Goal: Task Accomplishment & Management: Manage account settings

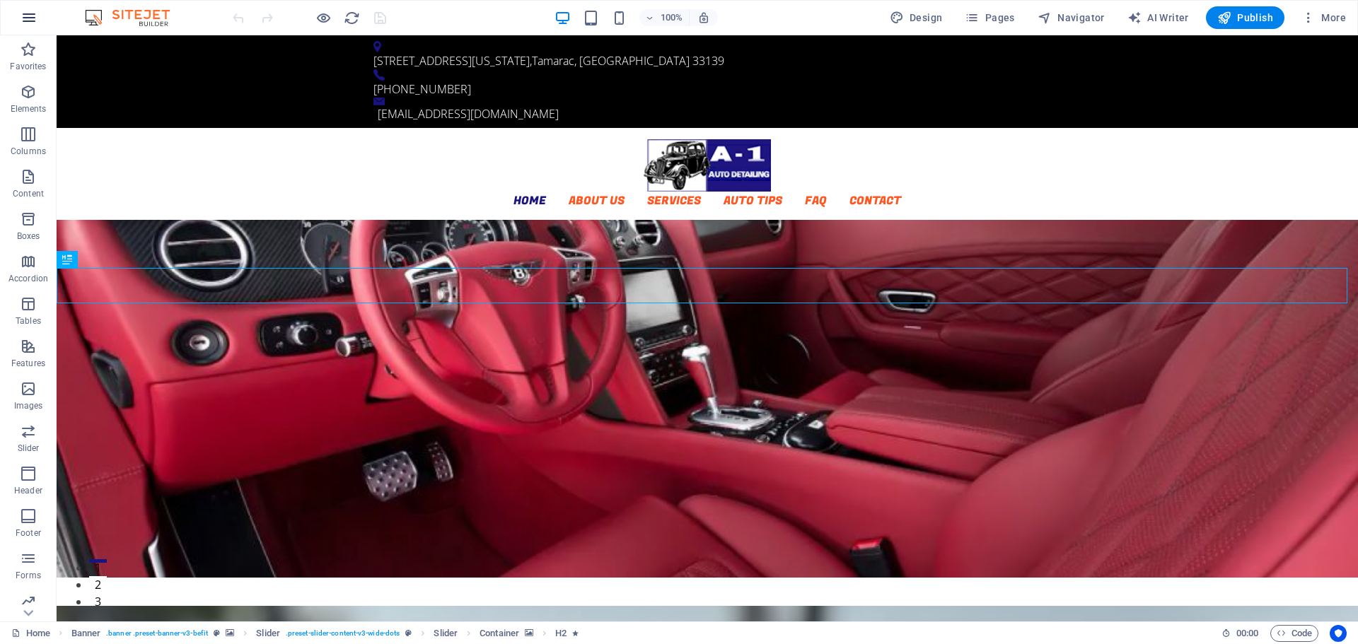
click at [24, 21] on icon "button" at bounding box center [29, 17] width 17 height 17
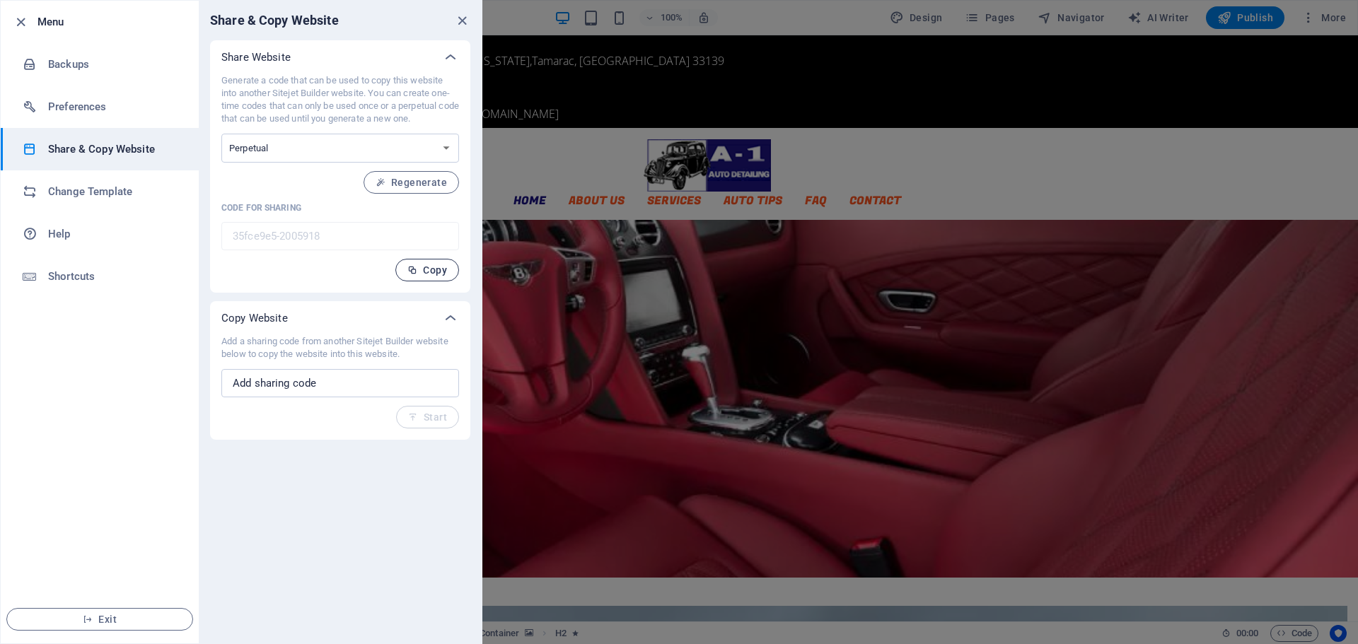
click at [429, 271] on span "Copy" at bounding box center [427, 270] width 40 height 11
click at [458, 23] on icon "close" at bounding box center [462, 21] width 16 height 16
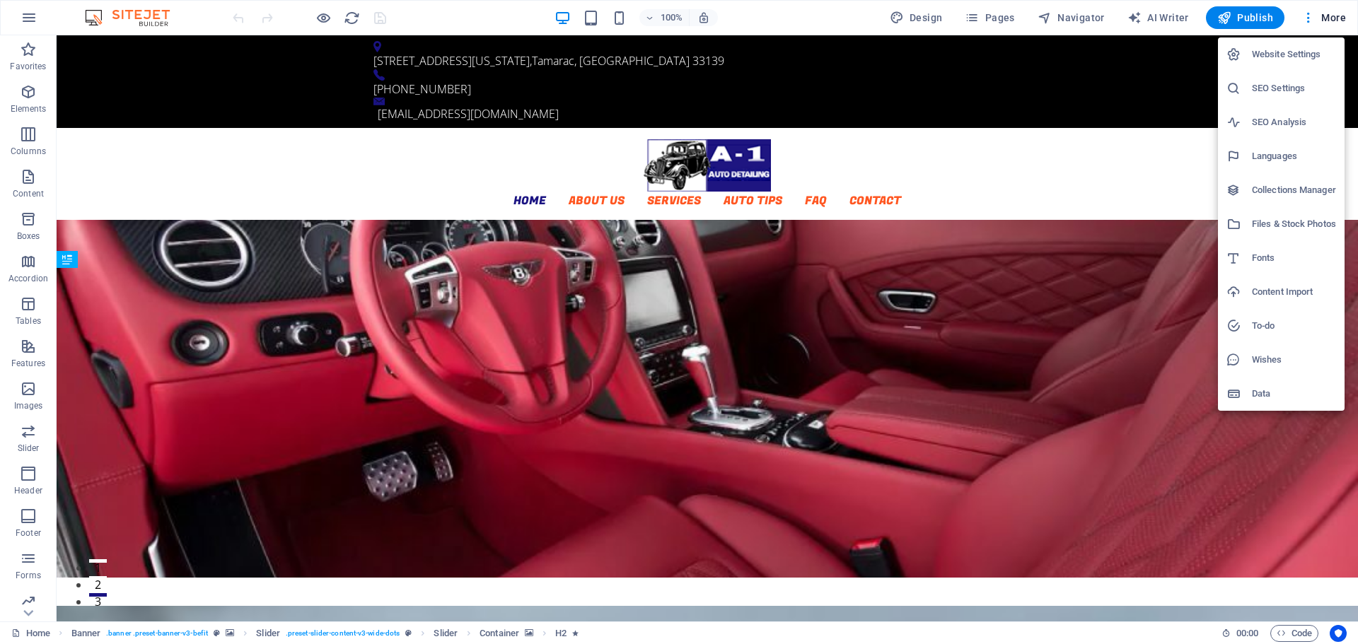
click at [1285, 53] on h6 "Website Settings" at bounding box center [1294, 54] width 84 height 17
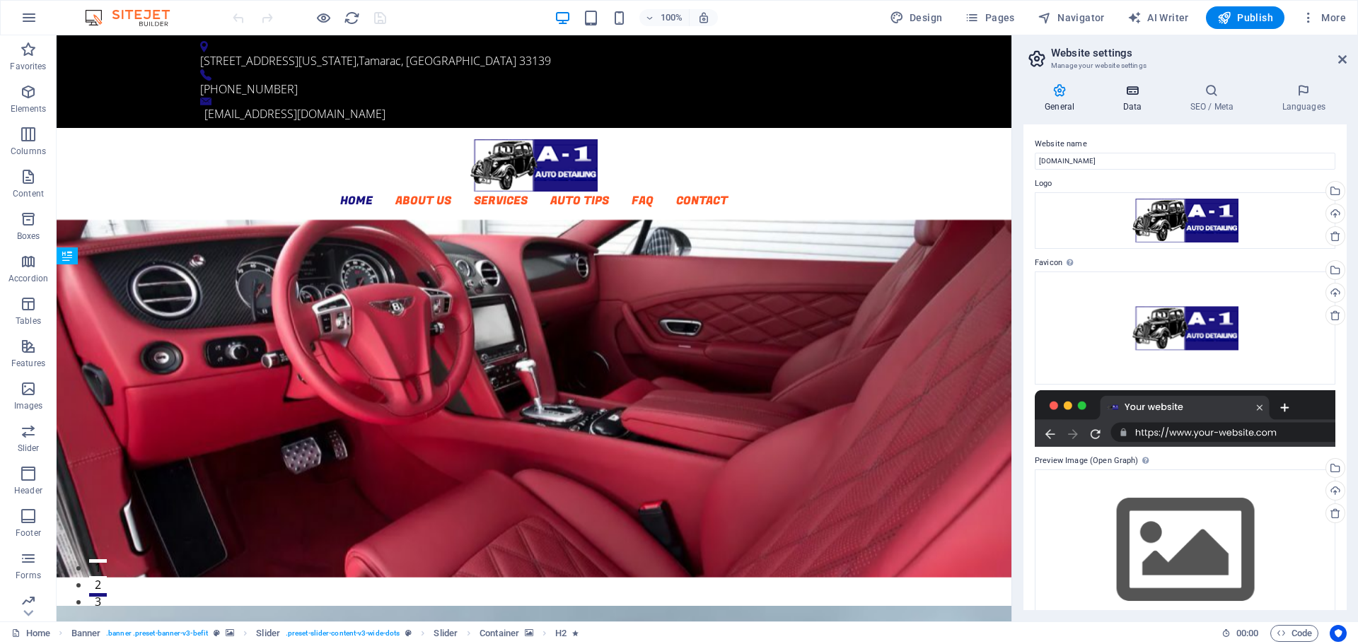
click at [1123, 104] on h4 "Data" at bounding box center [1134, 98] width 67 height 30
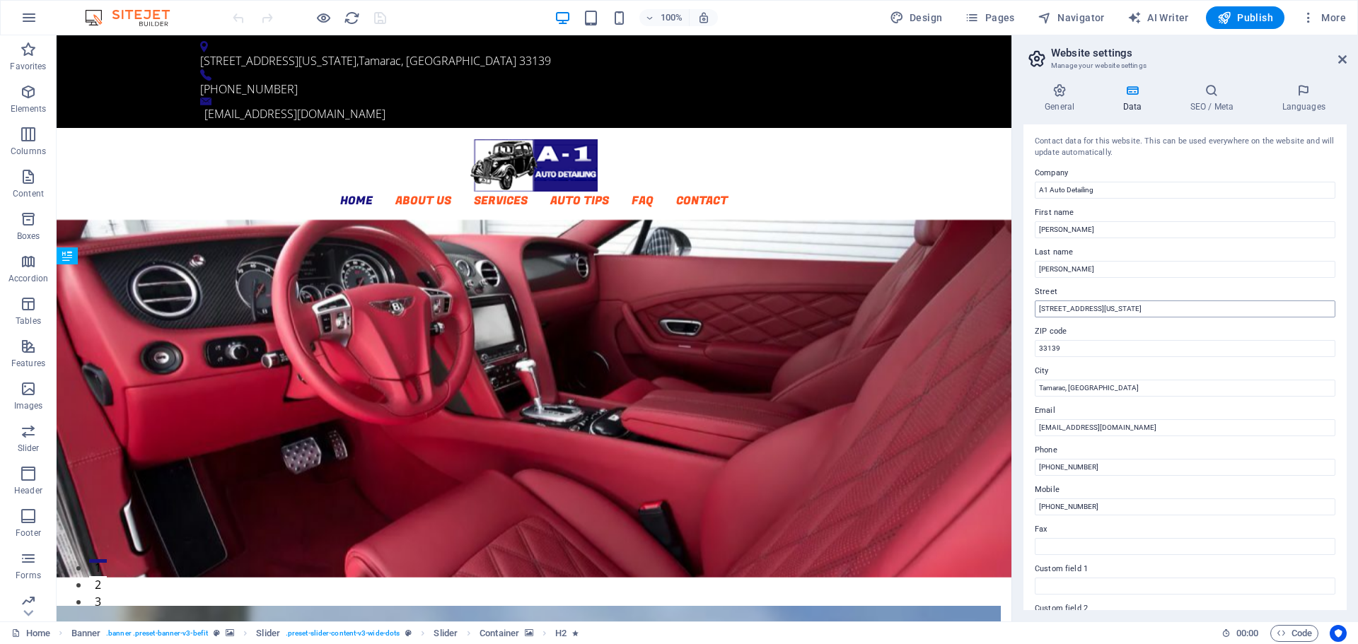
scroll to position [194, 0]
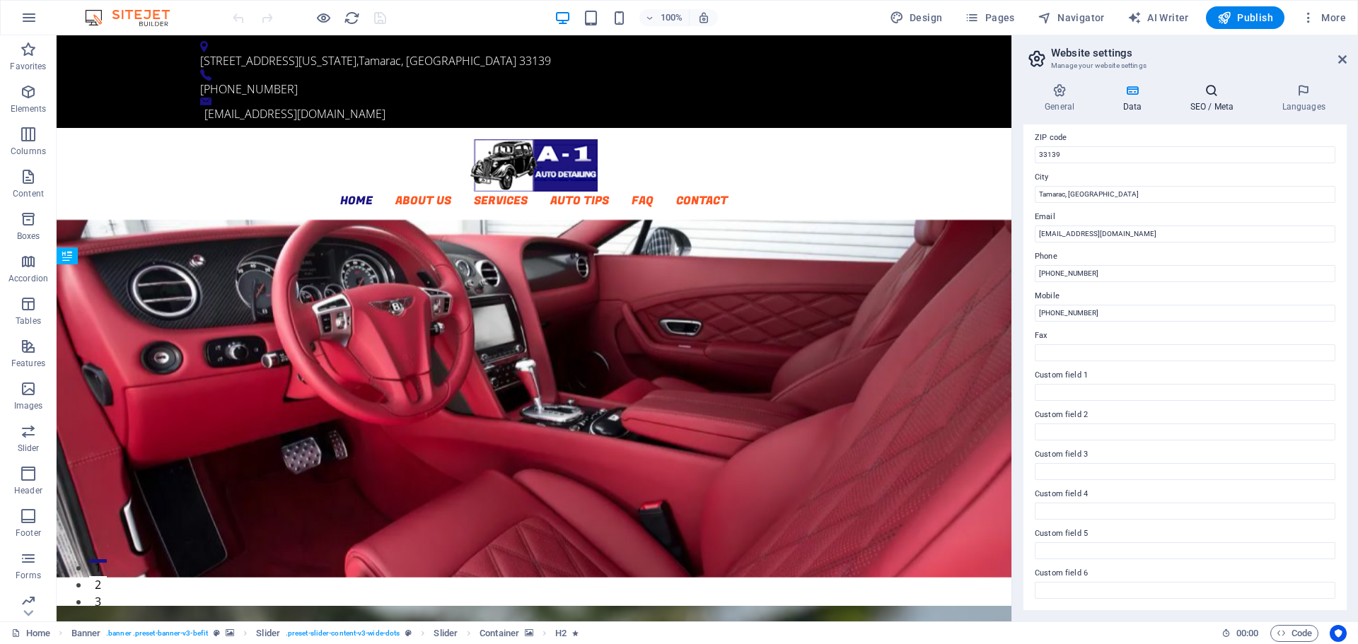
click at [1214, 101] on h4 "SEO / Meta" at bounding box center [1214, 98] width 92 height 30
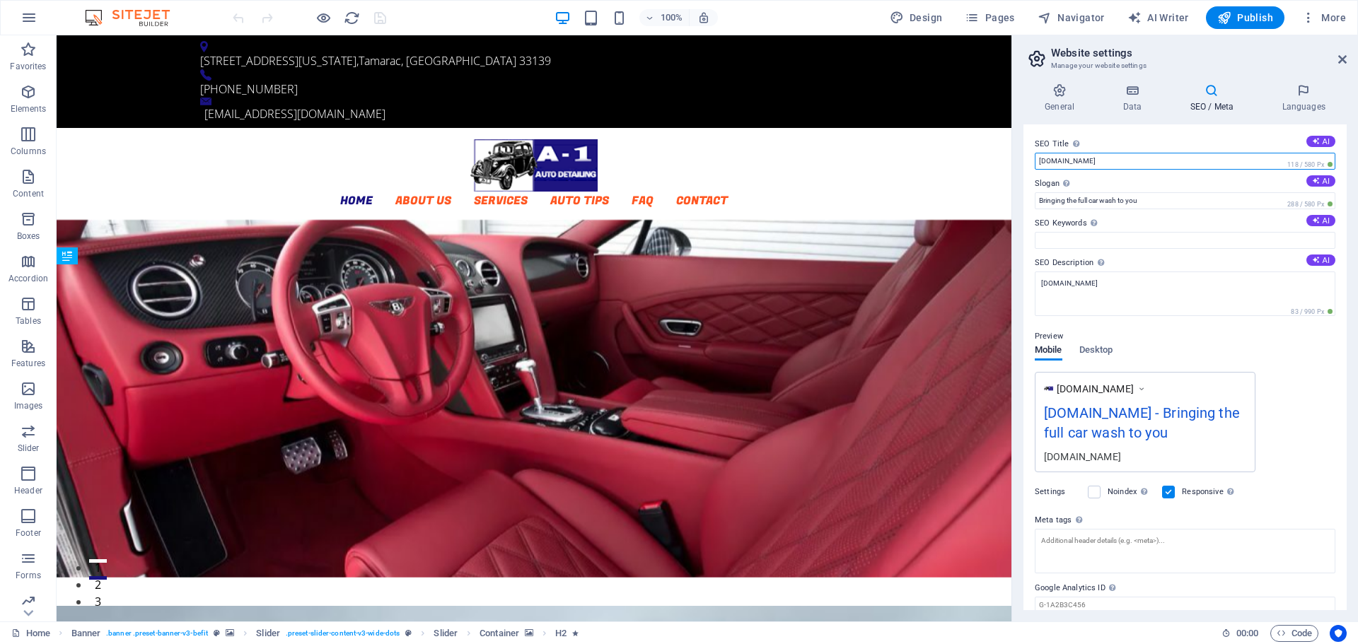
click at [1092, 162] on input "[DOMAIN_NAME]" at bounding box center [1185, 161] width 301 height 17
drag, startPoint x: 1151, startPoint y: 194, endPoint x: 984, endPoint y: 170, distance: 168.7
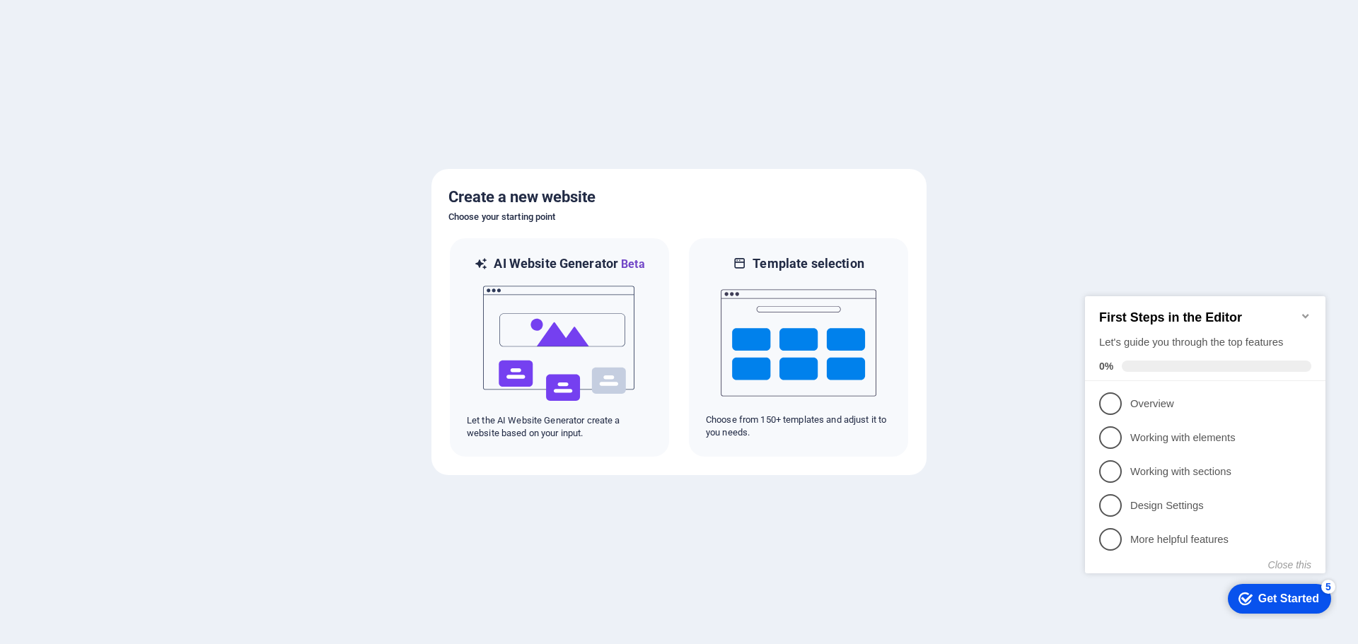
click at [1258, 600] on div "Get Started" at bounding box center [1288, 599] width 61 height 13
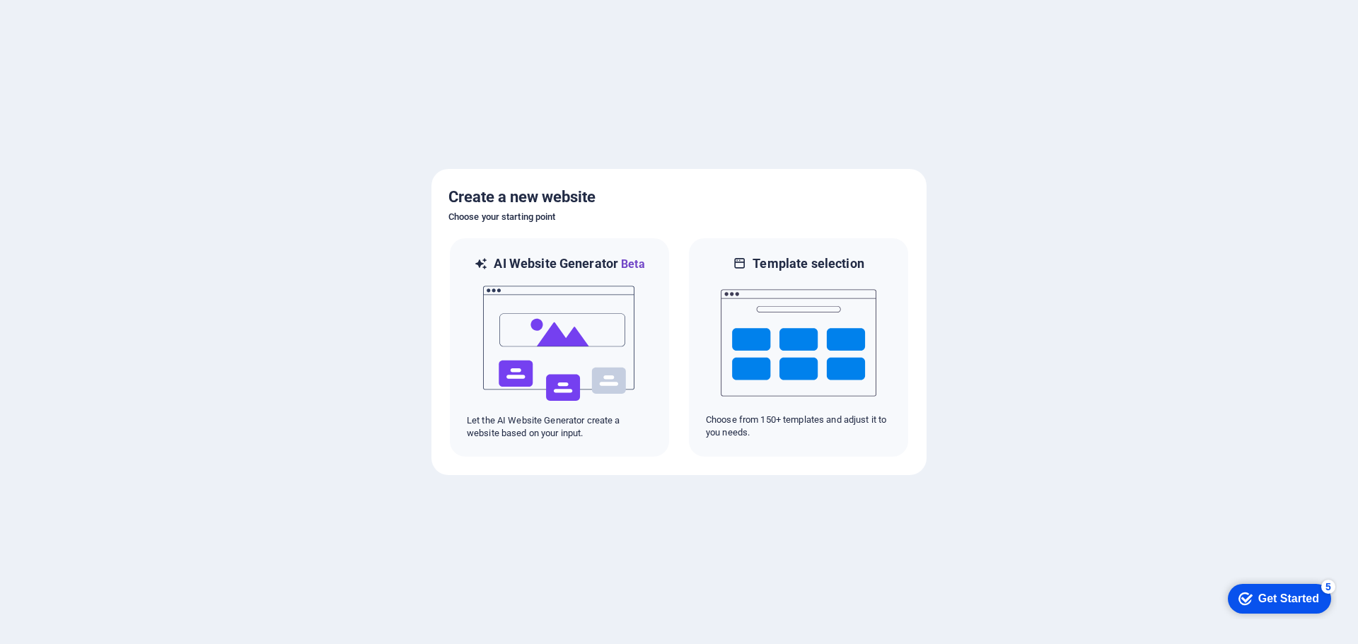
click at [1270, 597] on div "Get Started" at bounding box center [1288, 599] width 61 height 13
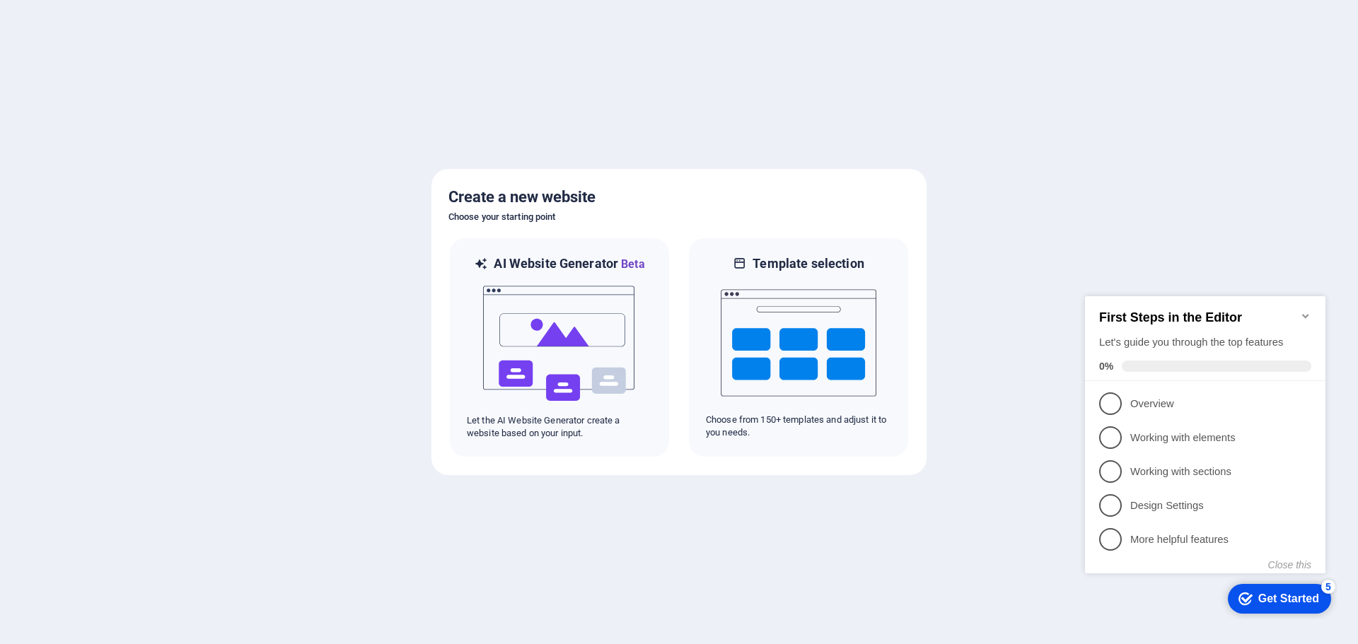
click at [1270, 597] on div "Get Started" at bounding box center [1288, 599] width 61 height 13
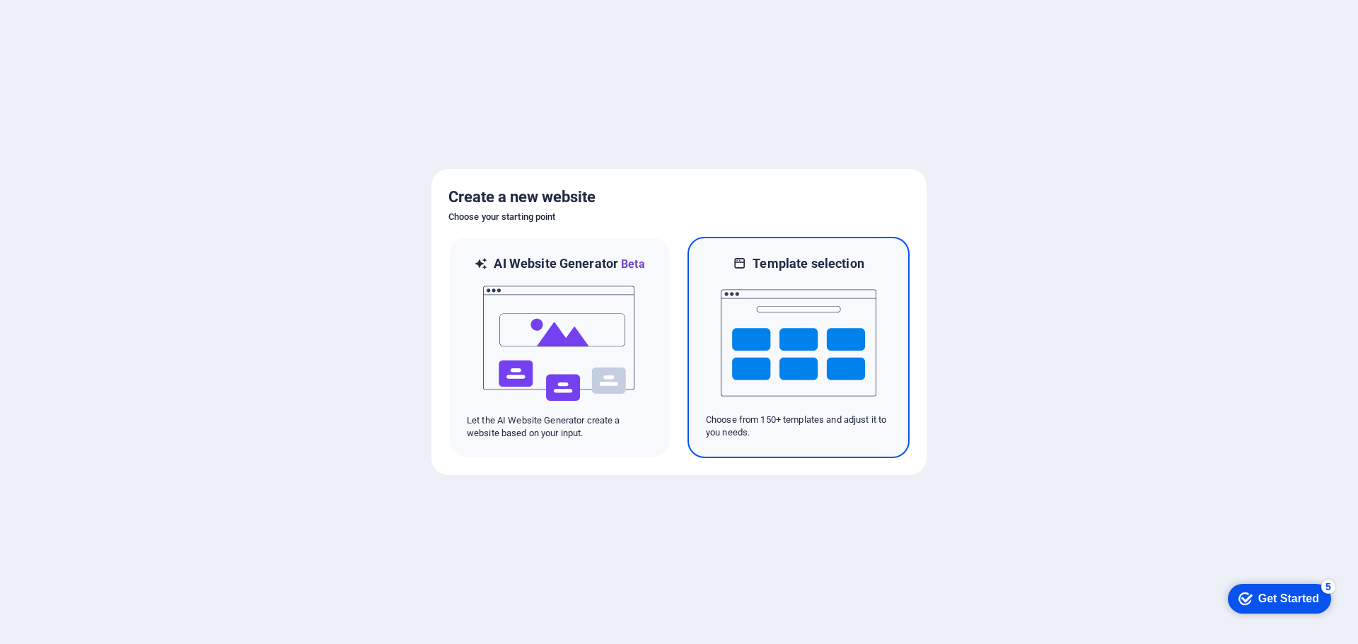
click at [736, 376] on img at bounding box center [799, 342] width 156 height 141
click at [750, 342] on img at bounding box center [799, 342] width 156 height 141
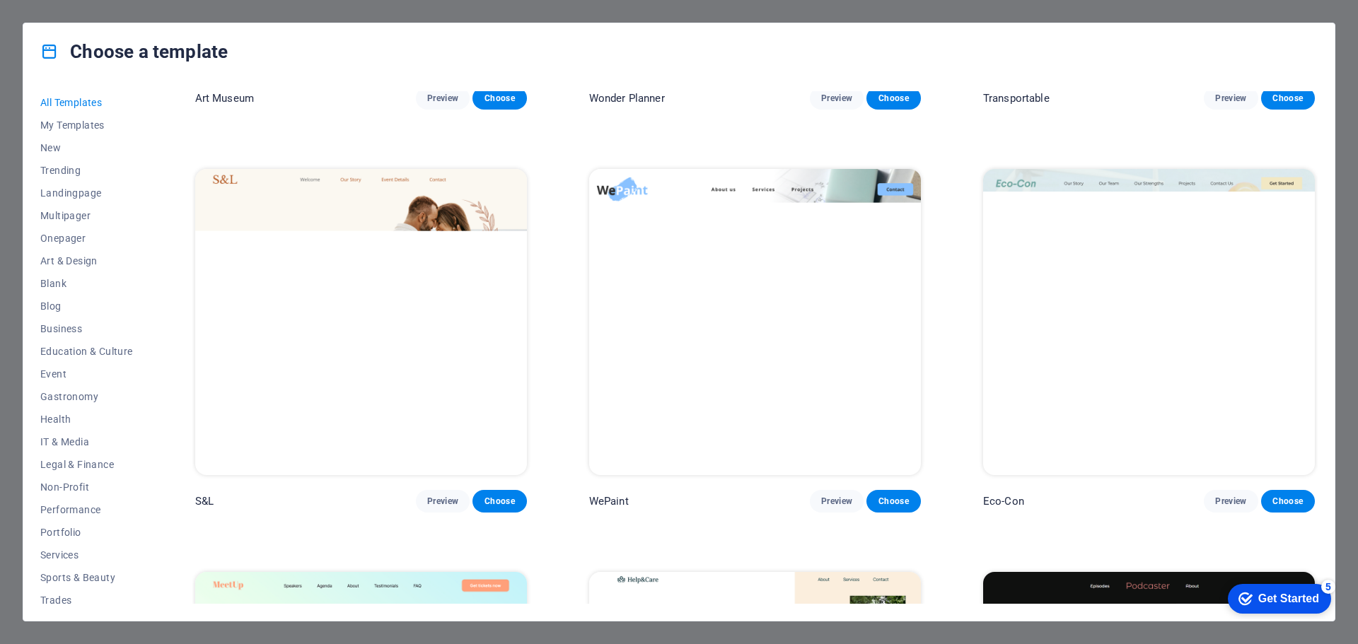
scroll to position [212, 0]
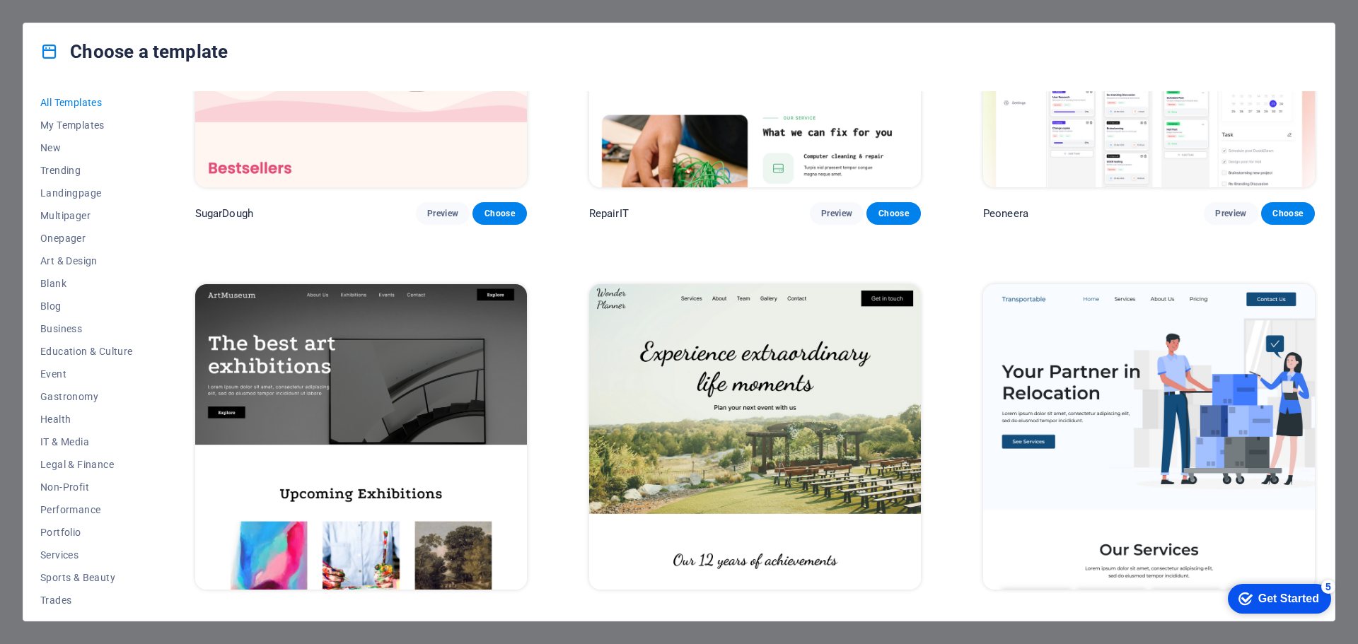
click at [445, 357] on img at bounding box center [361, 437] width 332 height 306
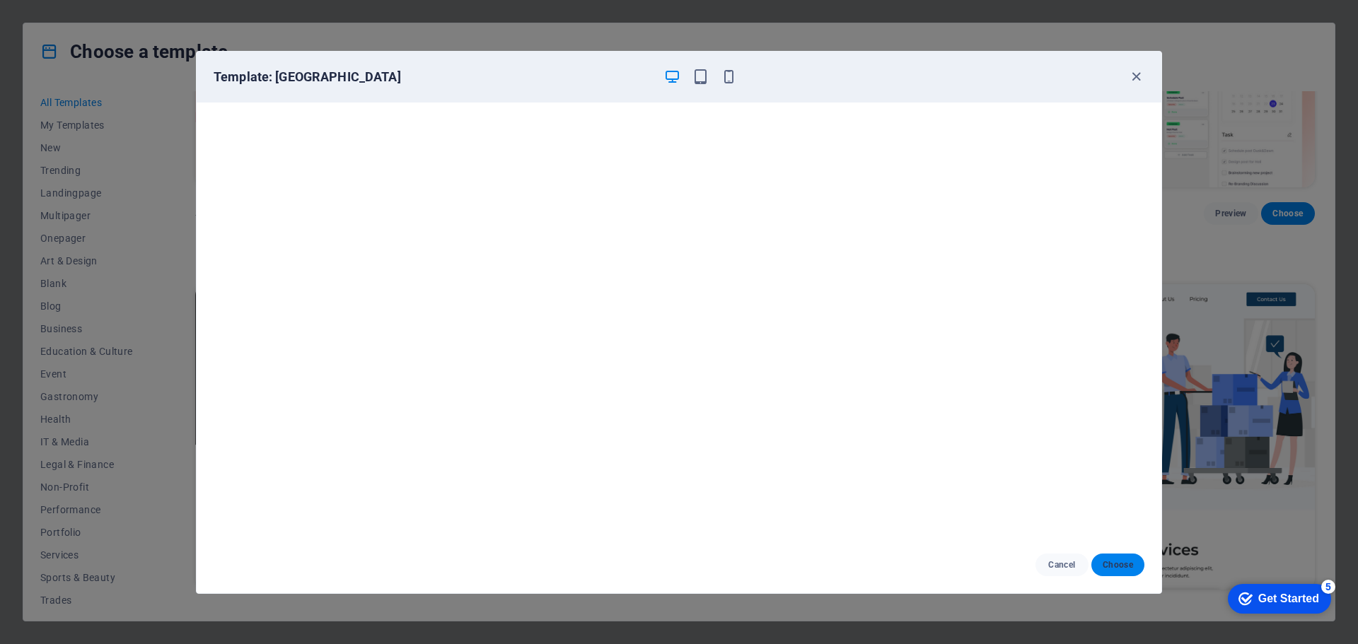
click at [1121, 562] on span "Choose" at bounding box center [1118, 564] width 30 height 11
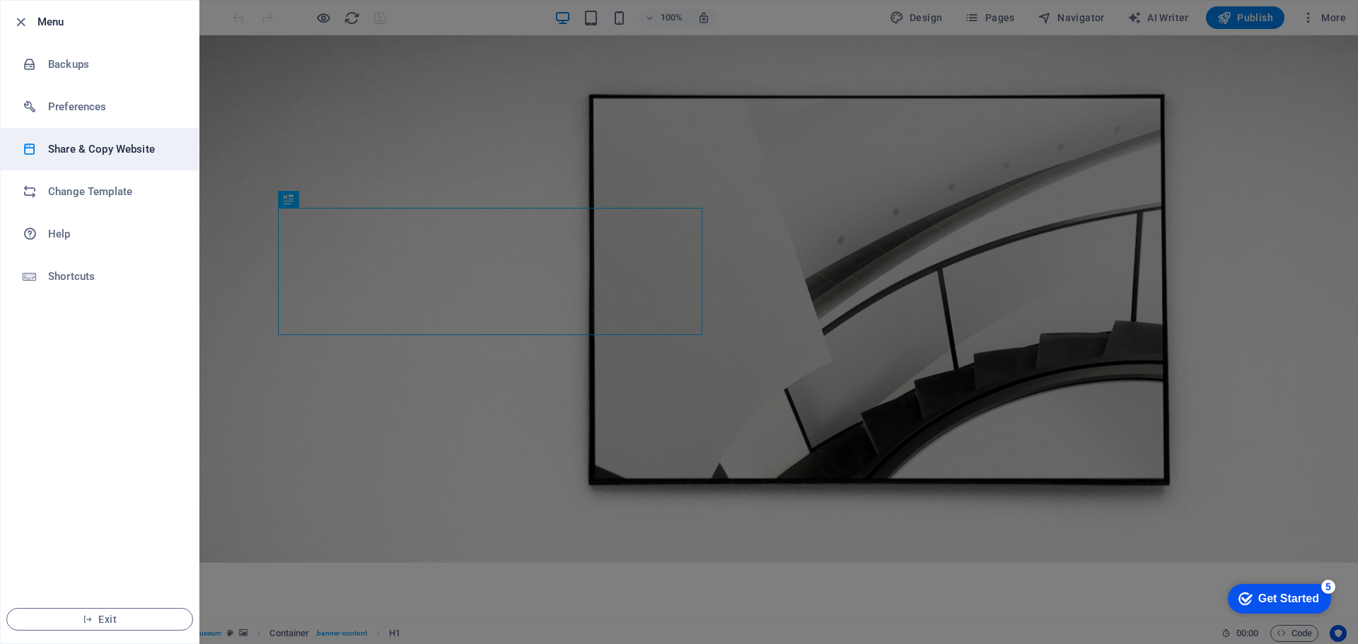
click at [0, 0] on h6 "Share & Copy Website" at bounding box center [0, 0] width 0 height 0
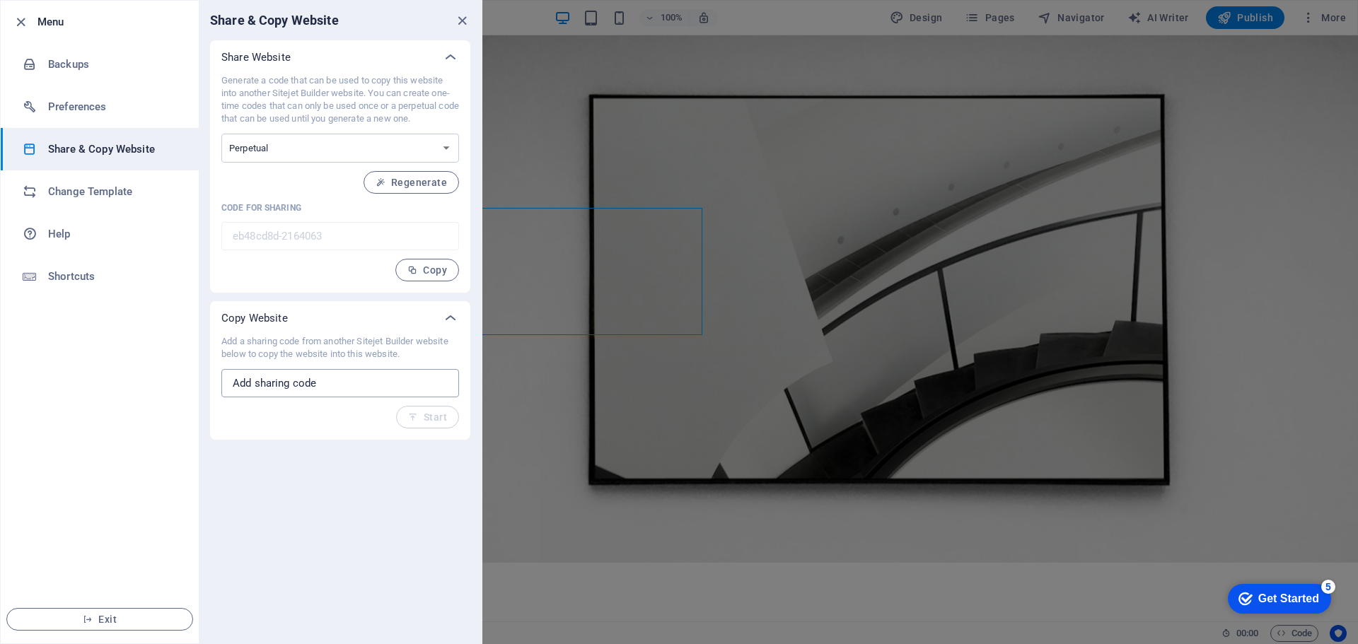
click at [232, 383] on input "text" at bounding box center [340, 383] width 238 height 28
paste input "35fce9e5-2005918"
type input "35fce9e5-2005918"
click at [419, 420] on span "Start" at bounding box center [427, 417] width 39 height 11
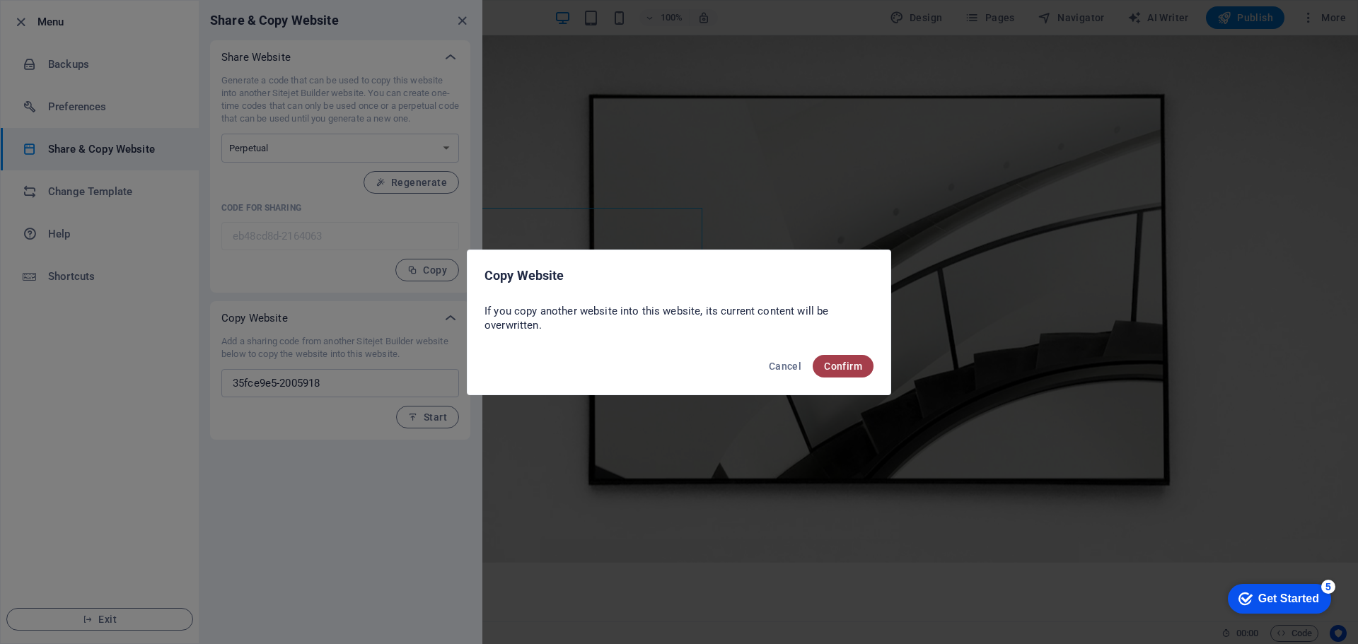
click at [837, 368] on span "Confirm" at bounding box center [843, 366] width 38 height 11
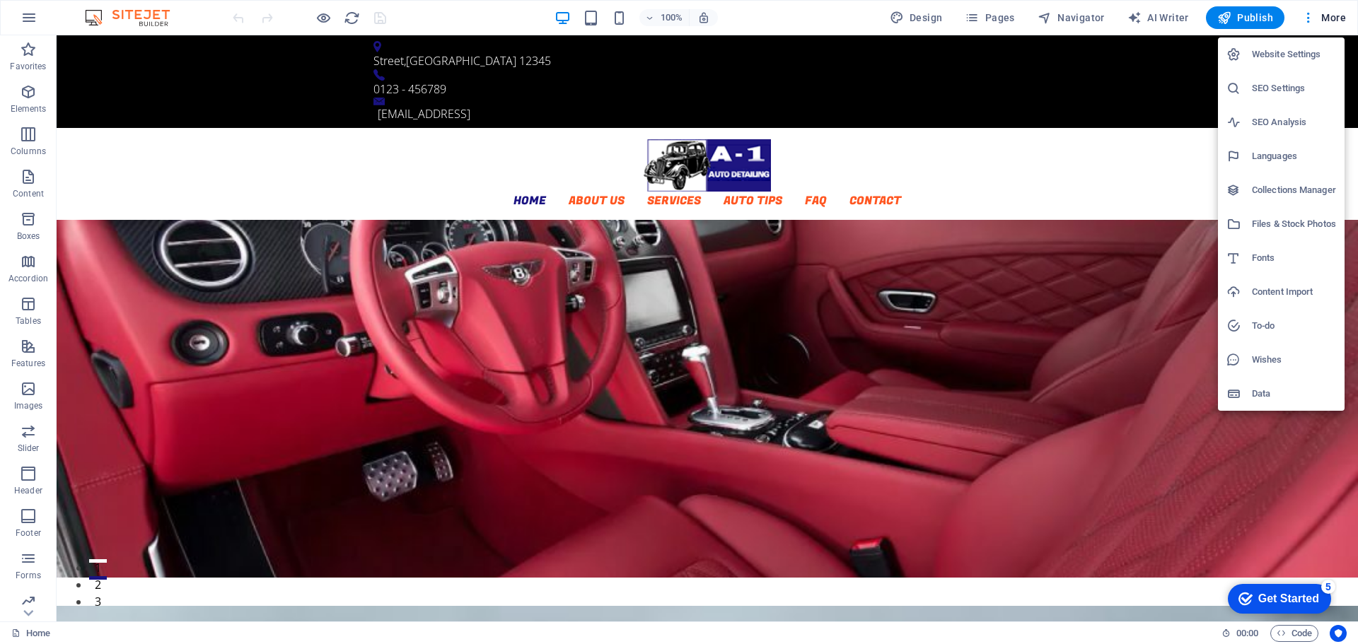
click at [1292, 49] on h6 "Website Settings" at bounding box center [1294, 54] width 84 height 17
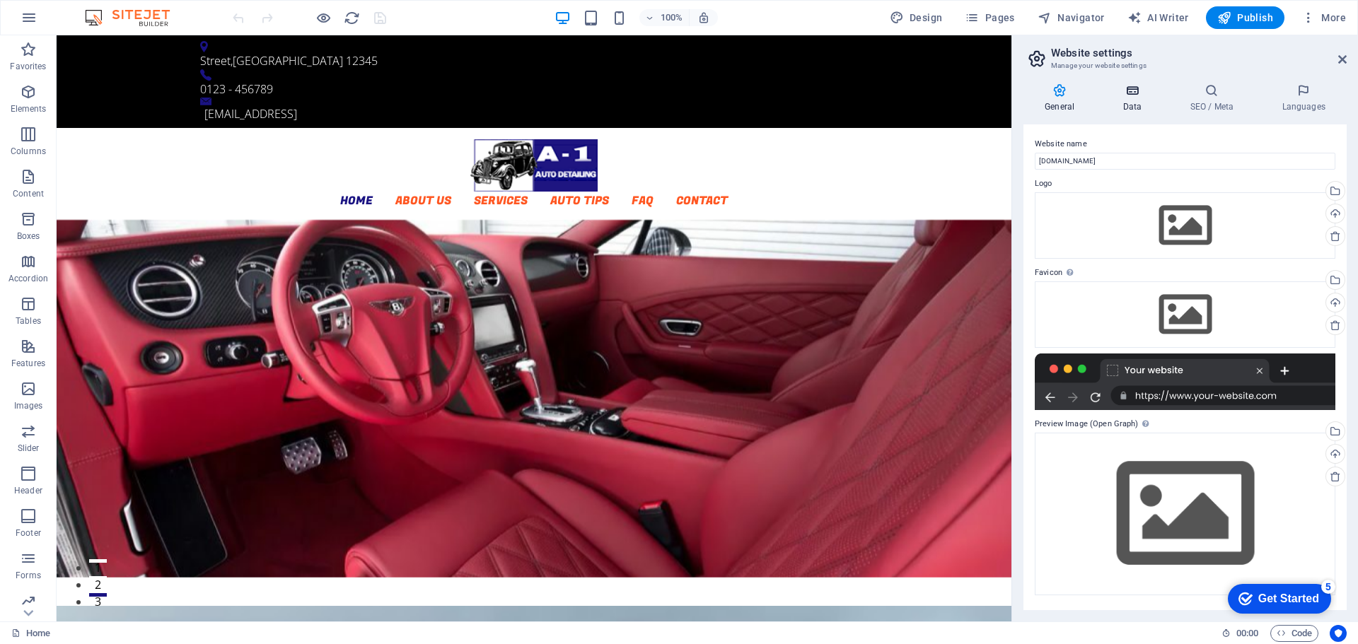
click at [1139, 93] on icon at bounding box center [1132, 90] width 62 height 14
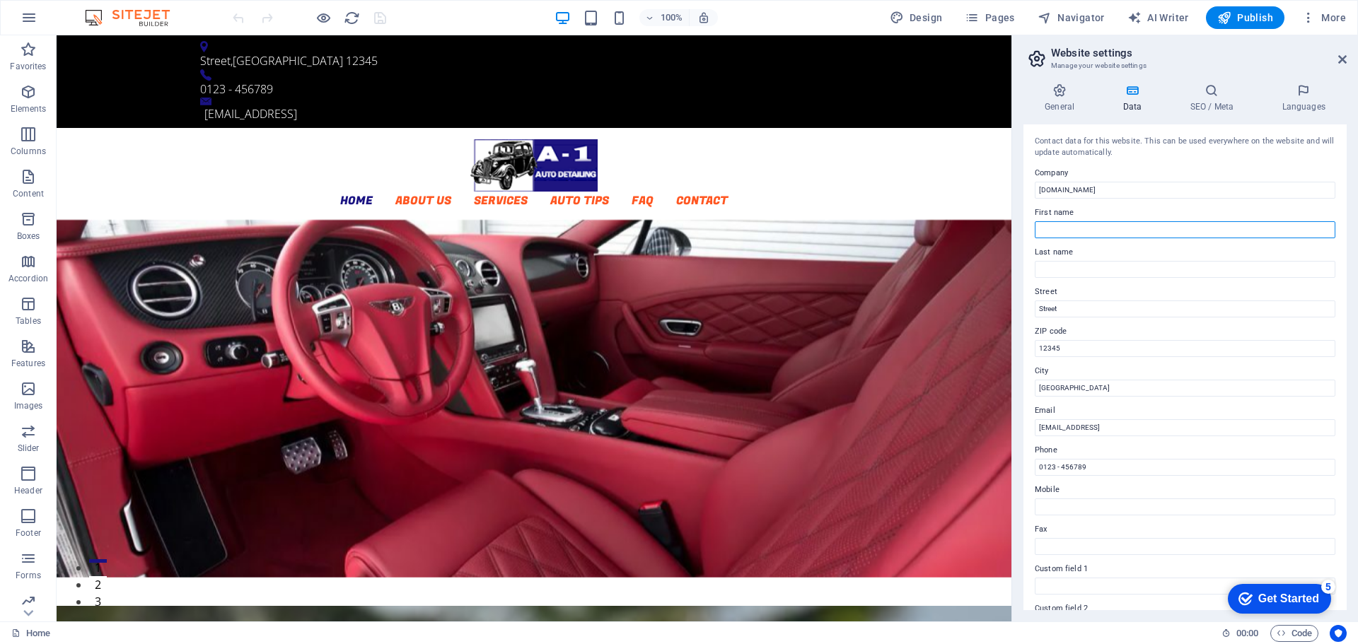
click at [1101, 229] on input "First name" at bounding box center [1185, 229] width 301 height 17
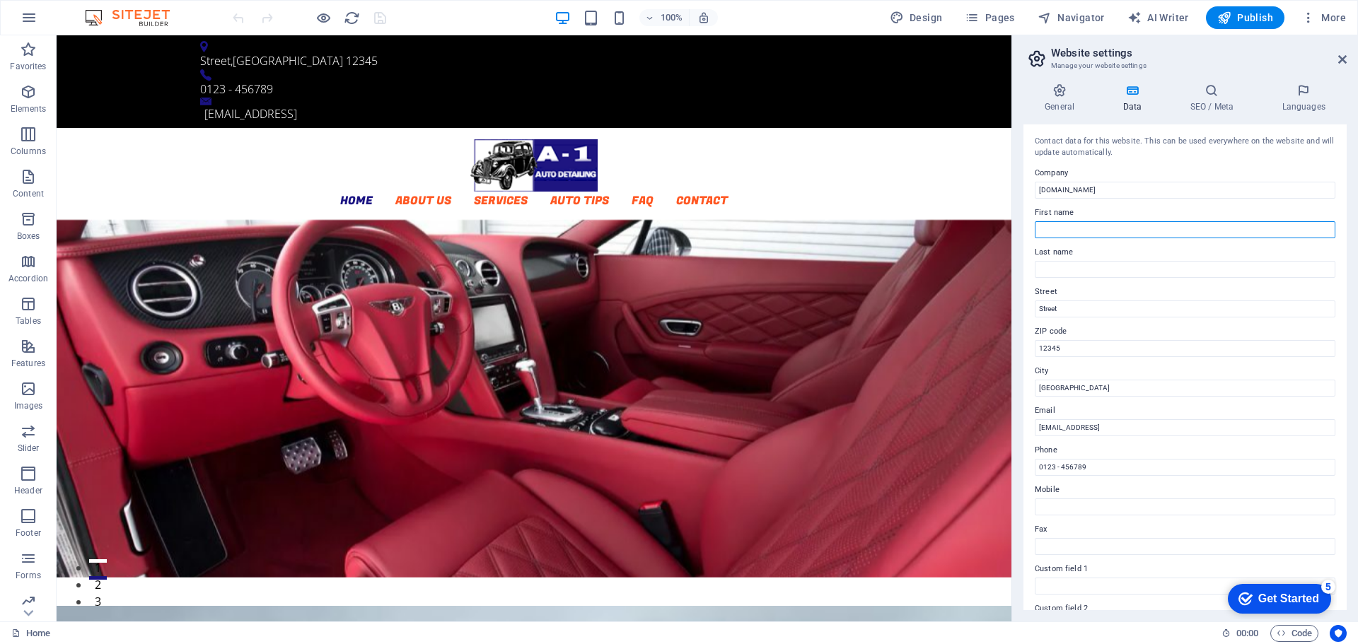
click at [1071, 228] on input "First name" at bounding box center [1185, 229] width 301 height 17
type input "[PERSON_NAME]"
click at [1071, 269] on input "Last name" at bounding box center [1185, 269] width 301 height 17
click at [1058, 267] on input "Last name" at bounding box center [1185, 269] width 301 height 17
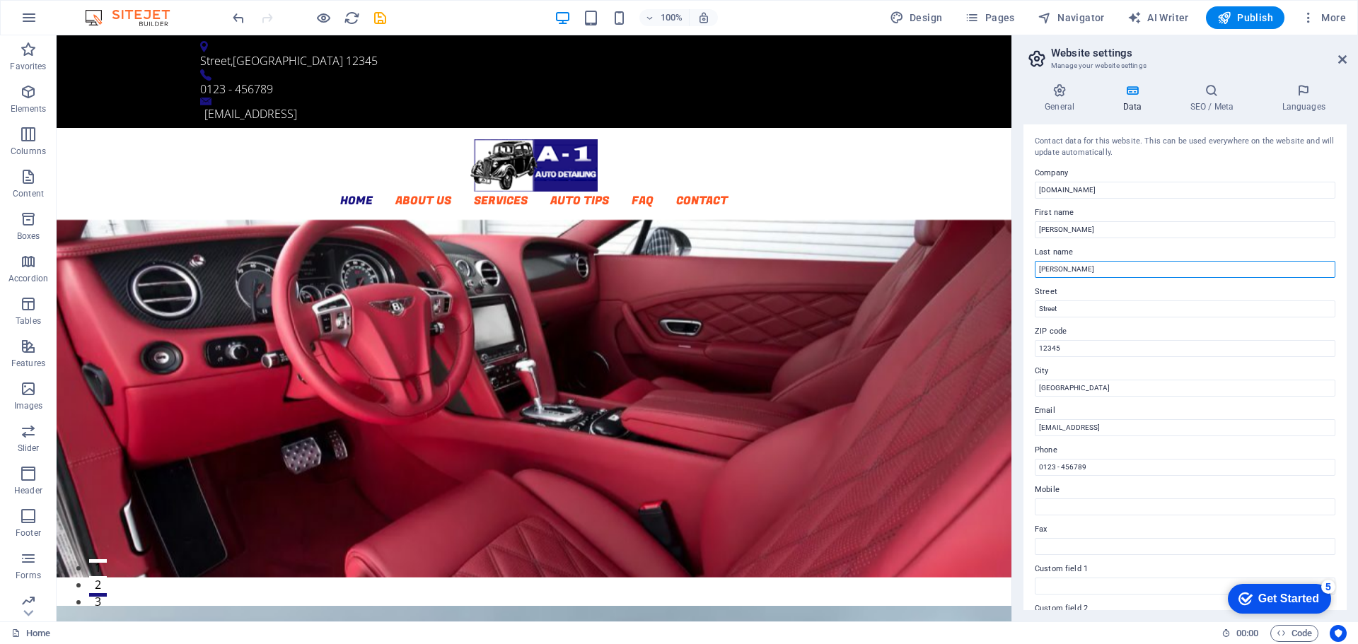
type input "[PERSON_NAME]"
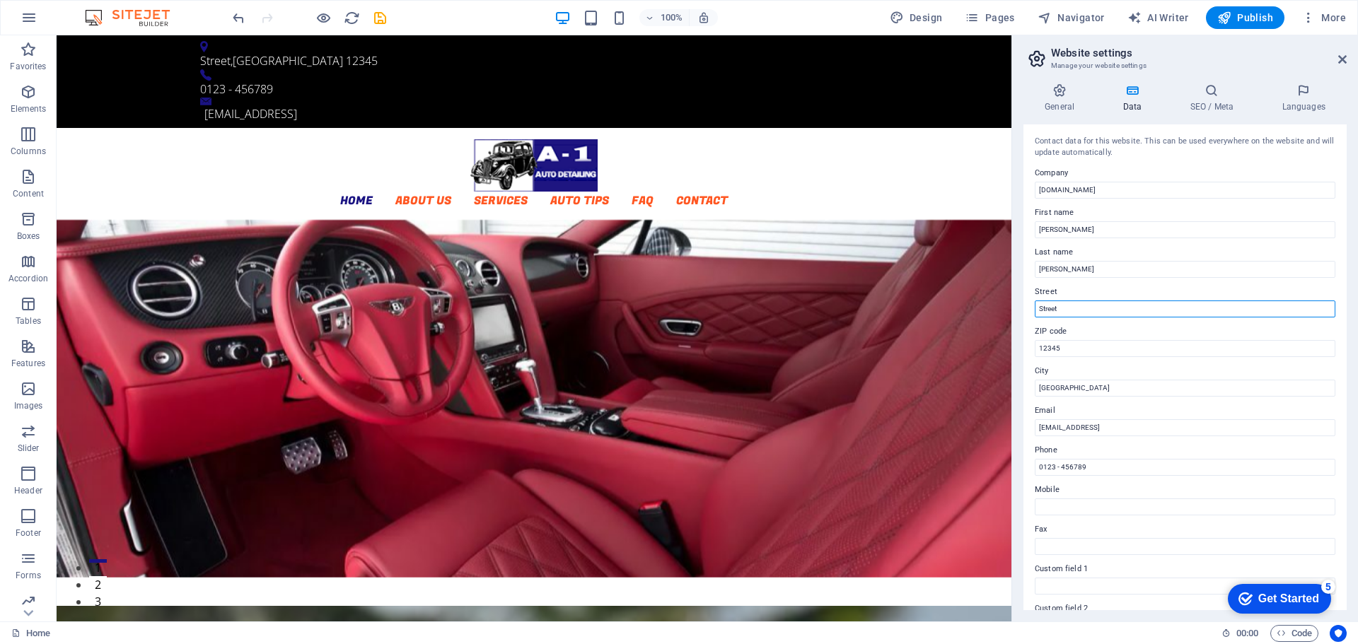
click at [1062, 308] on input "Street" at bounding box center [1185, 309] width 301 height 17
drag, startPoint x: 1072, startPoint y: 310, endPoint x: 1030, endPoint y: 307, distance: 42.5
click at [1030, 307] on div "Contact data for this website. This can be used everywhere on the website and w…" at bounding box center [1184, 367] width 323 height 486
paste input "[STREET_ADDRESS]"
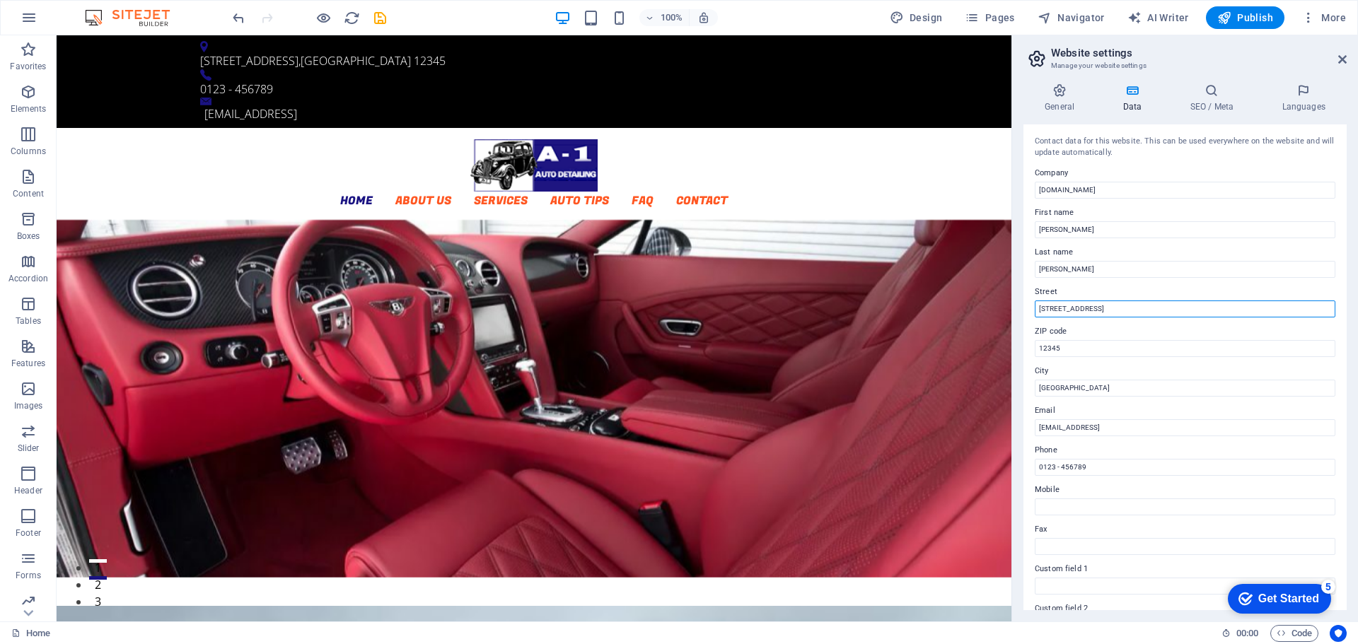
type input "[STREET_ADDRESS]"
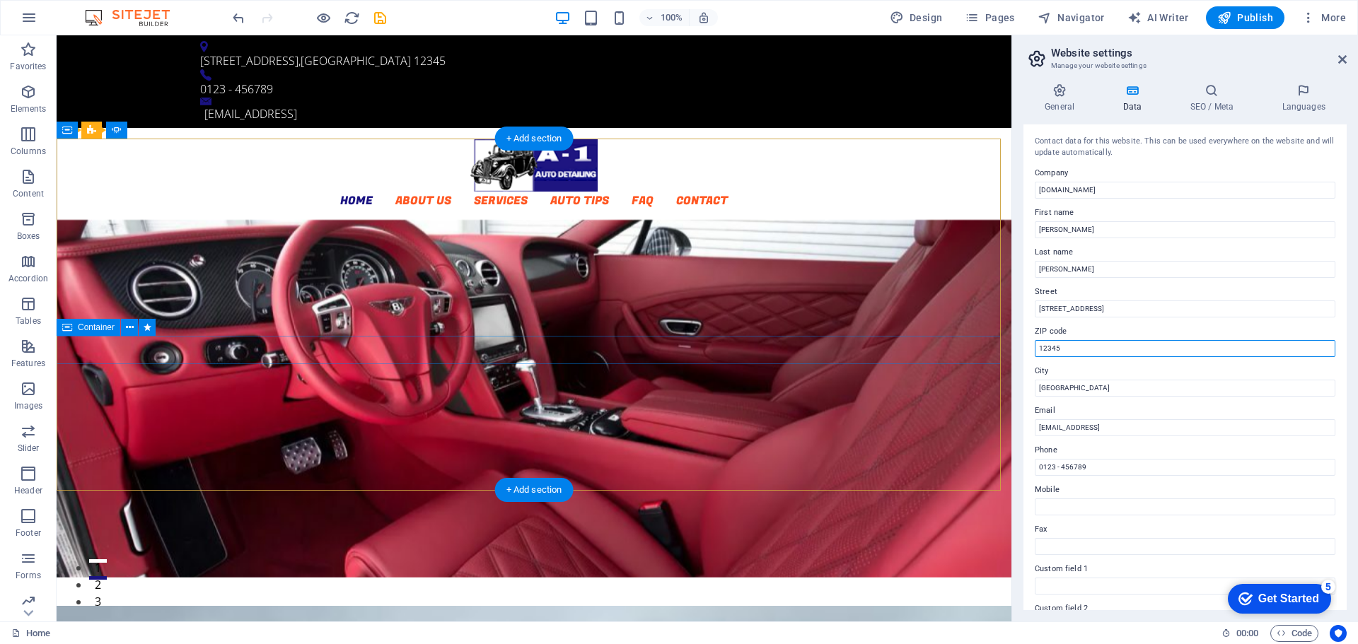
drag, startPoint x: 1124, startPoint y: 385, endPoint x: 946, endPoint y: 341, distance: 183.7
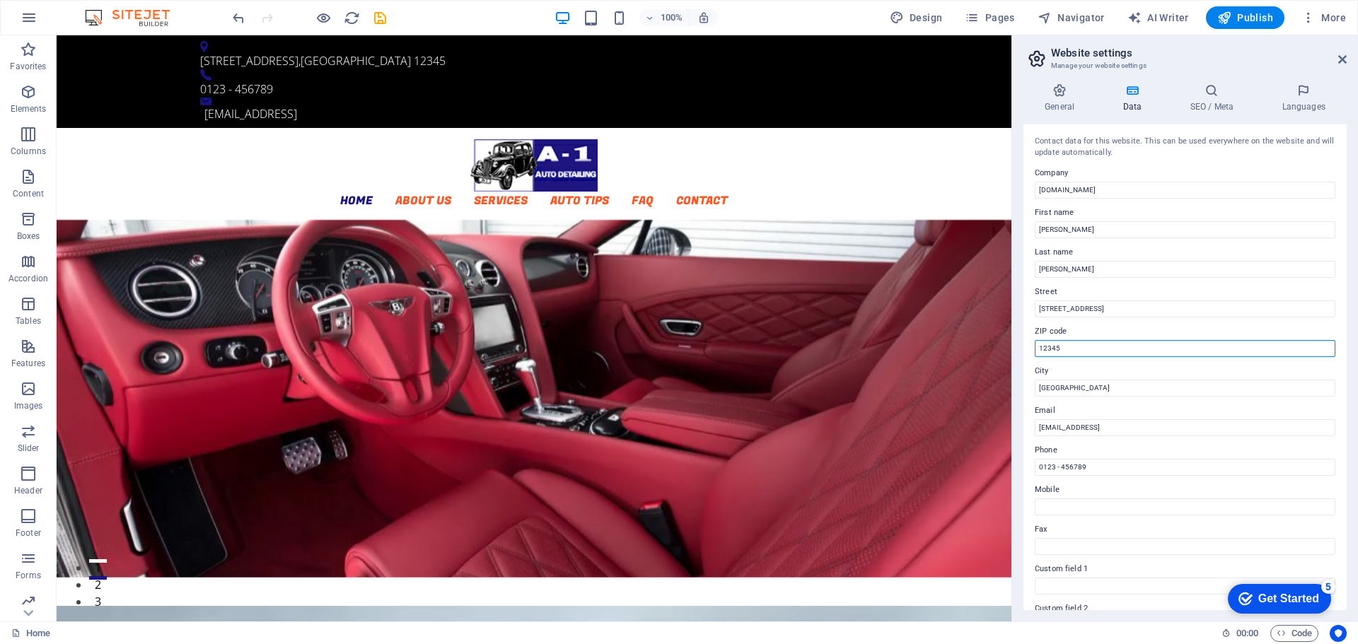
click at [1069, 345] on input "12345" at bounding box center [1185, 348] width 301 height 17
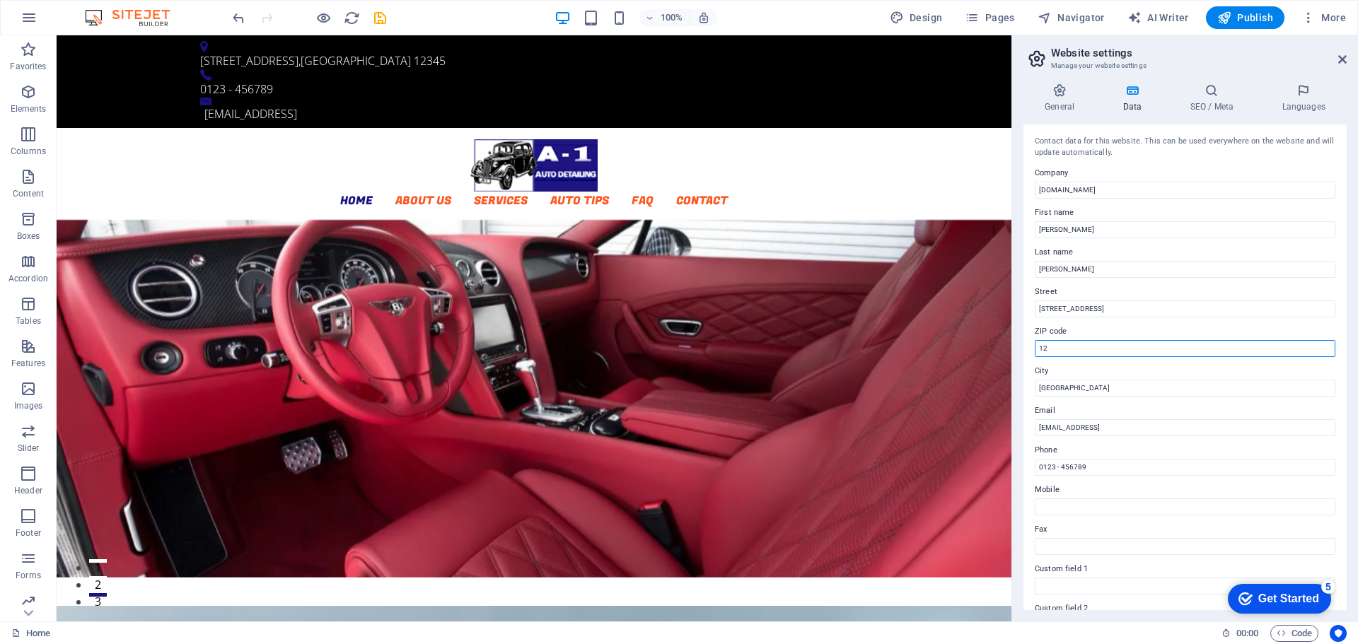
type input "1"
type input "33321"
drag, startPoint x: 1079, startPoint y: 391, endPoint x: 953, endPoint y: 356, distance: 130.8
click at [1012, 385] on aside "Website settings Manage your website settings General Data SEO / Meta Languages…" at bounding box center [1184, 328] width 347 height 586
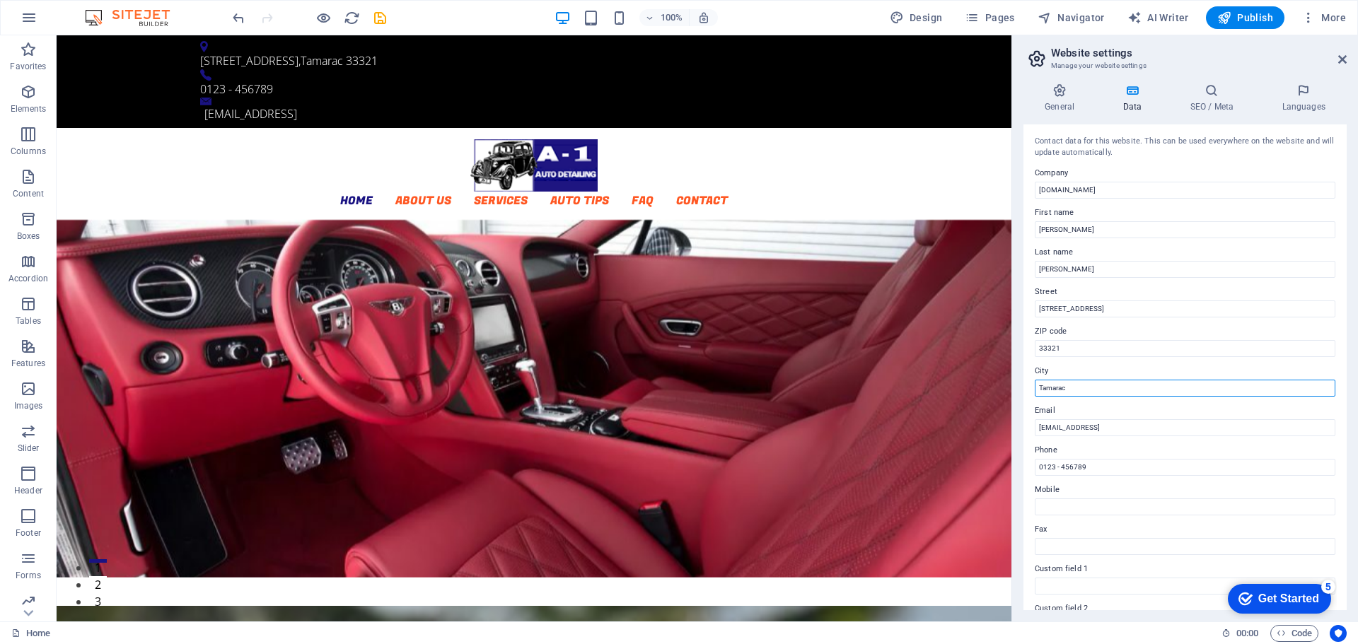
type input "Tamarac"
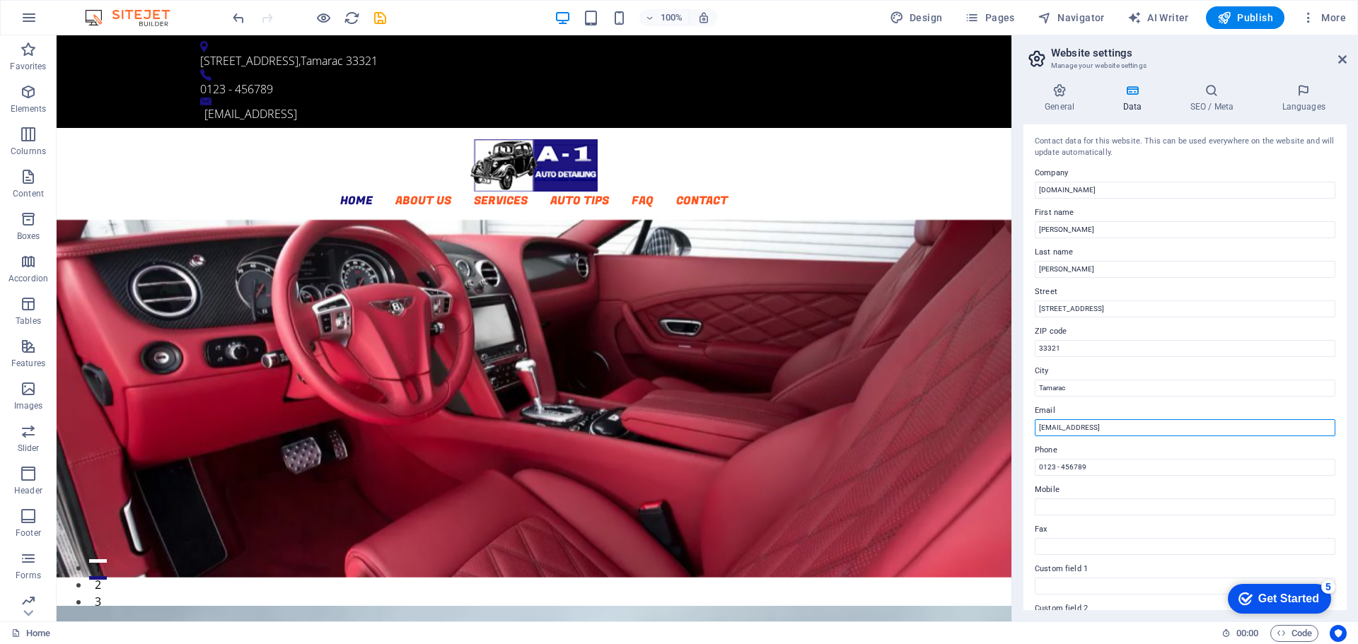
click at [1220, 431] on input "[EMAIL_ADDRESS]" at bounding box center [1185, 427] width 301 height 17
paste input "[EMAIL_ADDRESS][DOMAIN_NAME]"
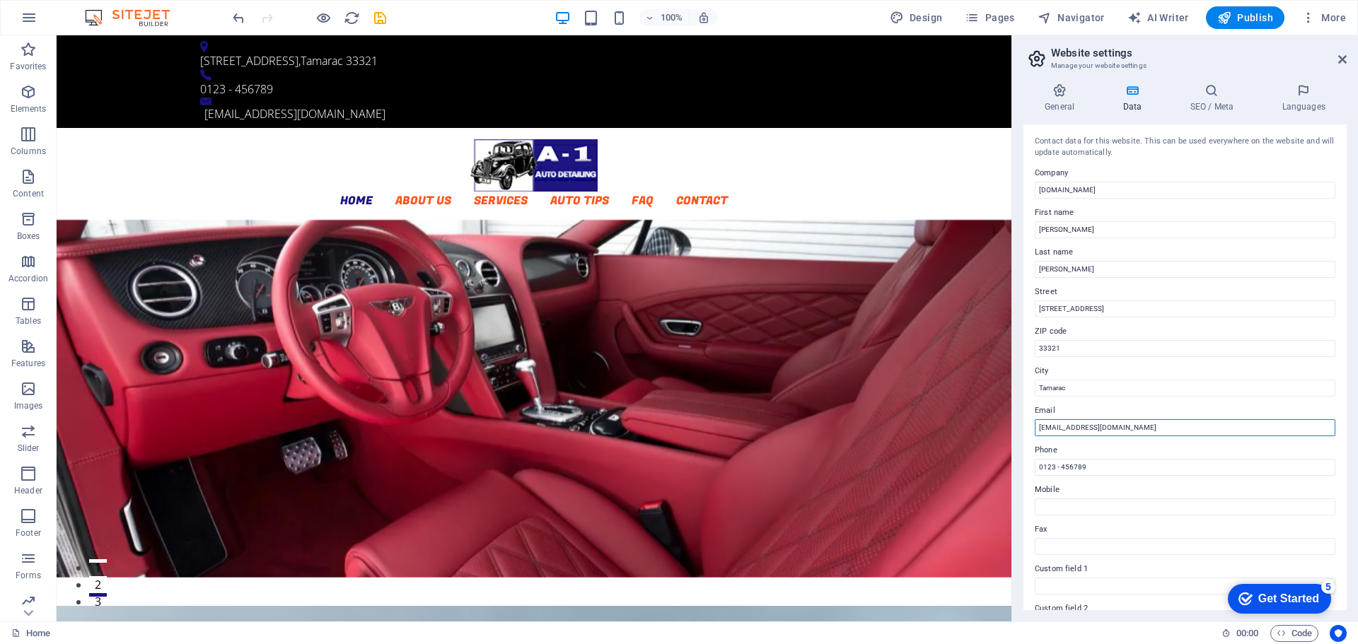
type input "[EMAIL_ADDRESS][DOMAIN_NAME]"
drag, startPoint x: 1069, startPoint y: 473, endPoint x: 1030, endPoint y: 471, distance: 39.7
click at [1030, 471] on div "Contact data for this website. This can be used everywhere on the website and w…" at bounding box center [1184, 367] width 323 height 486
paste input "9544520767"
click at [1051, 466] on input "9544520767" at bounding box center [1185, 467] width 301 height 17
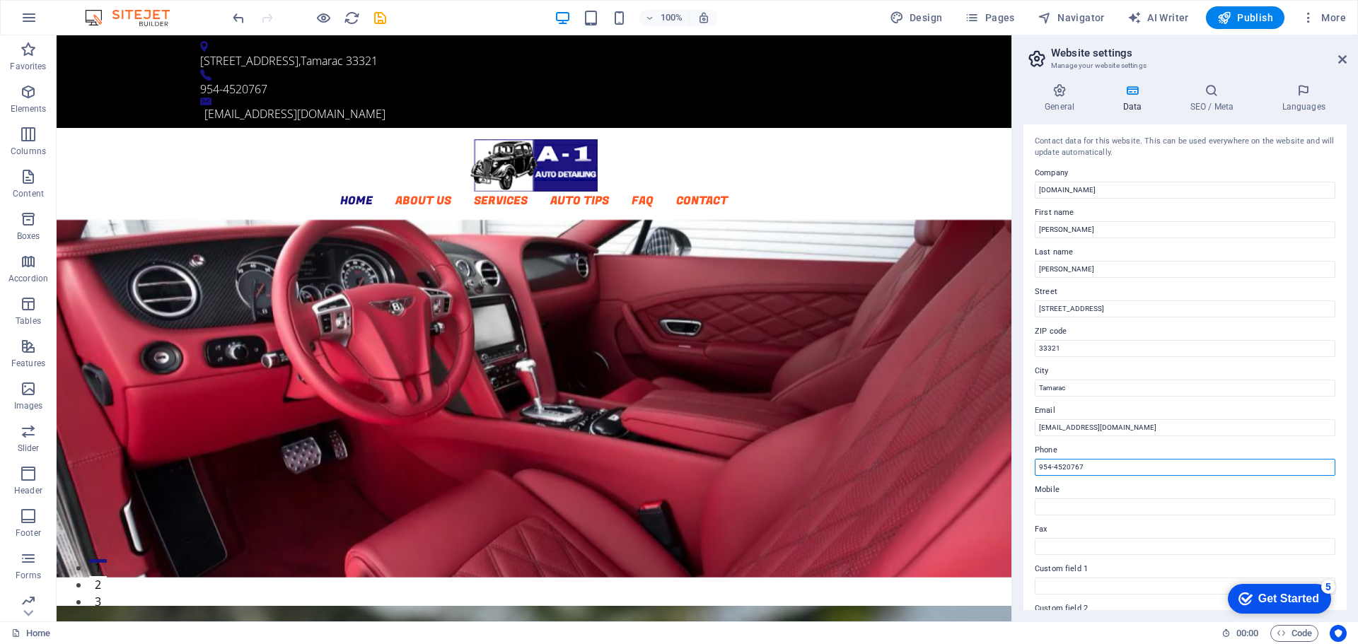
click at [1066, 468] on input "954-4520767" at bounding box center [1185, 467] width 301 height 17
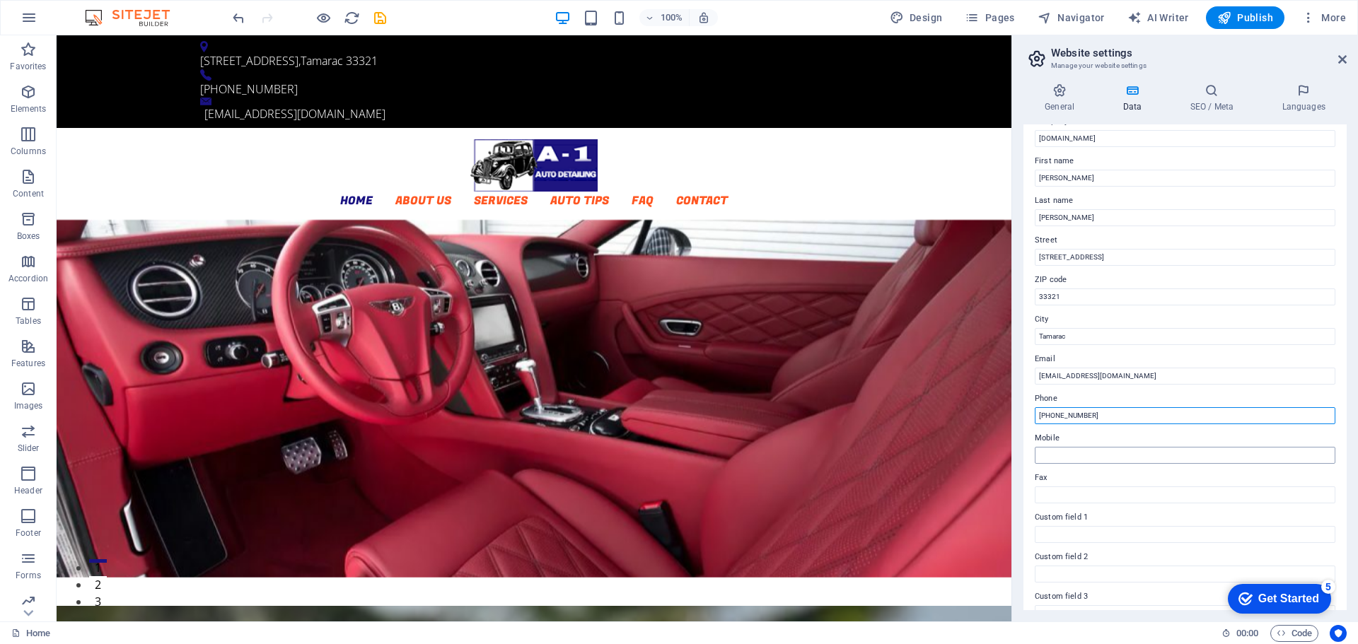
scroll to position [141, 0]
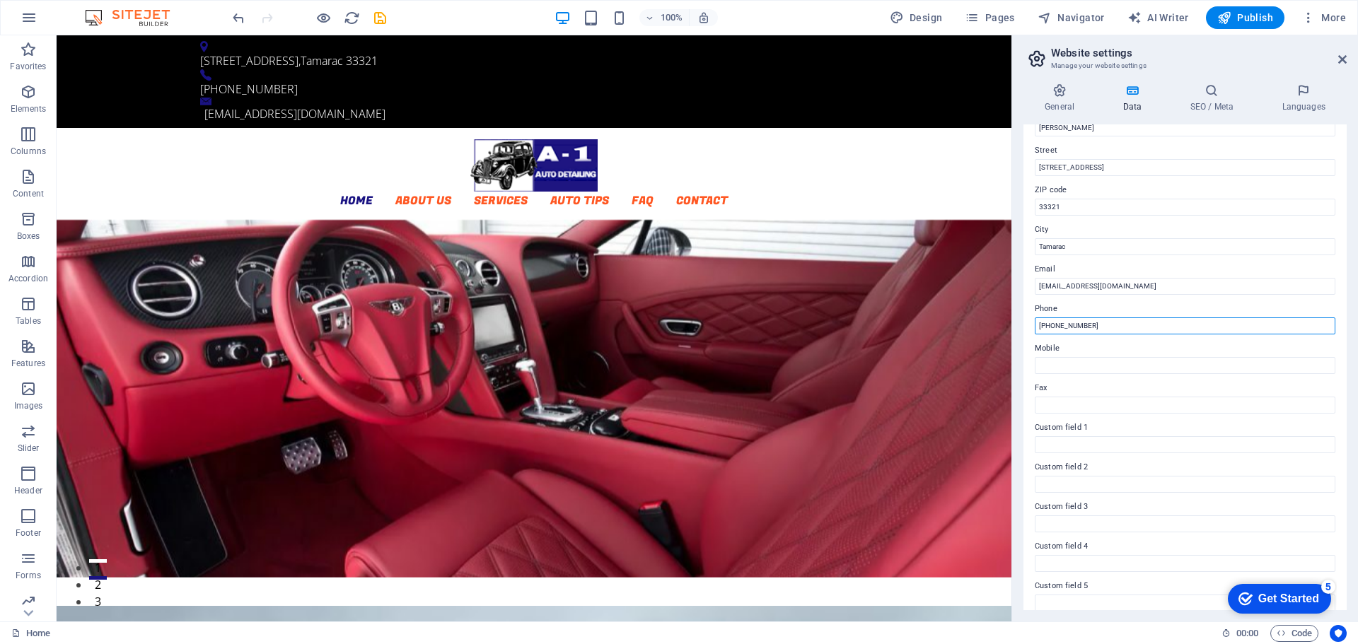
type input "[PHONE_NUMBER]"
click at [1129, 104] on h4 "Data" at bounding box center [1134, 98] width 67 height 30
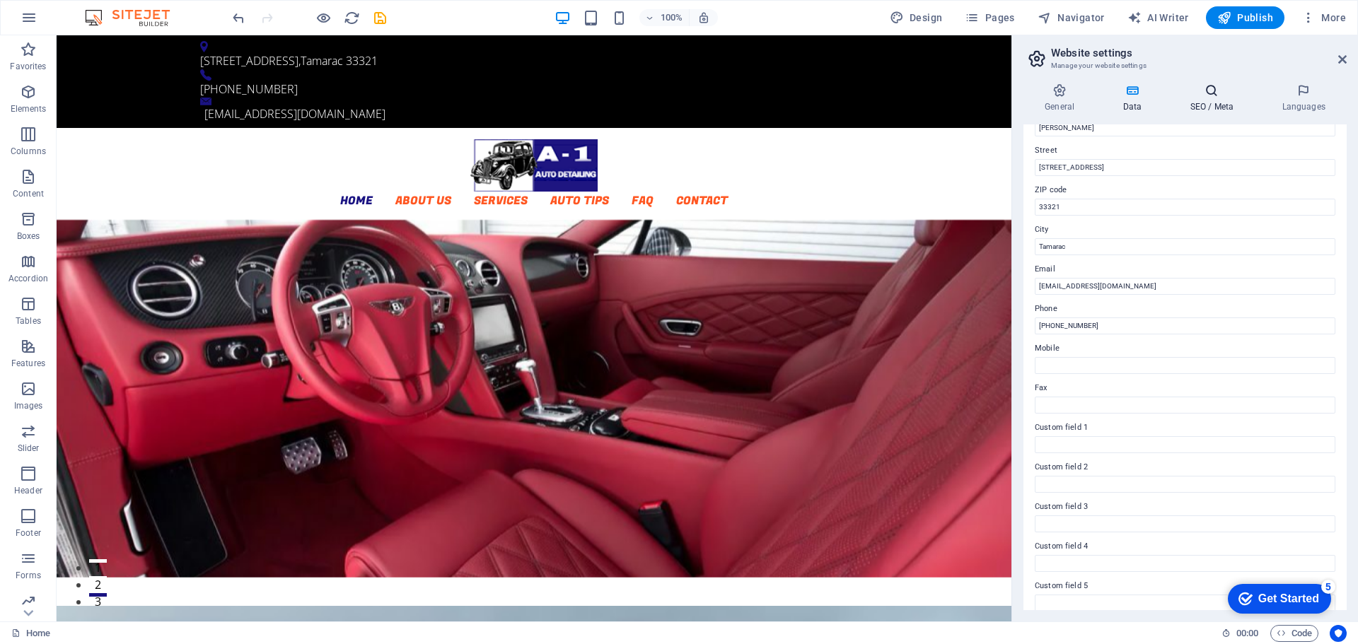
click at [1215, 98] on h4 "SEO / Meta" at bounding box center [1214, 98] width 92 height 30
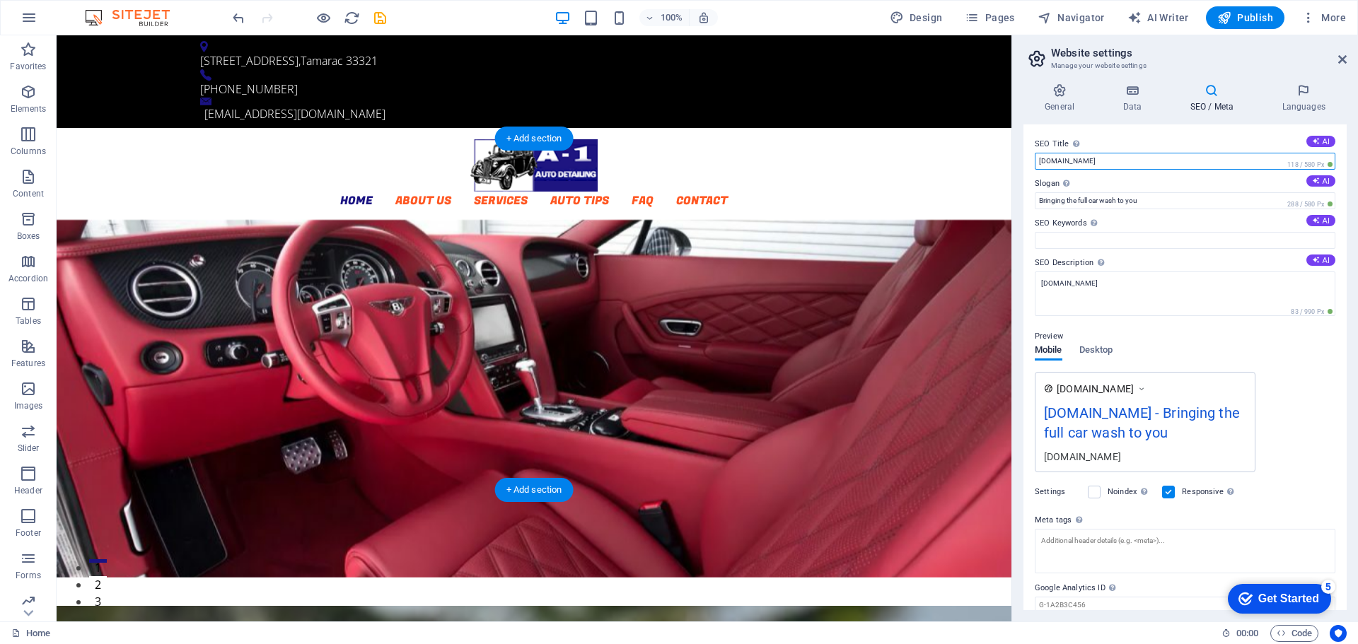
drag, startPoint x: 1183, startPoint y: 199, endPoint x: 999, endPoint y: 178, distance: 185.1
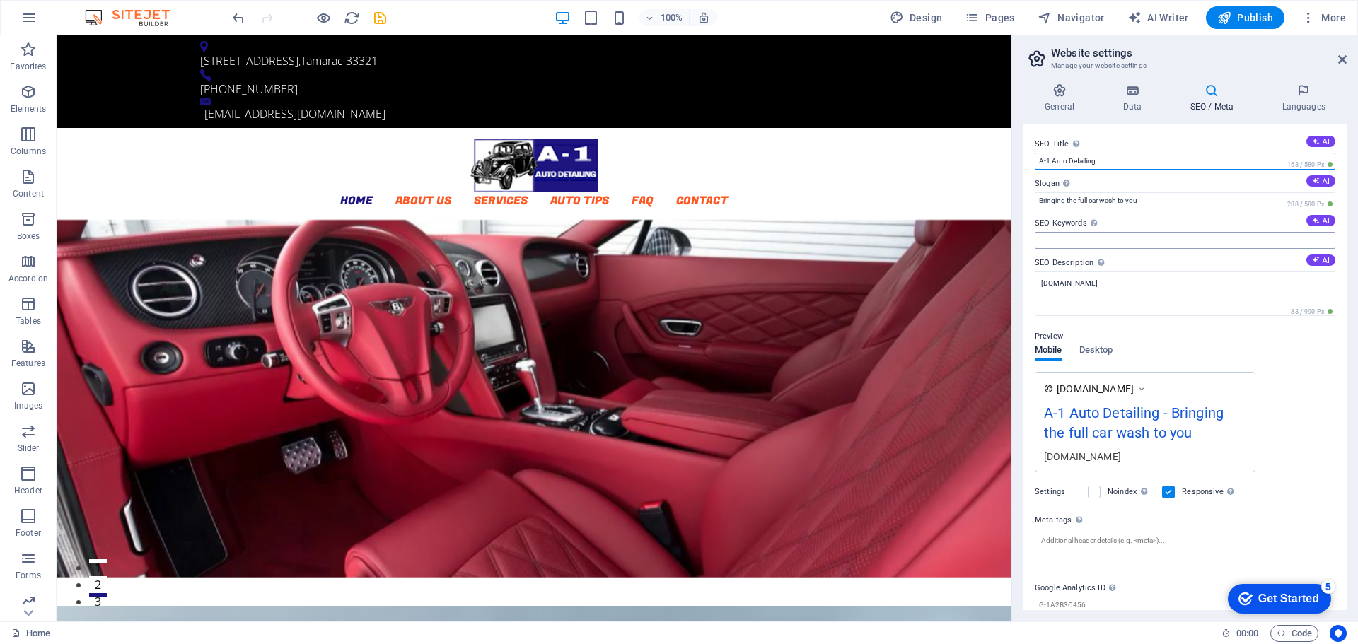
type input "A-1 Auto Detailing"
click at [1050, 242] on input "SEO Keywords Comma-separated list of keywords representing your website. AI" at bounding box center [1185, 240] width 301 height 17
click at [1062, 238] on input "SEO Keywords Comma-separated list of keywords representing your website. AI" at bounding box center [1185, 240] width 301 height 17
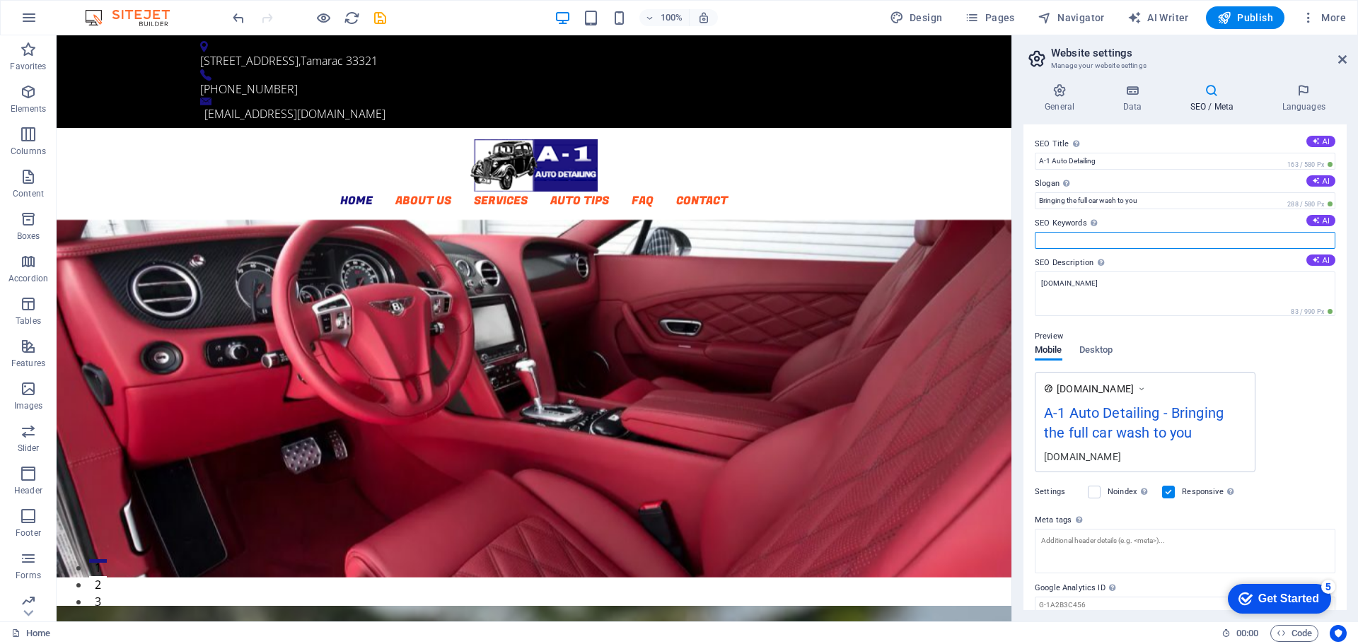
paste input "A-1 Auto Detailing 954-452-0767 &#8211; Mobile Car Wash Auto Detail Service Pla…"
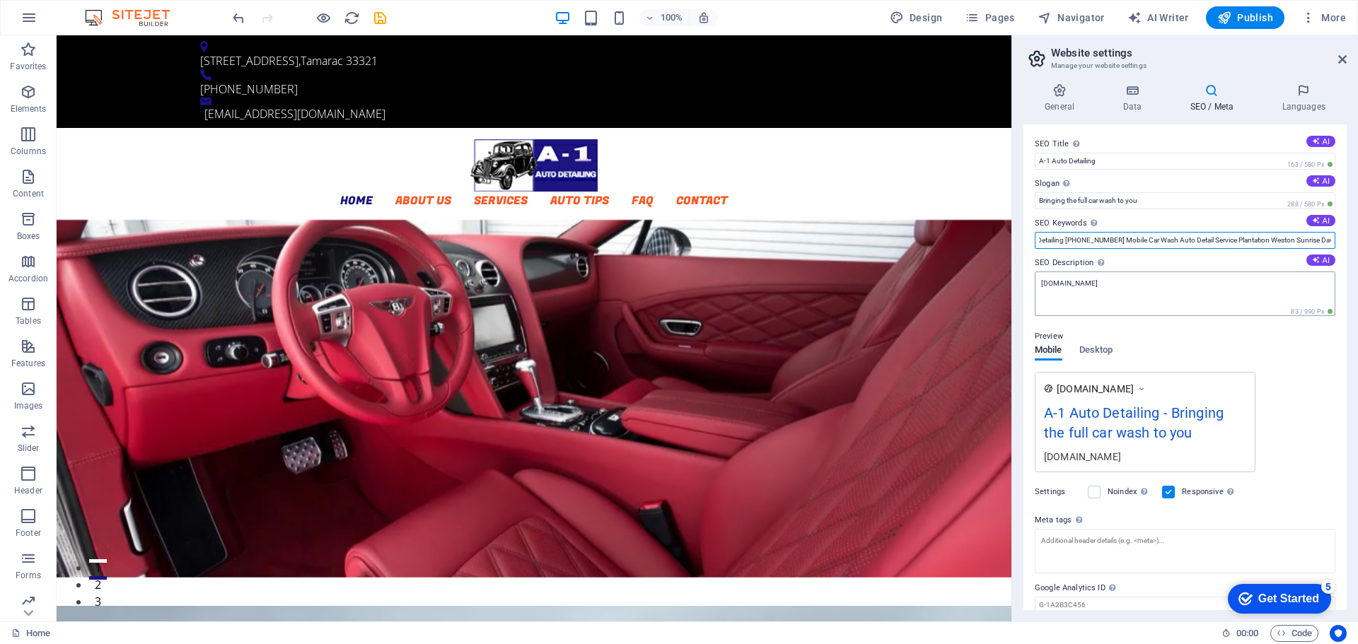
type input "A-1 Auto Detailing 954-452-0767 Mobile Car Wash Auto Detail Service Plantation …"
click at [1103, 284] on textarea "[DOMAIN_NAME]" at bounding box center [1185, 294] width 301 height 45
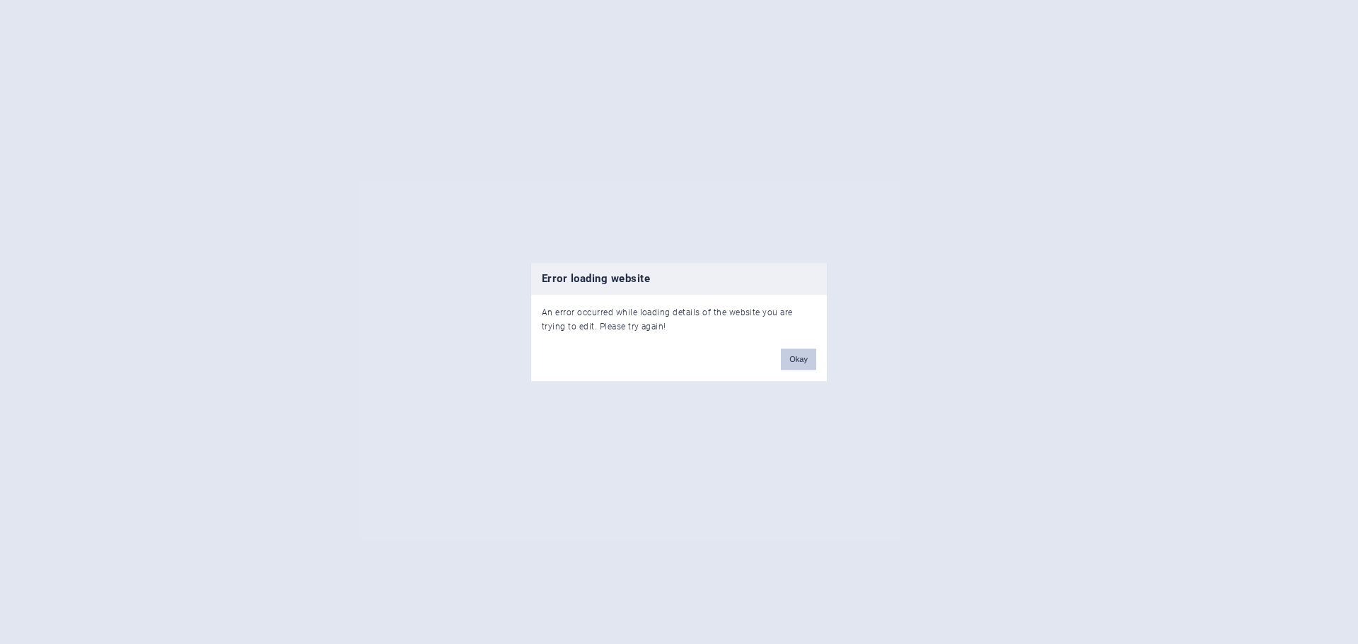
click at [799, 355] on button "Okay" at bounding box center [798, 359] width 35 height 21
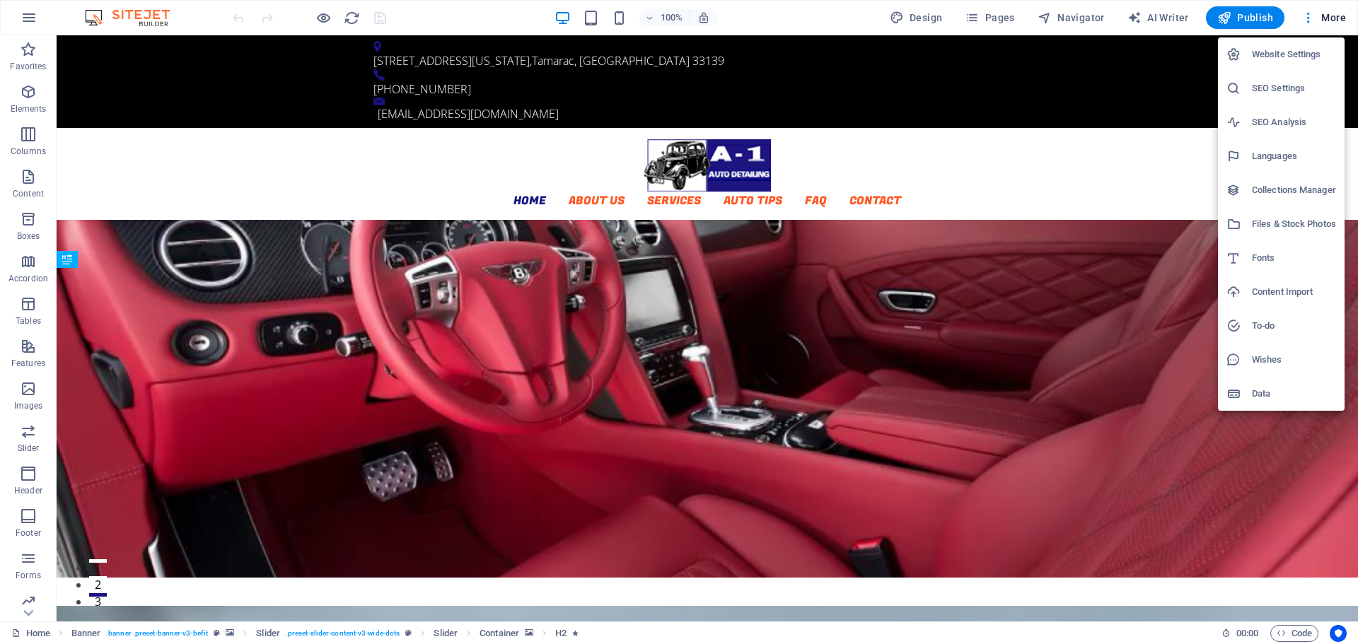
click at [30, 16] on div at bounding box center [679, 322] width 1358 height 644
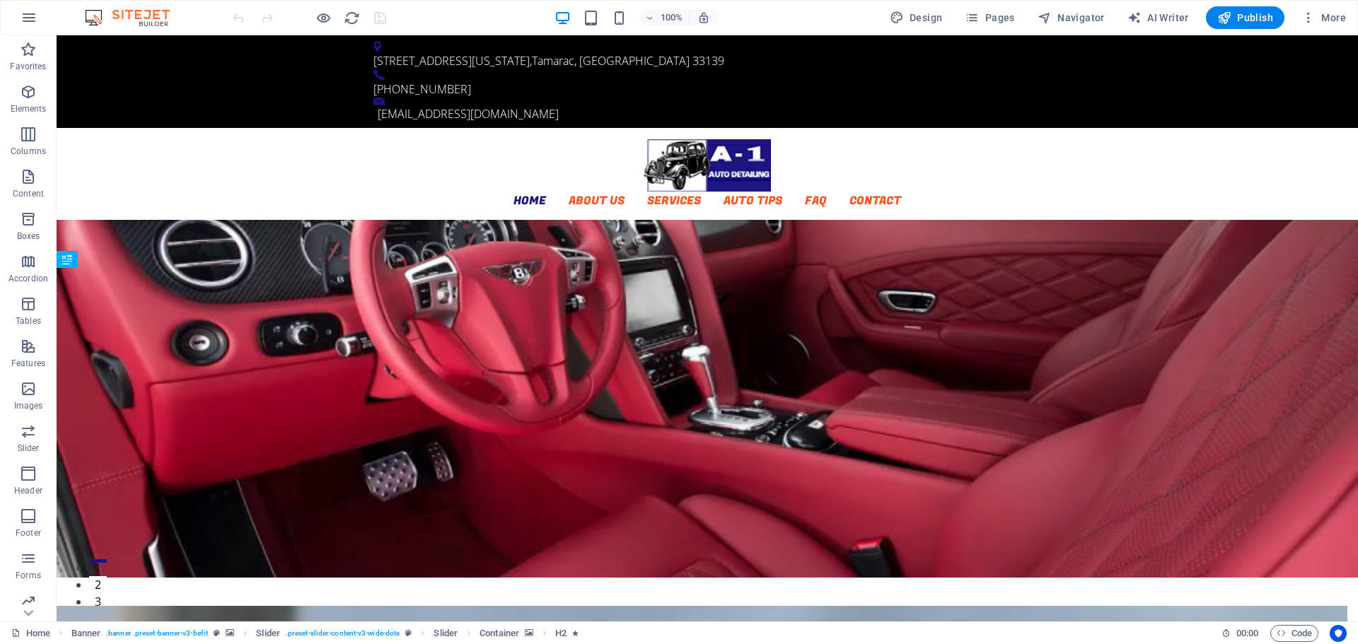
click at [30, 16] on icon "button" at bounding box center [29, 17] width 17 height 17
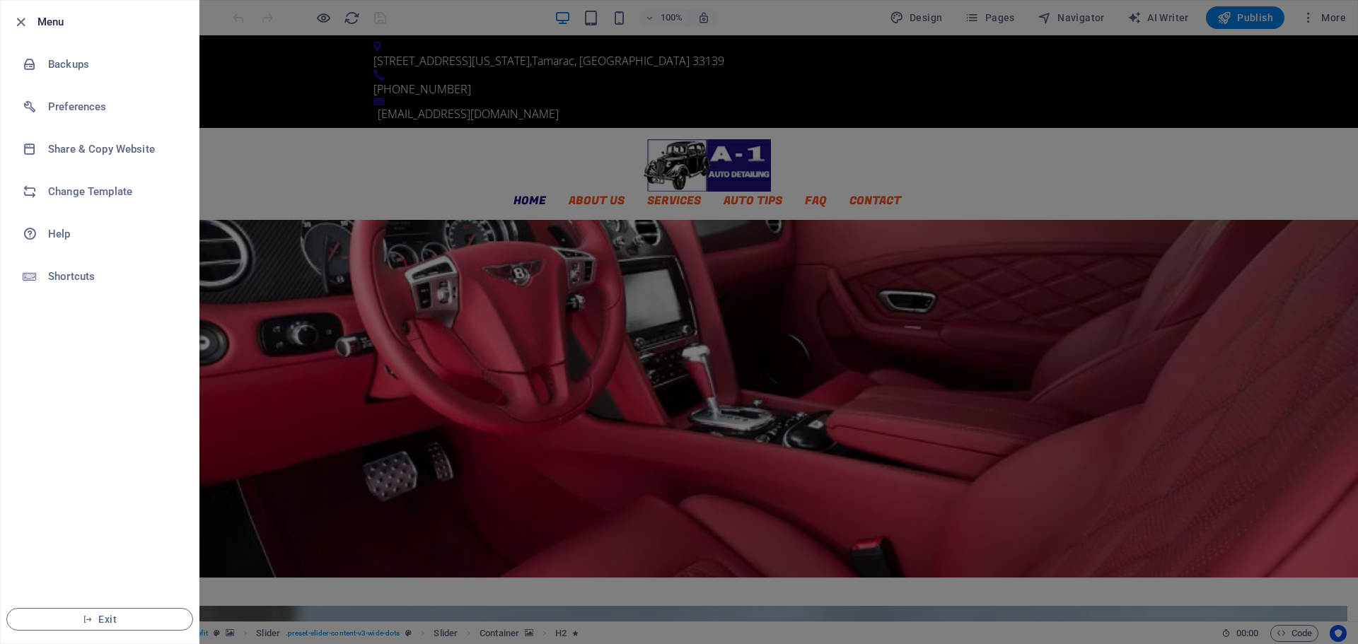
click at [0, 0] on div at bounding box center [0, 0] width 0 height 0
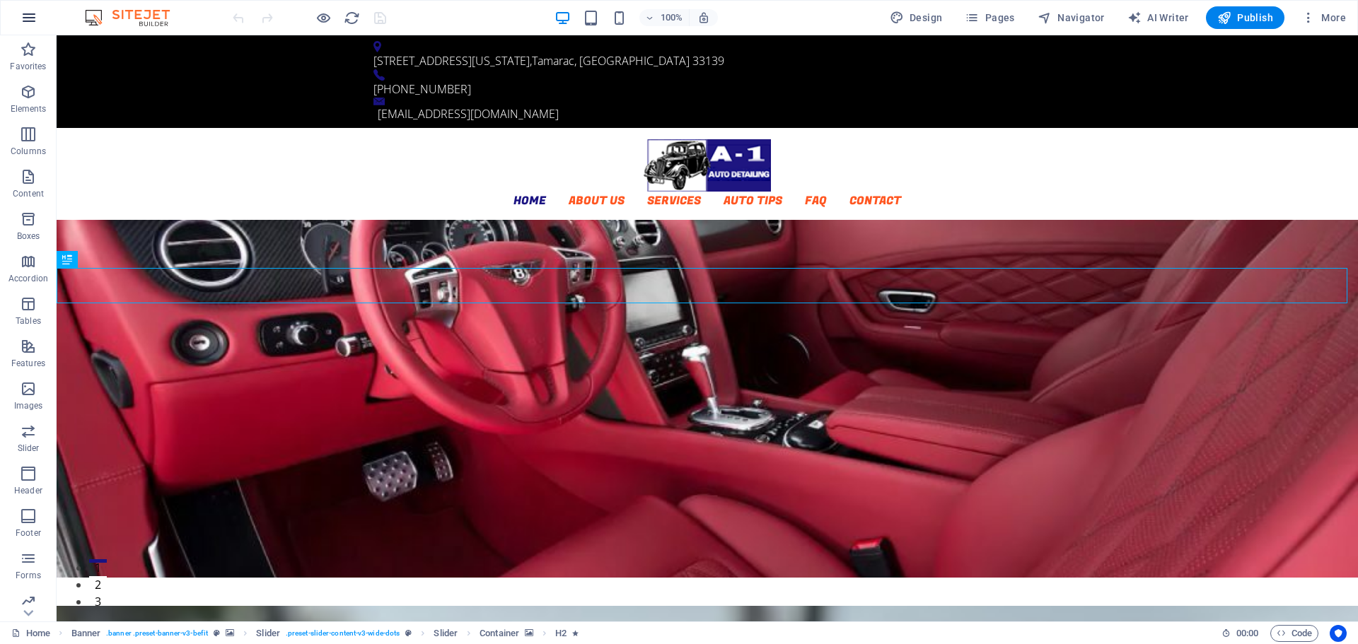
click at [23, 17] on icon "button" at bounding box center [29, 17] width 17 height 17
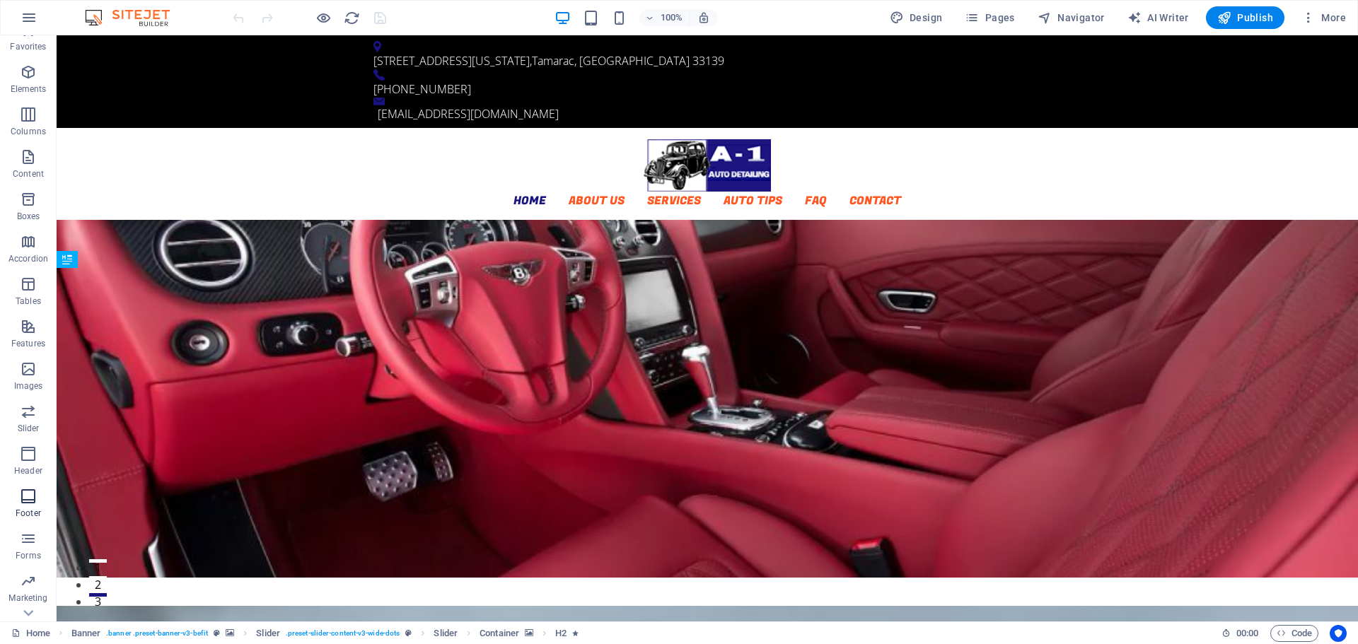
scroll to position [50, 0]
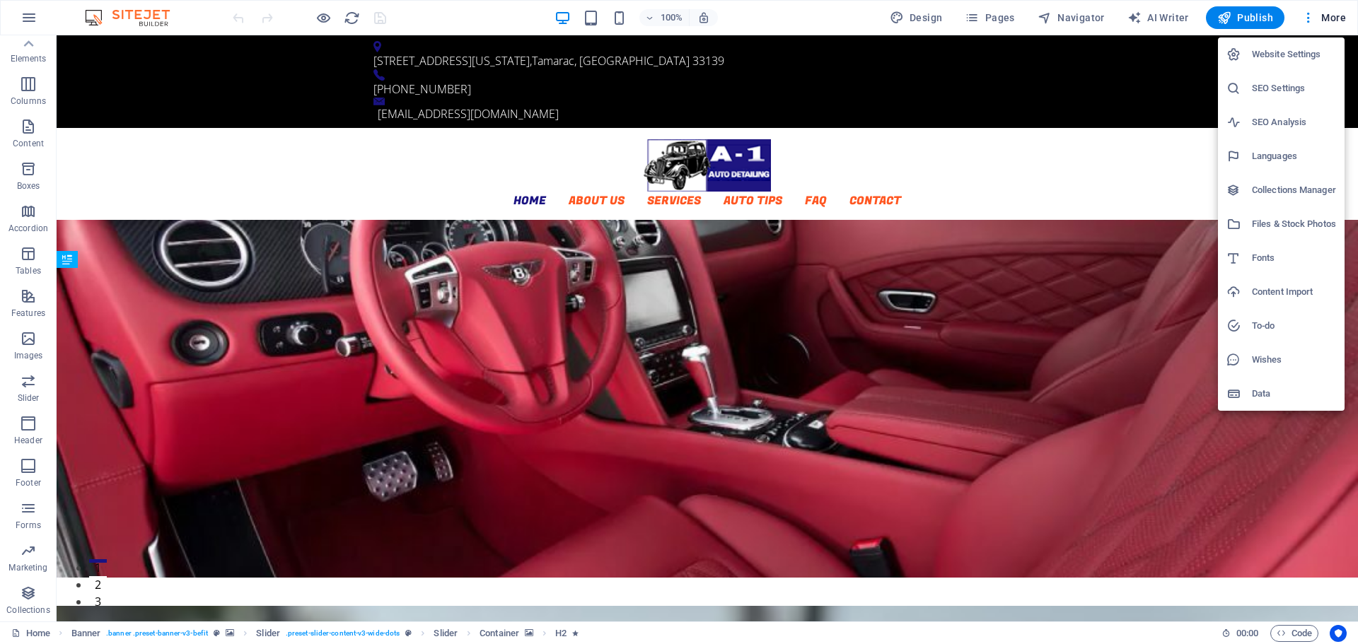
click at [1301, 54] on h6 "Website Settings" at bounding box center [1294, 54] width 84 height 17
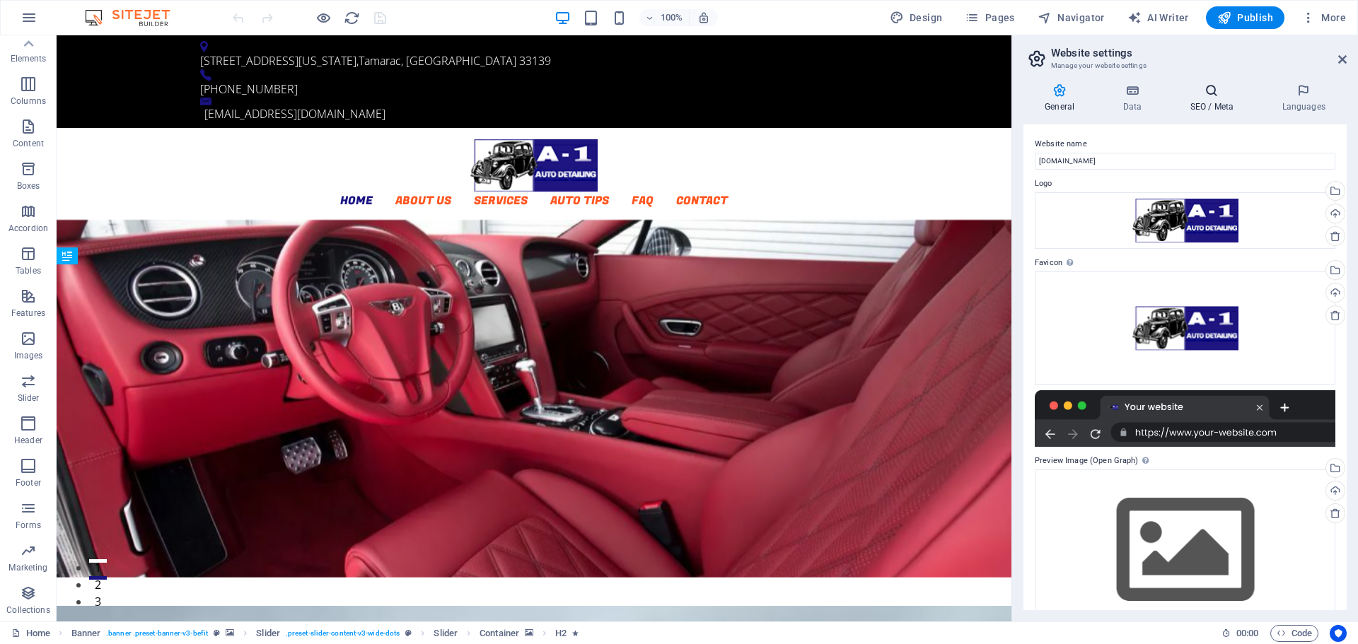
click at [1204, 91] on icon at bounding box center [1211, 90] width 86 height 14
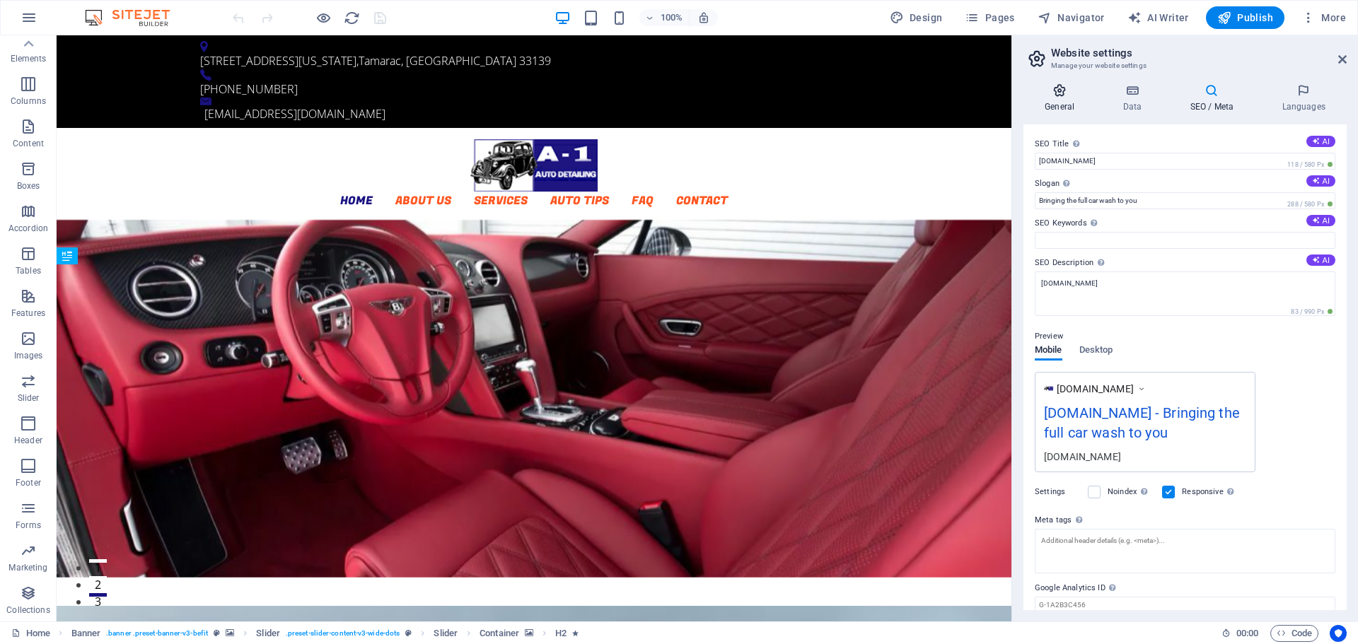
click at [1064, 96] on icon at bounding box center [1059, 90] width 72 height 14
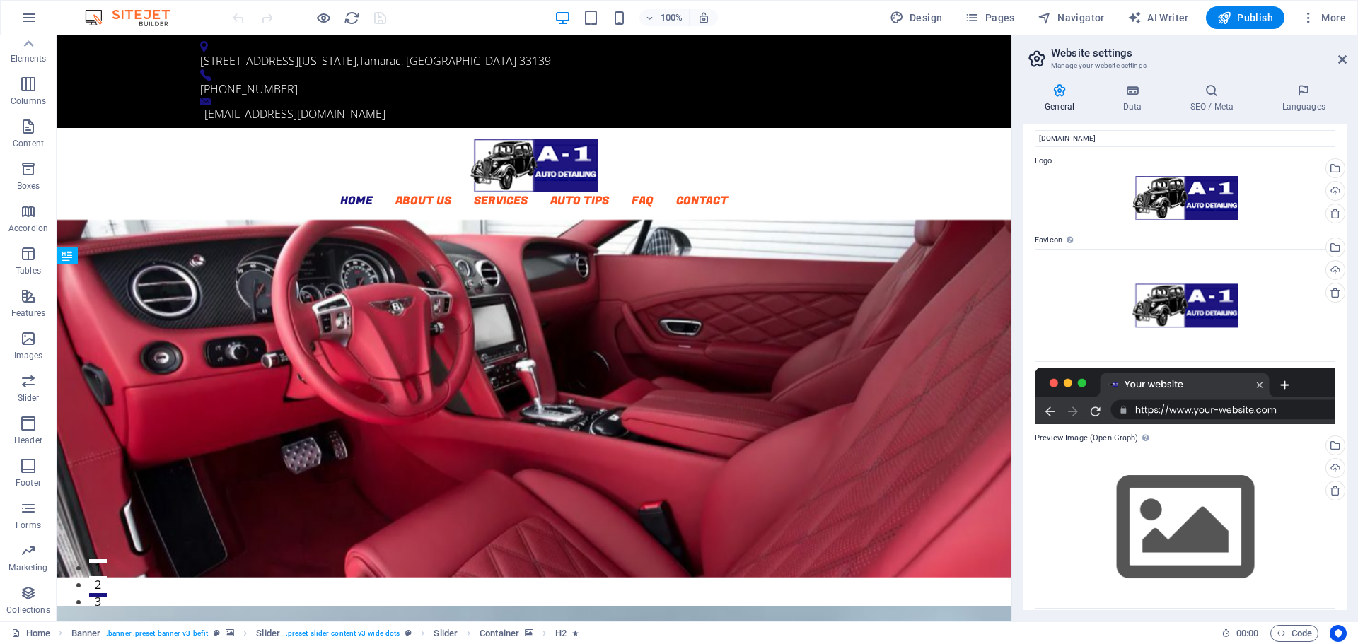
scroll to position [33, 0]
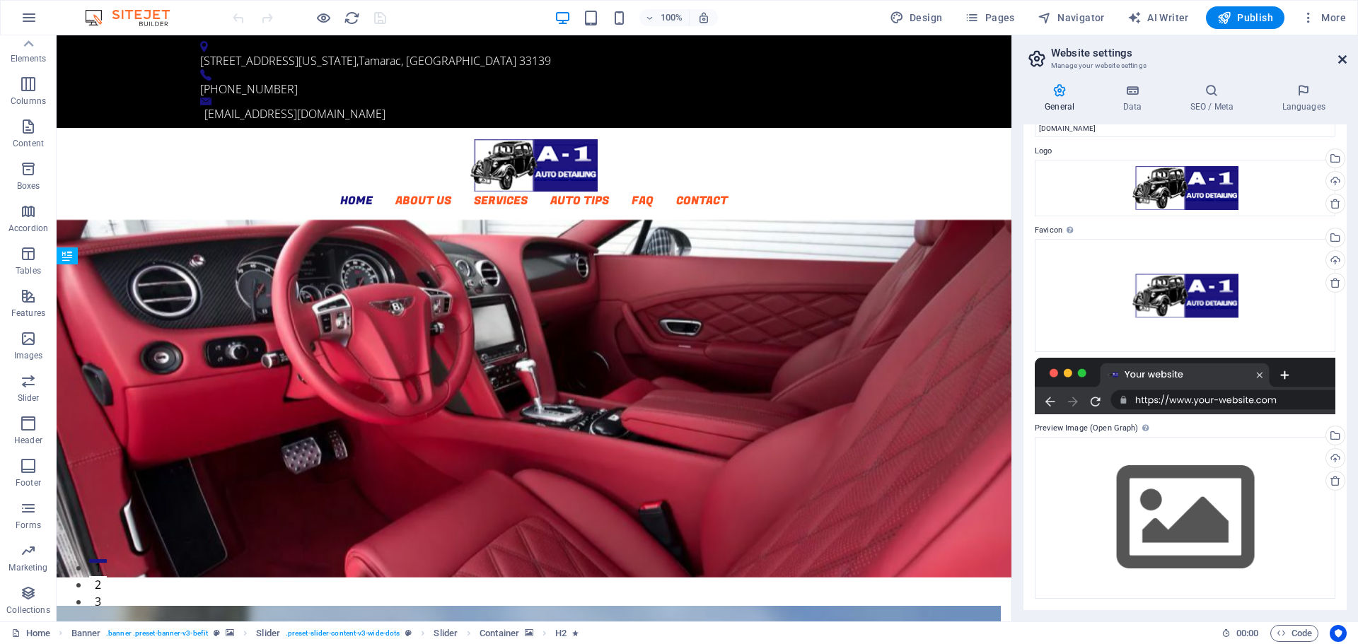
click at [1344, 59] on icon at bounding box center [1342, 59] width 8 height 11
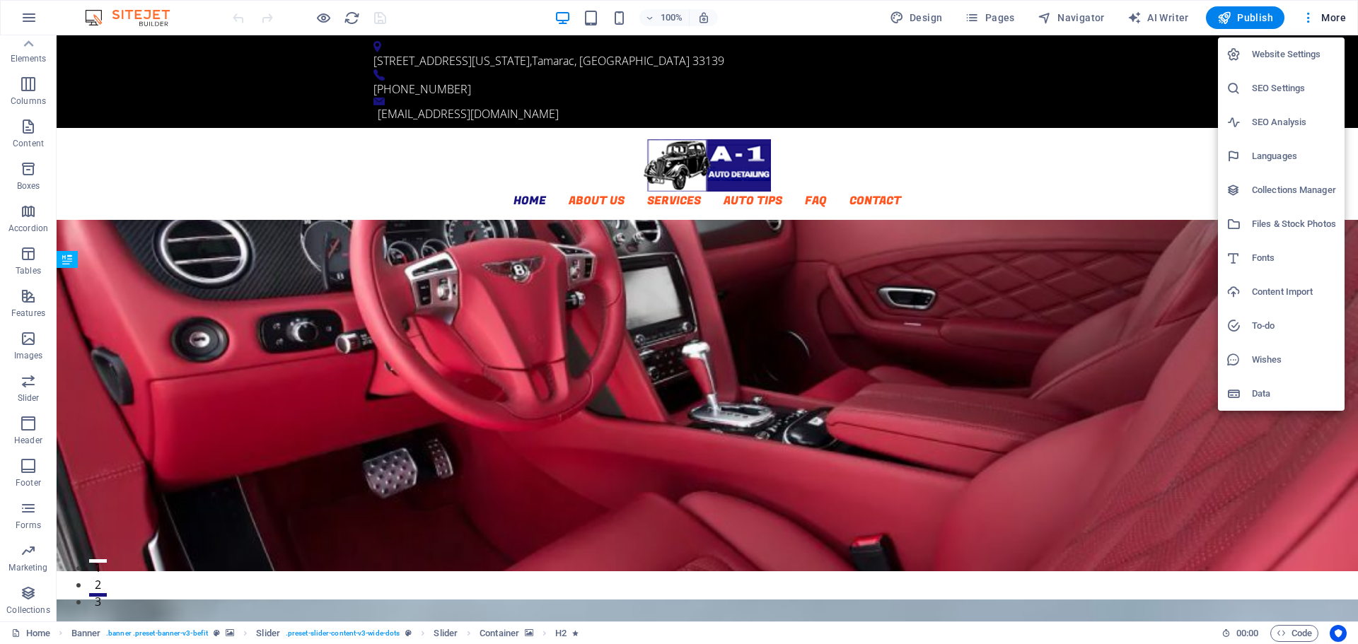
click at [1263, 398] on h6 "Data" at bounding box center [1294, 393] width 84 height 17
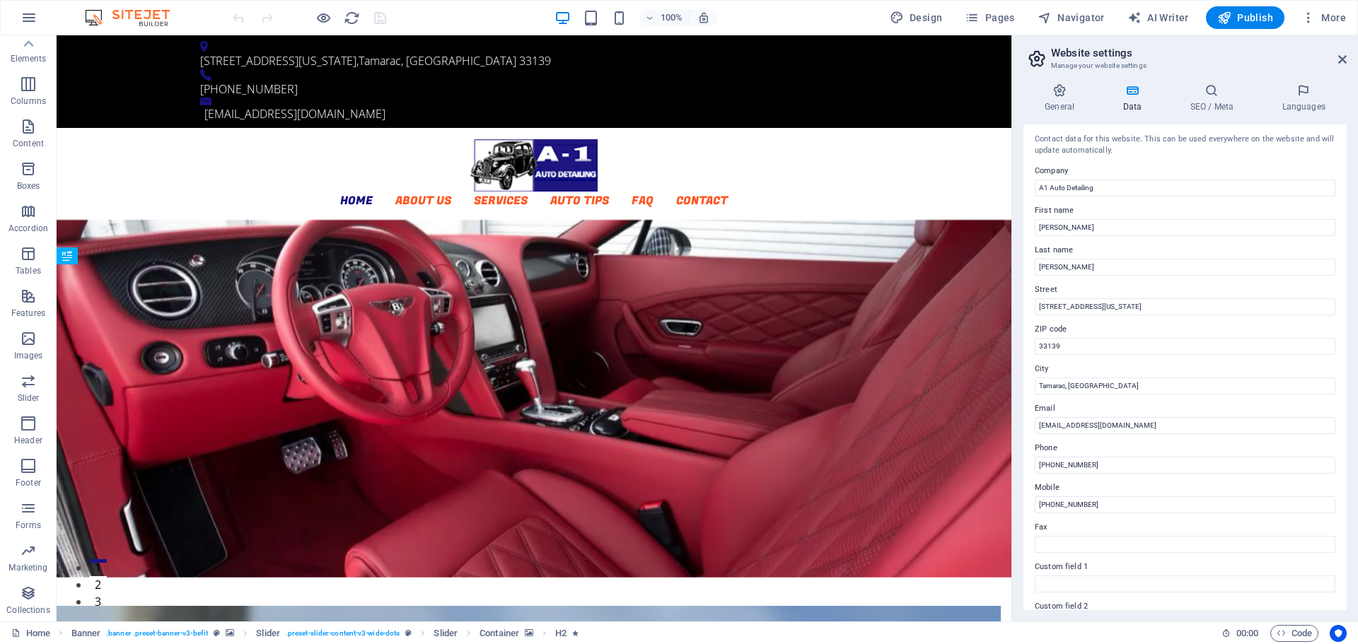
scroll to position [0, 0]
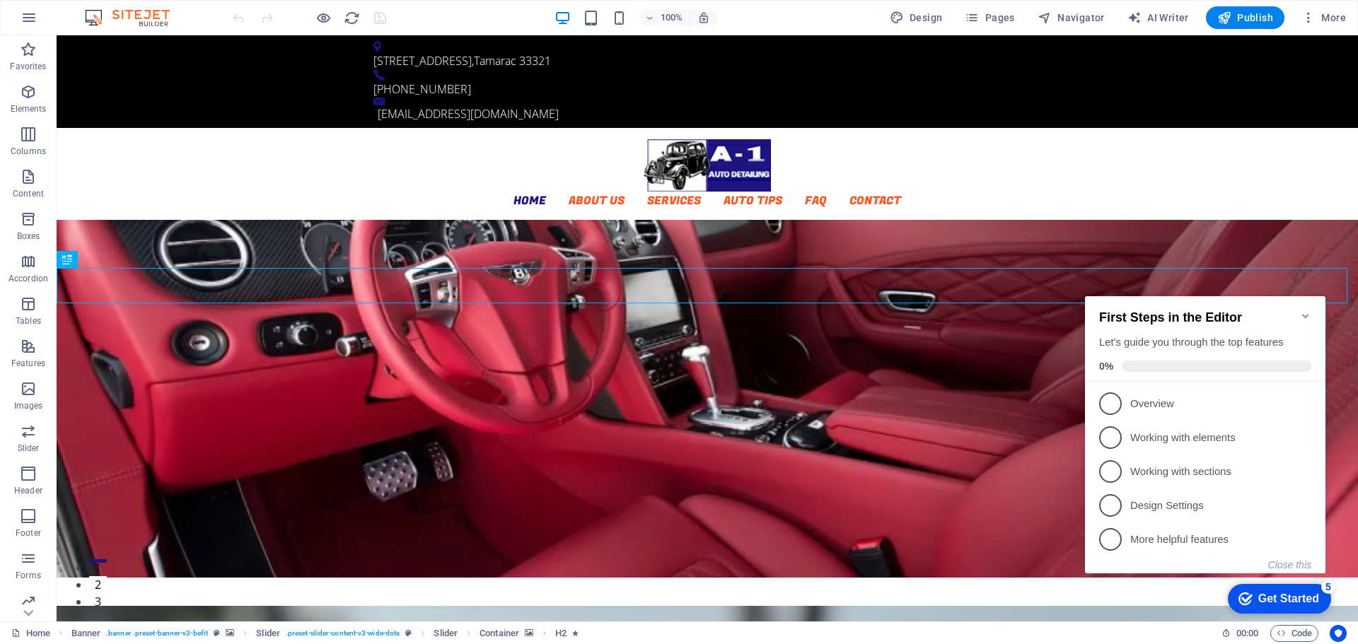
click at [1305, 314] on icon "Minimize checklist" at bounding box center [1305, 316] width 6 height 4
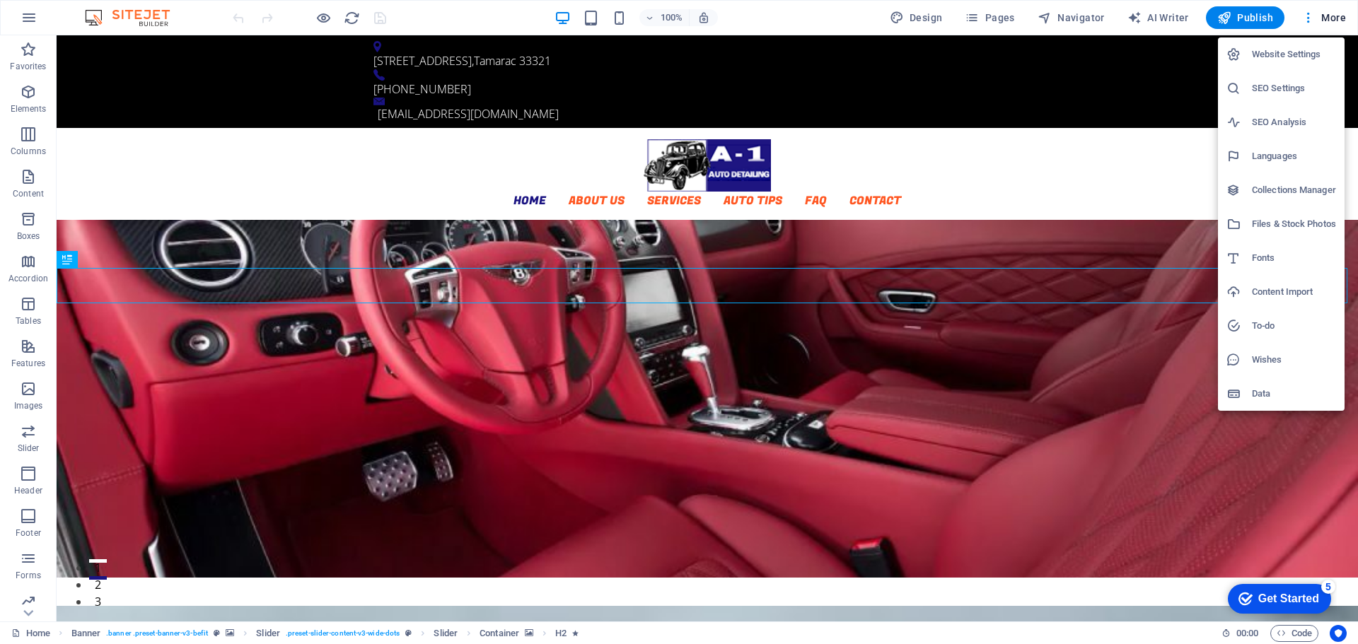
click at [1289, 395] on h6 "Data" at bounding box center [1294, 393] width 84 height 17
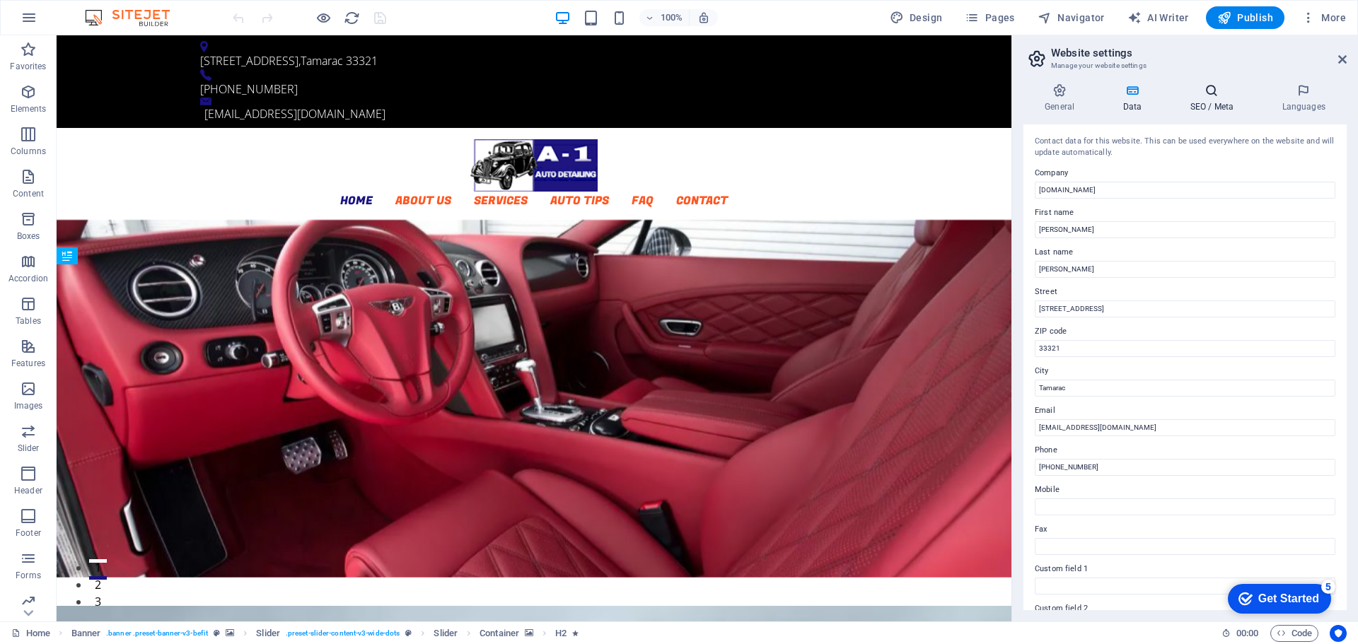
click at [1215, 100] on h4 "SEO / Meta" at bounding box center [1214, 98] width 92 height 30
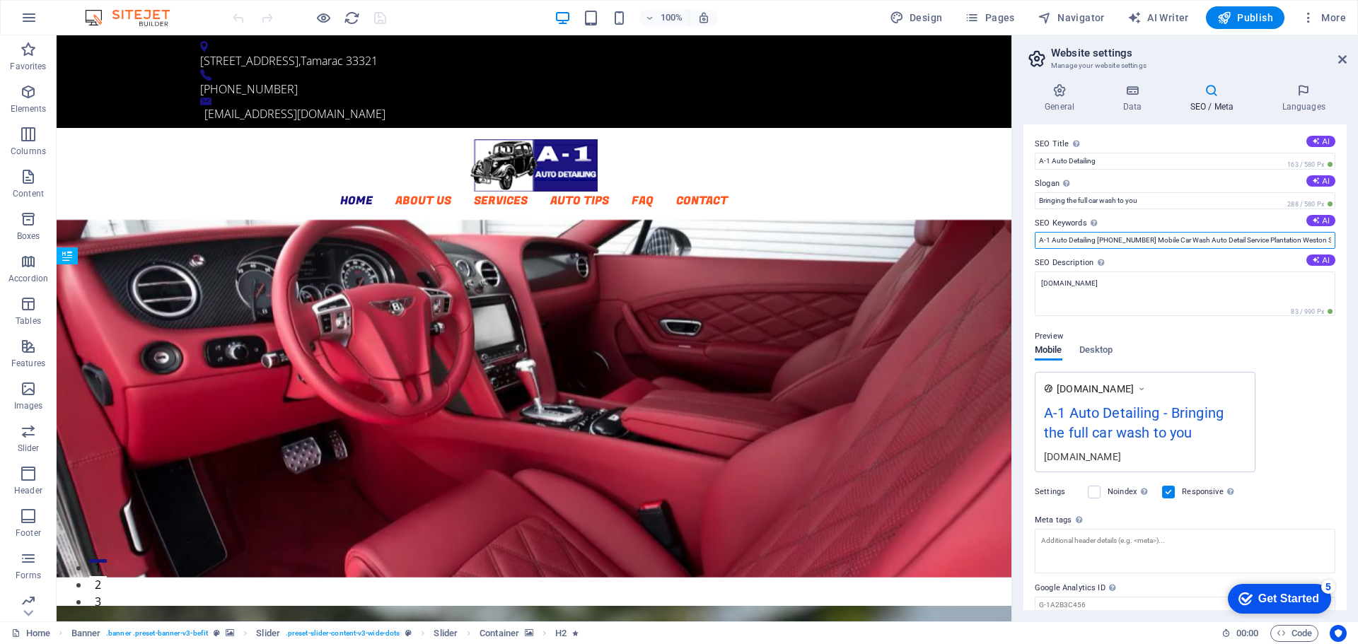
click at [1045, 240] on input "A-1 Auto Detailing [PHONE_NUMBER] Mobile Car Wash Auto Detail Service Plantatio…" at bounding box center [1185, 240] width 301 height 17
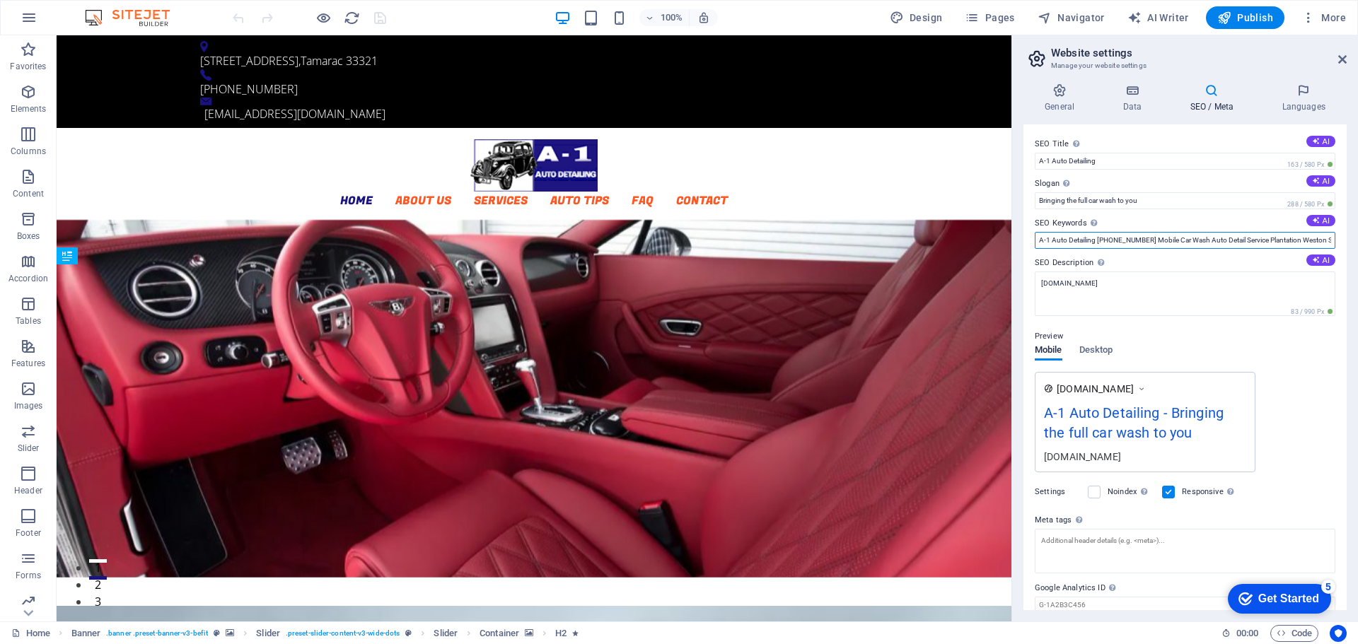
click at [1039, 237] on input "A-1 Auto Detailing [PHONE_NUMBER] Mobile Car Wash Auto Detail Service Plantatio…" at bounding box center [1185, 240] width 301 height 17
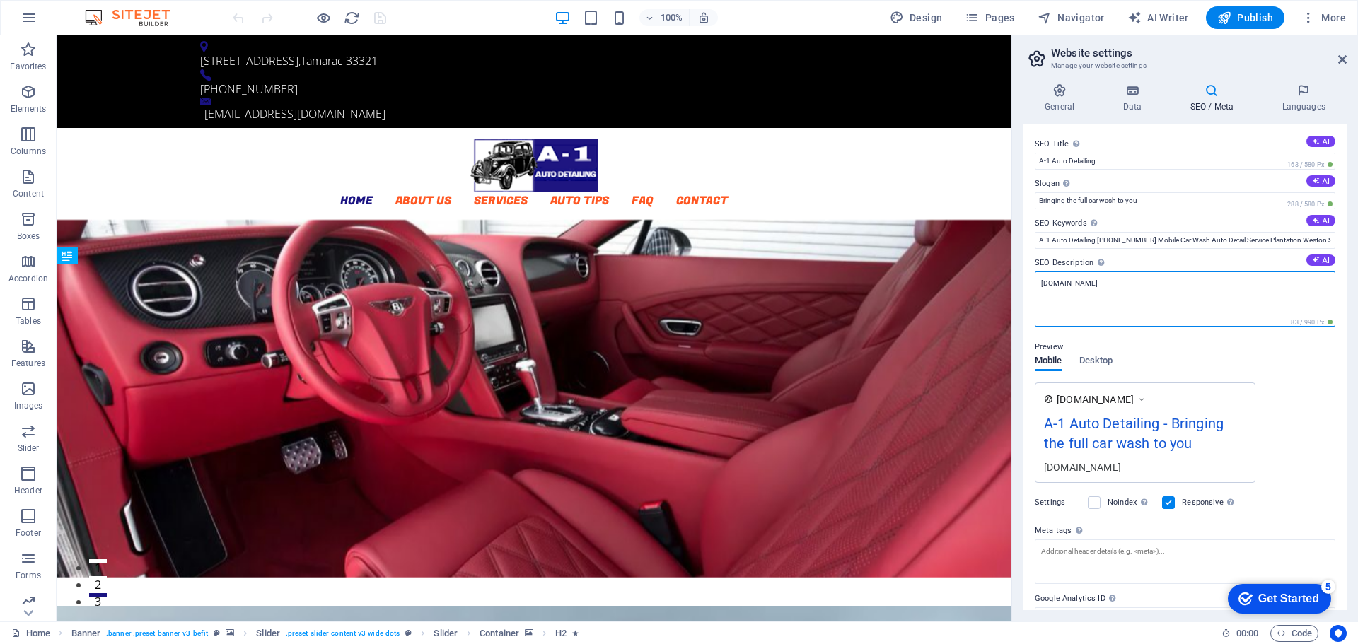
drag, startPoint x: 1094, startPoint y: 283, endPoint x: 1033, endPoint y: 294, distance: 61.9
click at [1033, 294] on div "SEO Title The title of your website - make it something that stands out in sear…" at bounding box center [1184, 367] width 323 height 486
paste textarea "A-1 Auto Detailing [PHONE_NUMBER] Mobile Car Wash Auto Detail Service Plantatio…"
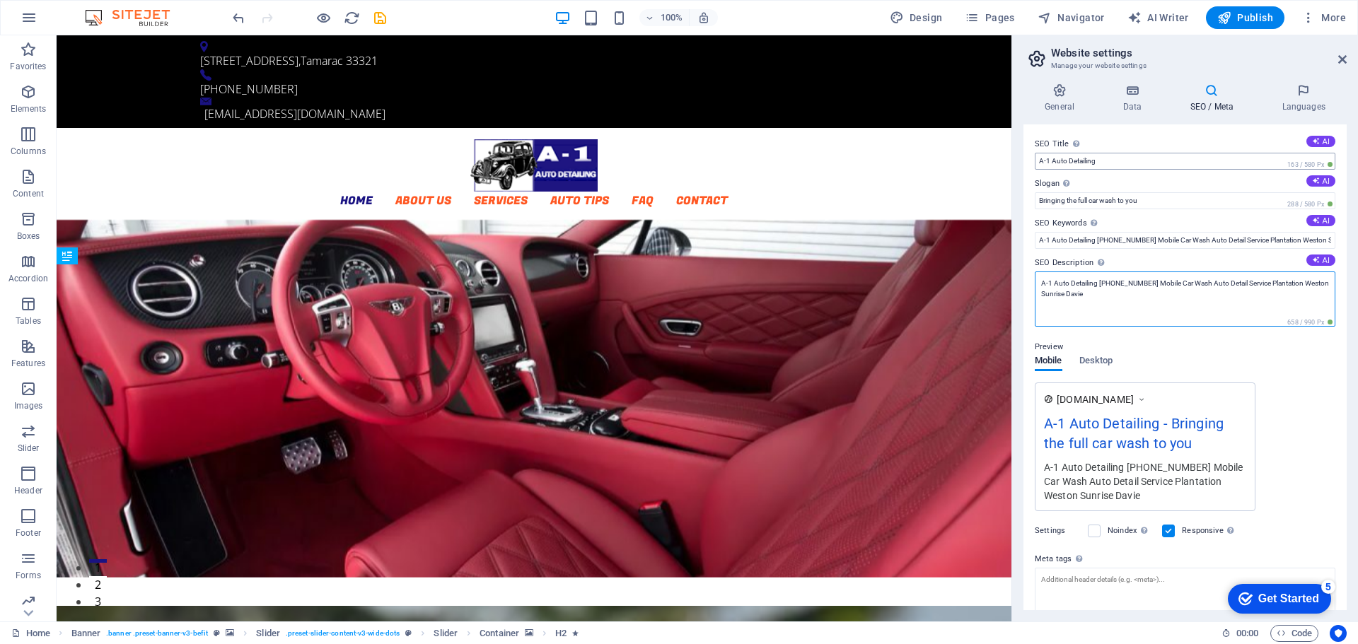
type textarea "A-1 Auto Detailing [PHONE_NUMBER] Mobile Car Wash Auto Detail Service Plantatio…"
click at [1129, 153] on input "A-1 Auto Detailing" at bounding box center [1185, 161] width 301 height 17
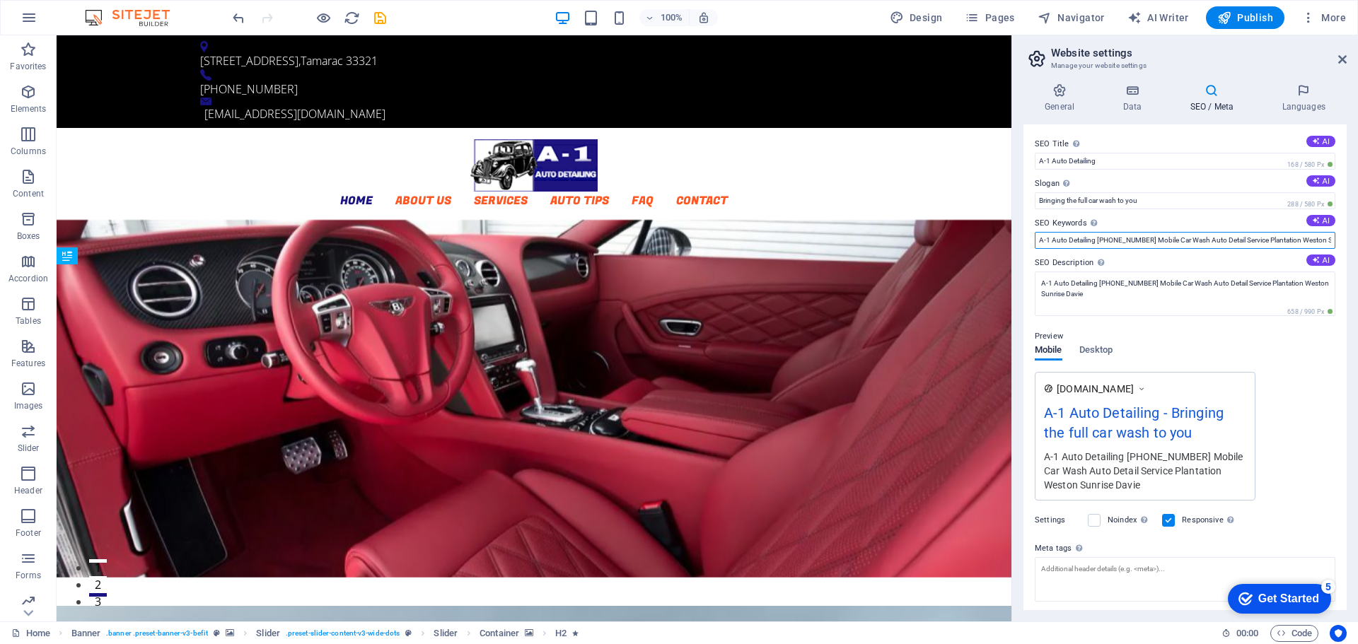
drag, startPoint x: 1141, startPoint y: 240, endPoint x: 1257, endPoint y: 238, distance: 116.7
click at [1257, 238] on input "A-1 Auto Detailing [PHONE_NUMBER] Mobile Car Wash Auto Detail Service Plantatio…" at bounding box center [1185, 240] width 301 height 17
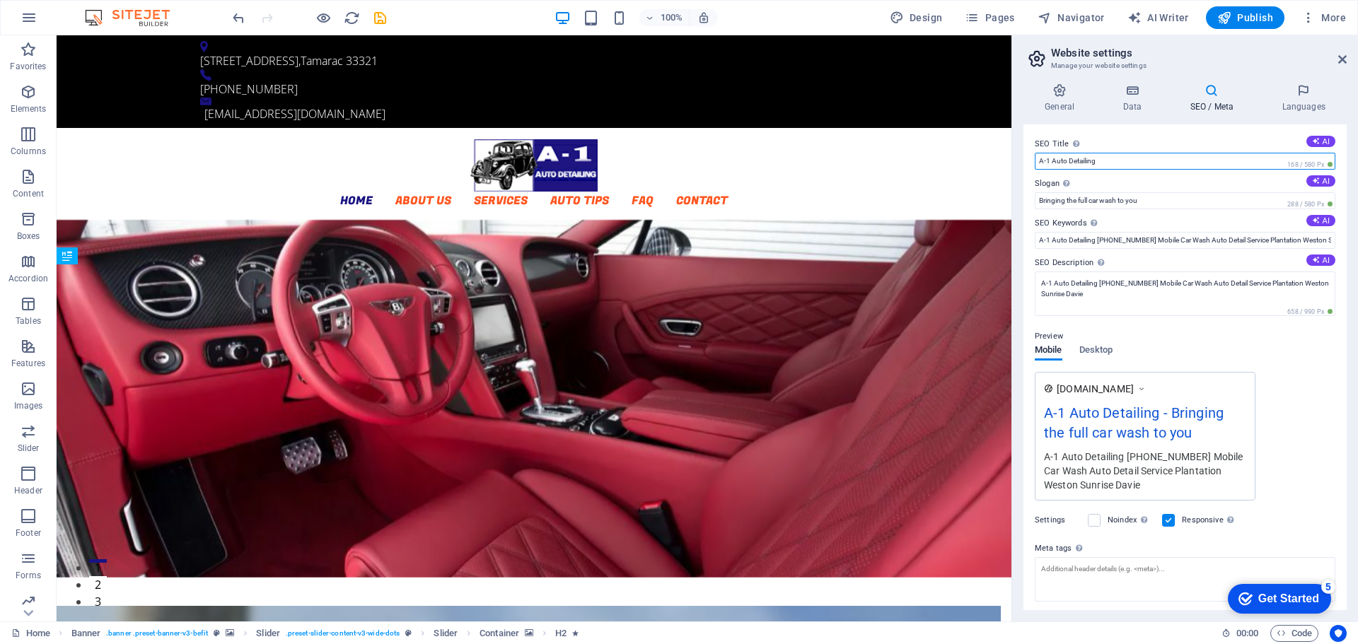
click at [1168, 155] on input "A-1 Auto Detailing" at bounding box center [1185, 161] width 301 height 17
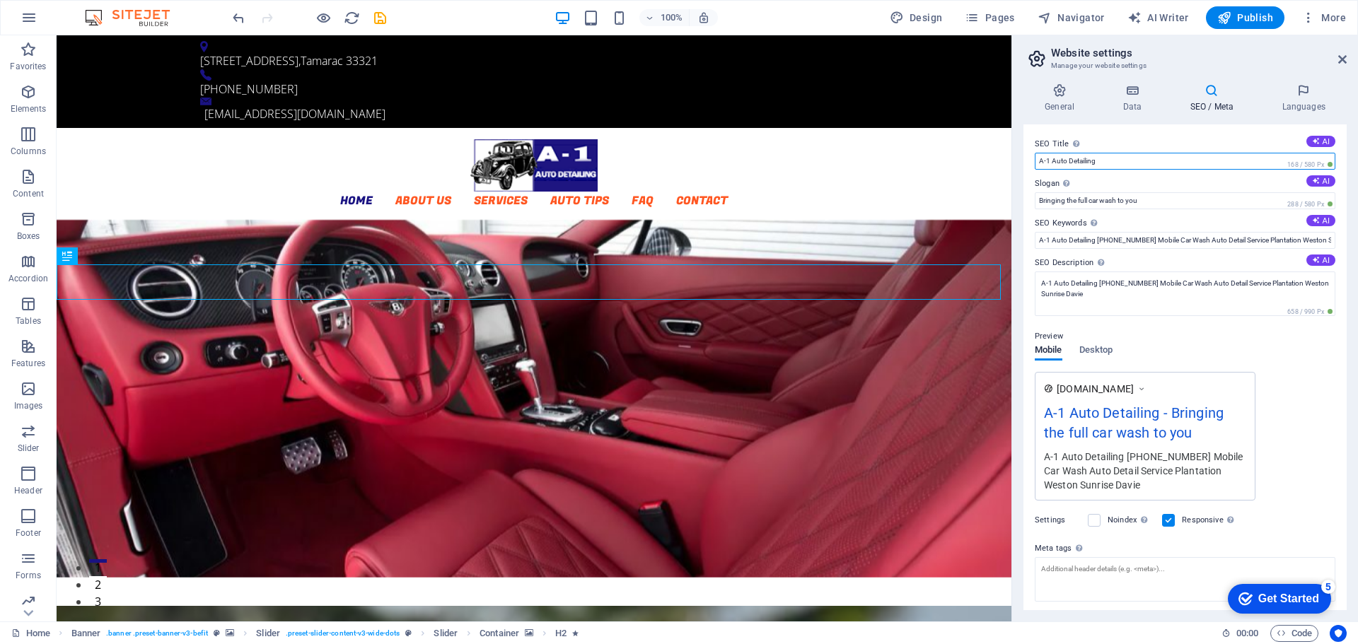
paste input "Mobile Car Wash Auto Detail Service"
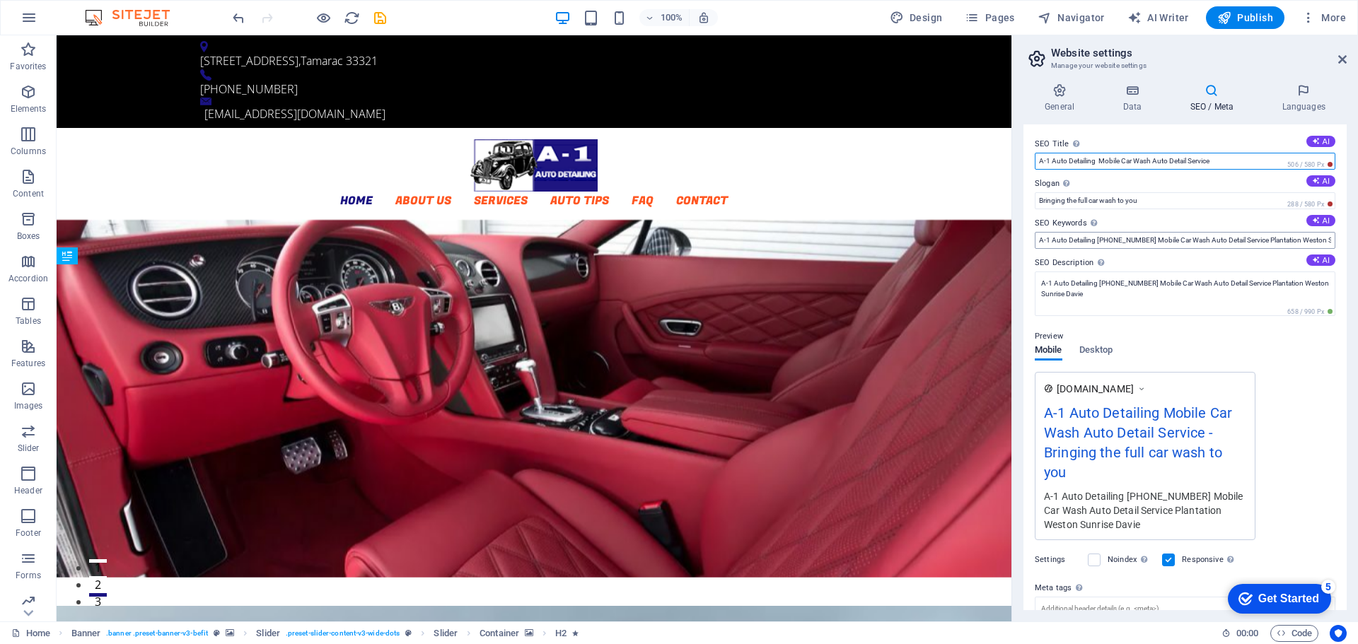
type input "A-1 Auto Detailing Mobile Car Wash Auto Detail Service"
drag, startPoint x: 1051, startPoint y: 241, endPoint x: 1020, endPoint y: 245, distance: 31.3
click at [1020, 245] on div "General Data SEO / Meta Languages Website name a-1autodetailing.com Logo Drag f…" at bounding box center [1185, 347] width 346 height 550
click at [1085, 238] on input "Auto Detailing 954-452-0767 Mobile Car Wash Auto Detail Service Plantation West…" at bounding box center [1185, 240] width 301 height 17
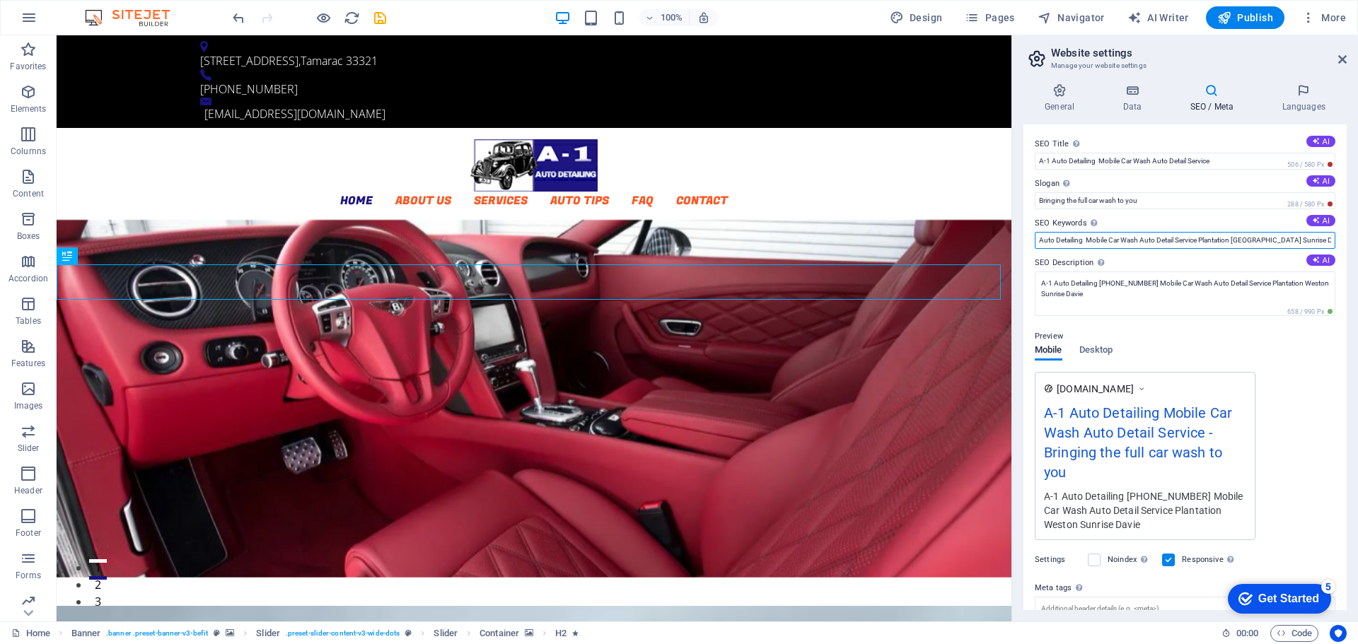
click at [1100, 244] on input "Auto Detailing Mobile Car Wash Auto Detail Service Plantation Weston Sunrise Da…" at bounding box center [1185, 240] width 301 height 17
click at [1098, 239] on input "Auto Detailing Mobile Car Wash Auto Detail Service Plantation Weston Sunrise Da…" at bounding box center [1185, 240] width 301 height 17
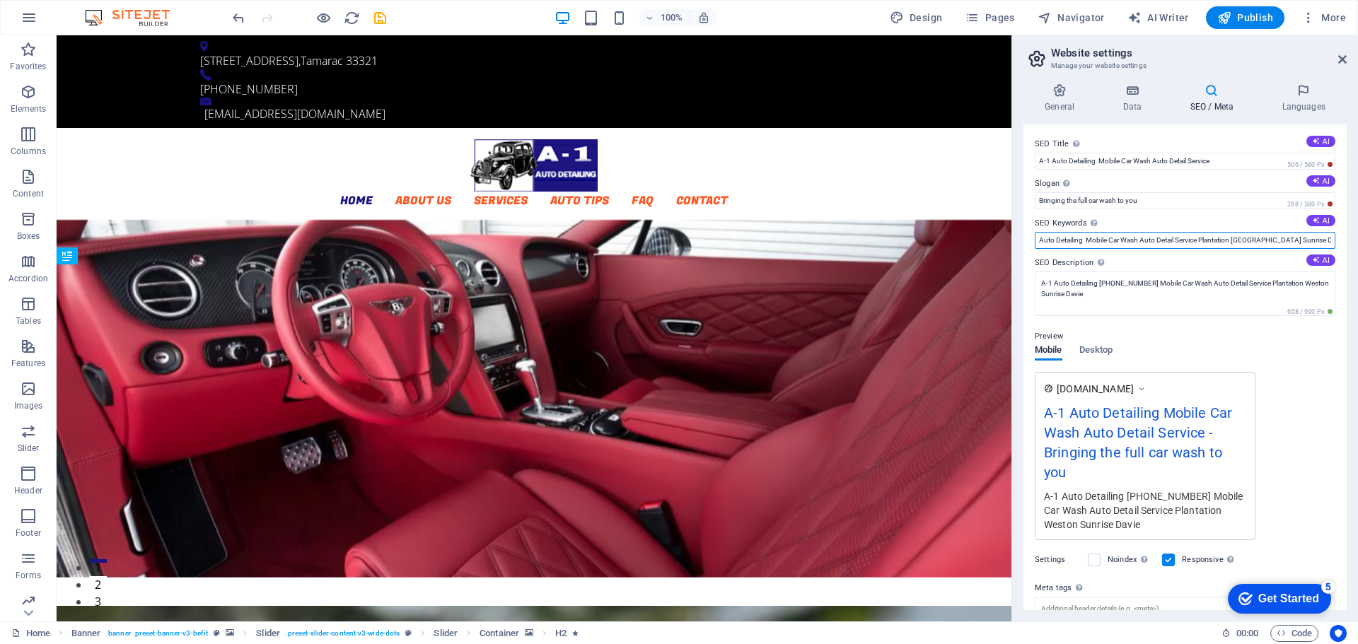
click at [1143, 240] on input "Auto Detailing Mobile Car Wash Auto Detail Service Plantation Weston Sunrise Da…" at bounding box center [1185, 240] width 301 height 17
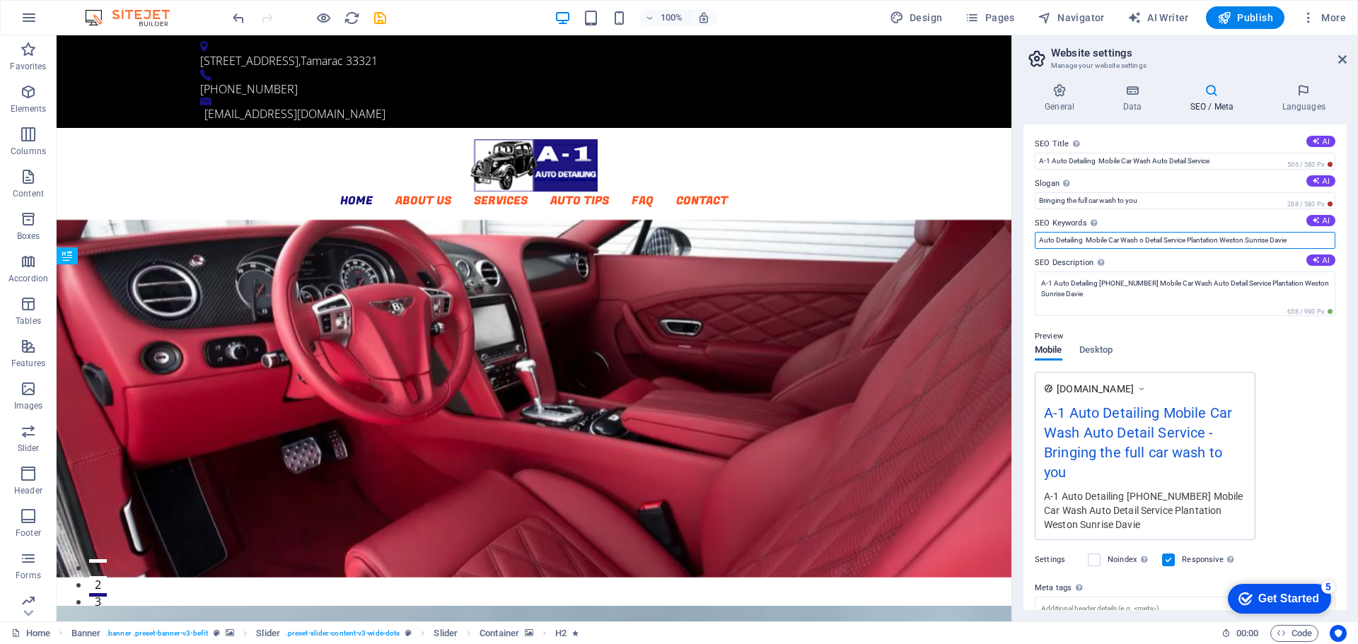
click at [1083, 240] on input "Auto Detailing Mobile Car Wash o Detail Service Plantation Weston Sunrise Davie" at bounding box center [1185, 240] width 301 height 17
click at [1141, 241] on input "Auto Detailing, Mobile Car Wash o Detail Service Plantation Weston Sunrise Davie" at bounding box center [1185, 240] width 301 height 17
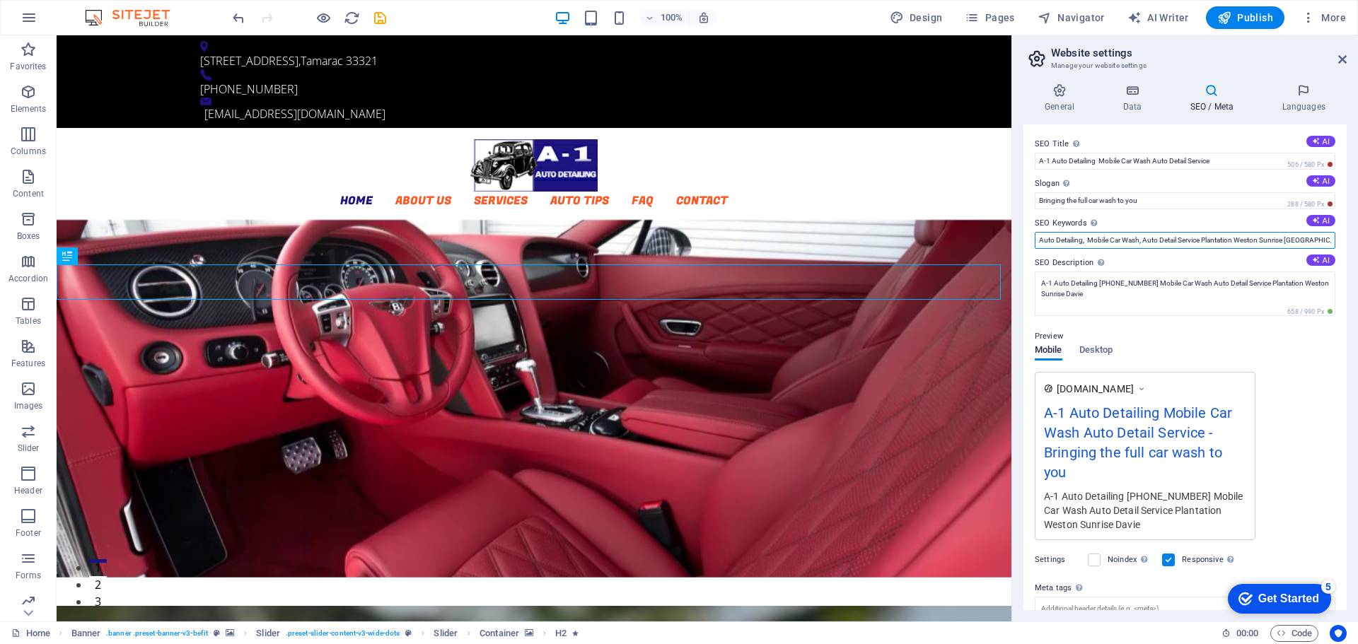
type input "Auto Detailing, Mobile Car Wash, Auto Detail Service Plantation Weston Sunrise …"
click at [1240, 42] on header "Website settings Manage your website settings" at bounding box center [1186, 53] width 320 height 37
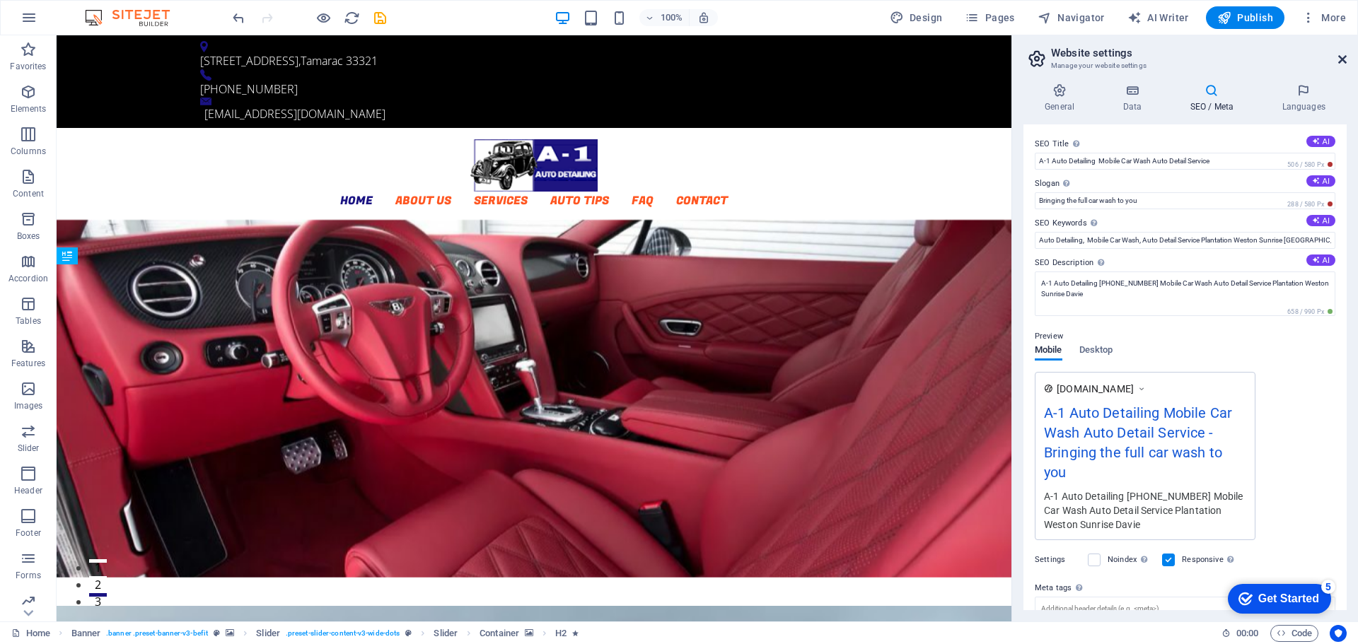
click at [1345, 57] on icon at bounding box center [1342, 59] width 8 height 11
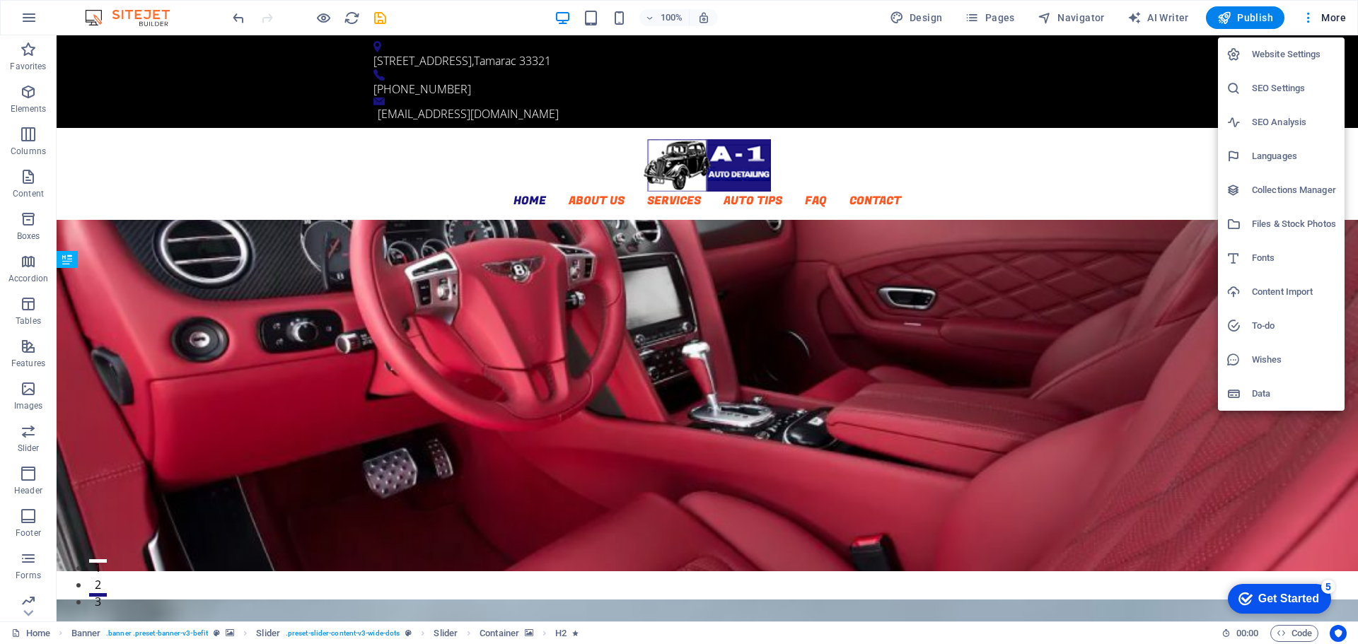
click at [1269, 390] on h6 "Data" at bounding box center [1294, 393] width 84 height 17
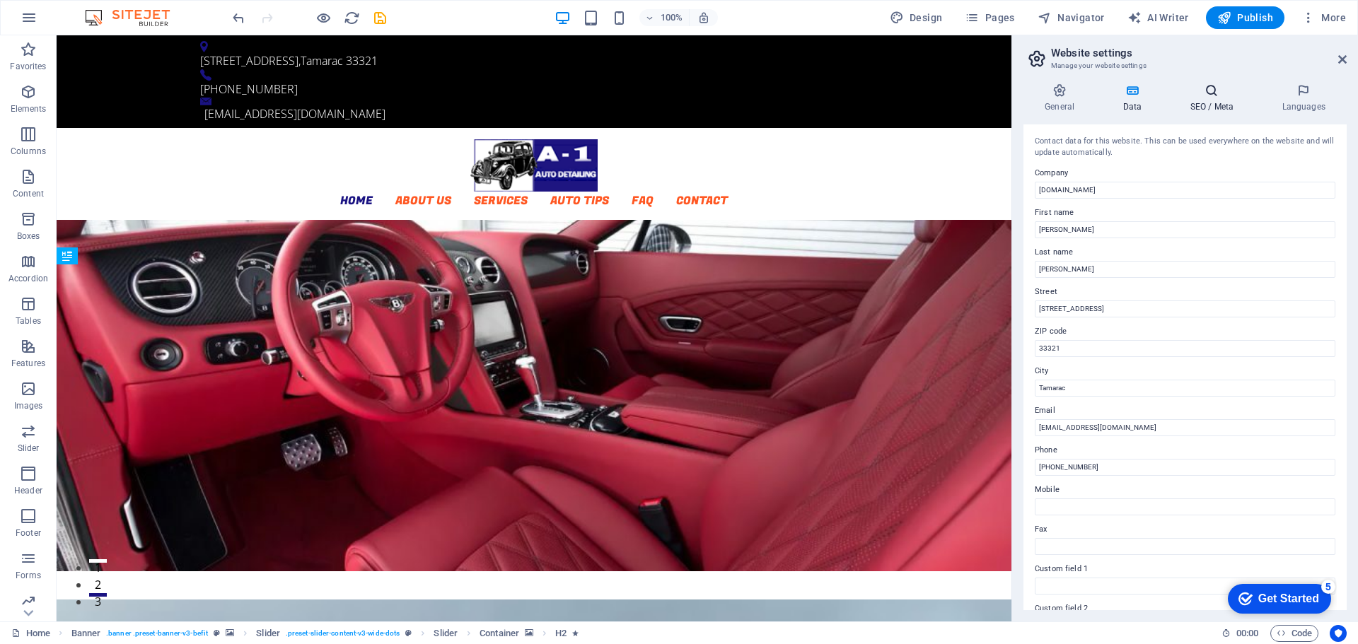
click at [1214, 99] on h4 "SEO / Meta" at bounding box center [1214, 98] width 92 height 30
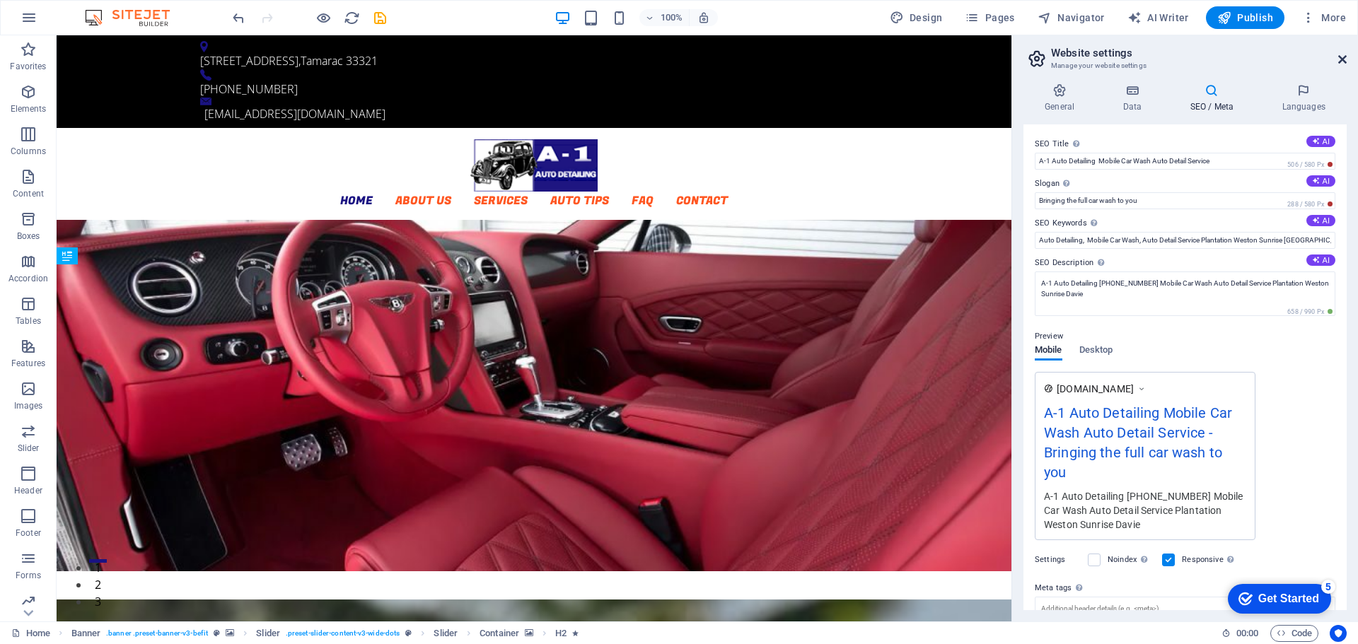
drag, startPoint x: 1346, startPoint y: 59, endPoint x: 1287, endPoint y: 23, distance: 68.9
click at [1346, 59] on icon at bounding box center [1342, 59] width 8 height 11
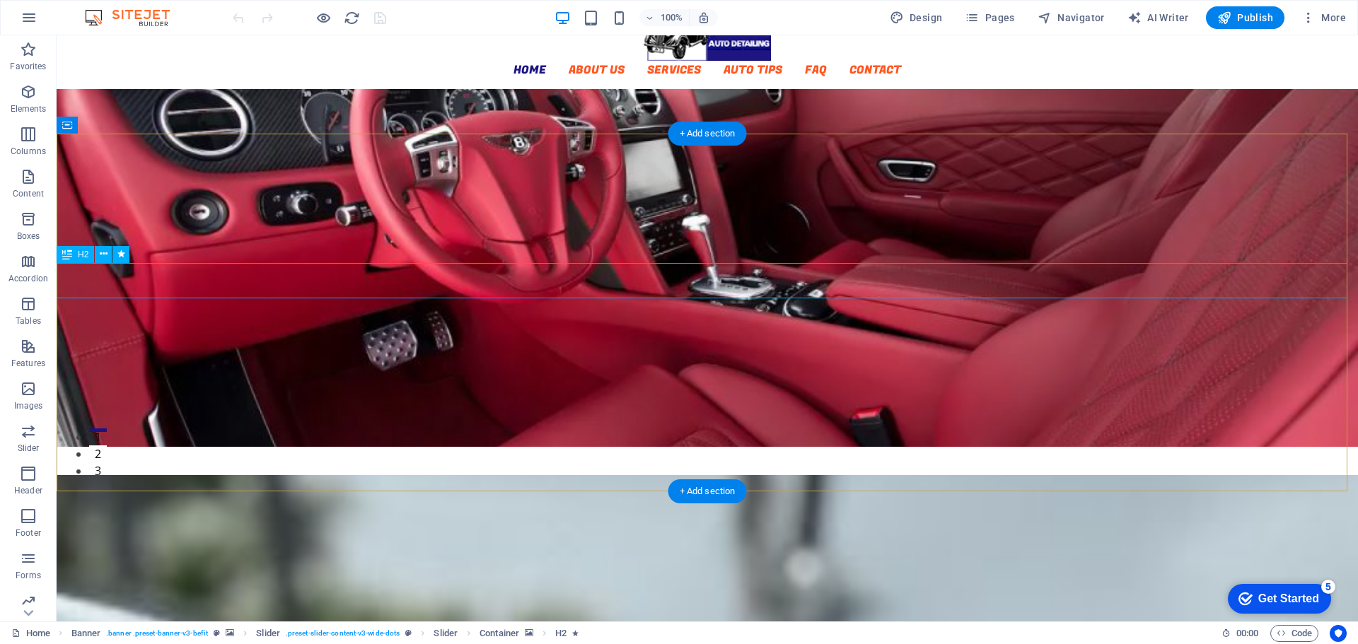
scroll to position [212, 0]
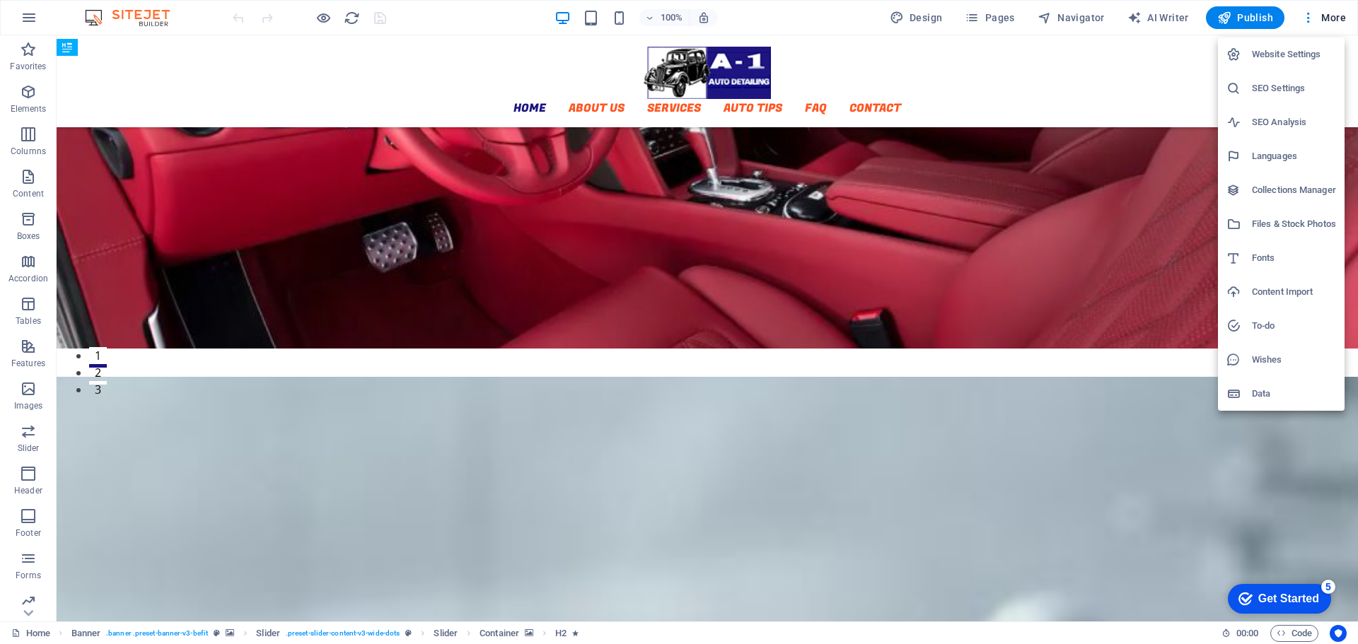
click at [1271, 88] on h6 "SEO Settings" at bounding box center [1294, 88] width 84 height 17
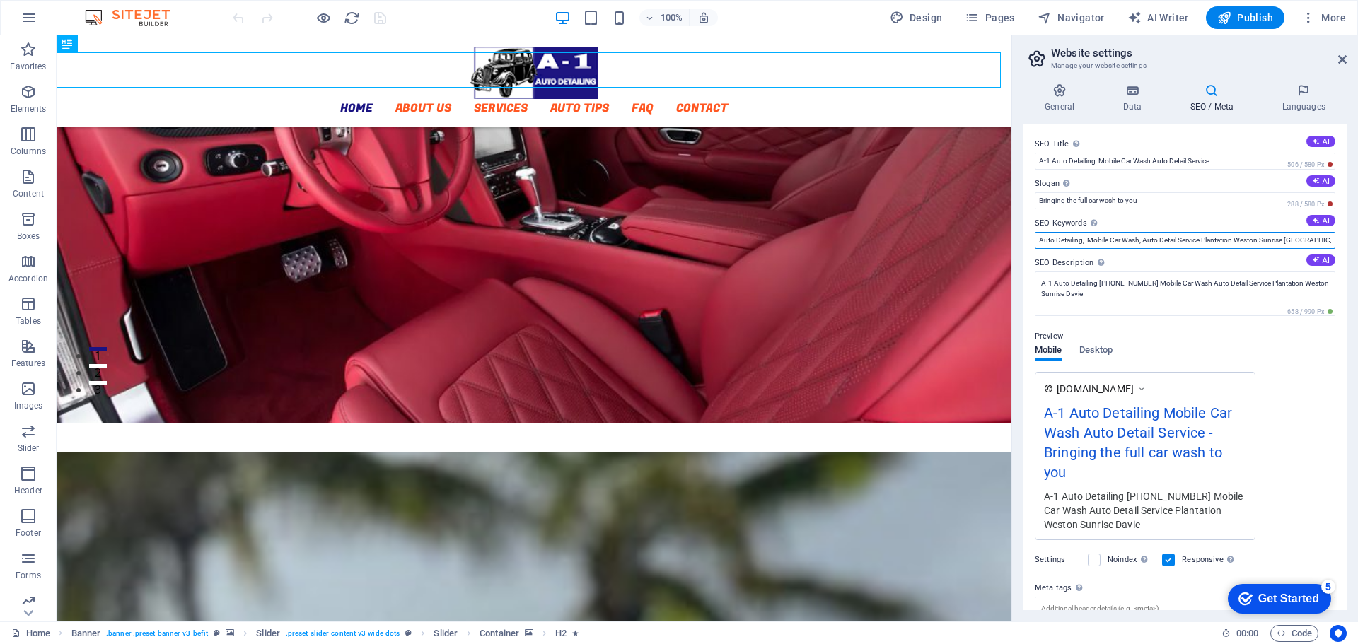
click at [1204, 243] on input "Auto Detailing, Mobile Car Wash, Auto Detail Service Plantation Weston Sunrise …" at bounding box center [1185, 240] width 301 height 17
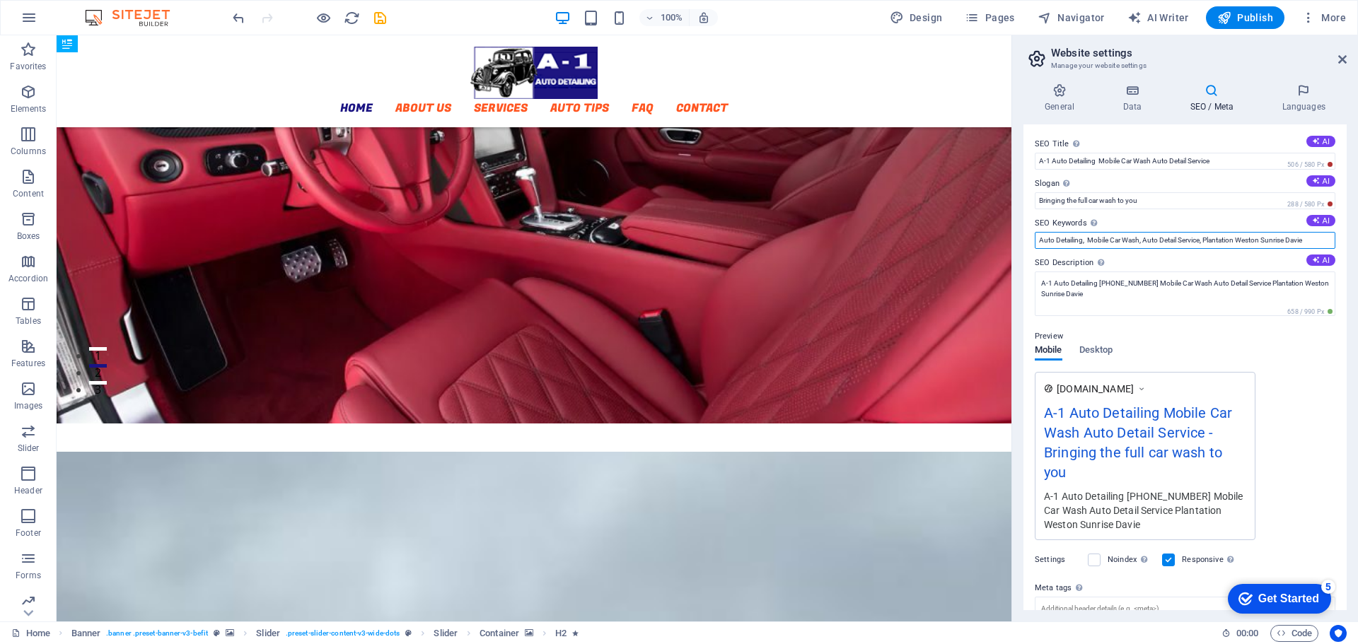
click at [1239, 243] on input "Auto Detailing, Mobile Car Wash, Auto Detail Service, Plantation Weston Sunrise…" at bounding box center [1185, 240] width 301 height 17
click at [1265, 240] on input "Auto Detailing, Mobile Car Wash, Auto Detail Service, Plantation, Weston Sunris…" at bounding box center [1185, 240] width 301 height 17
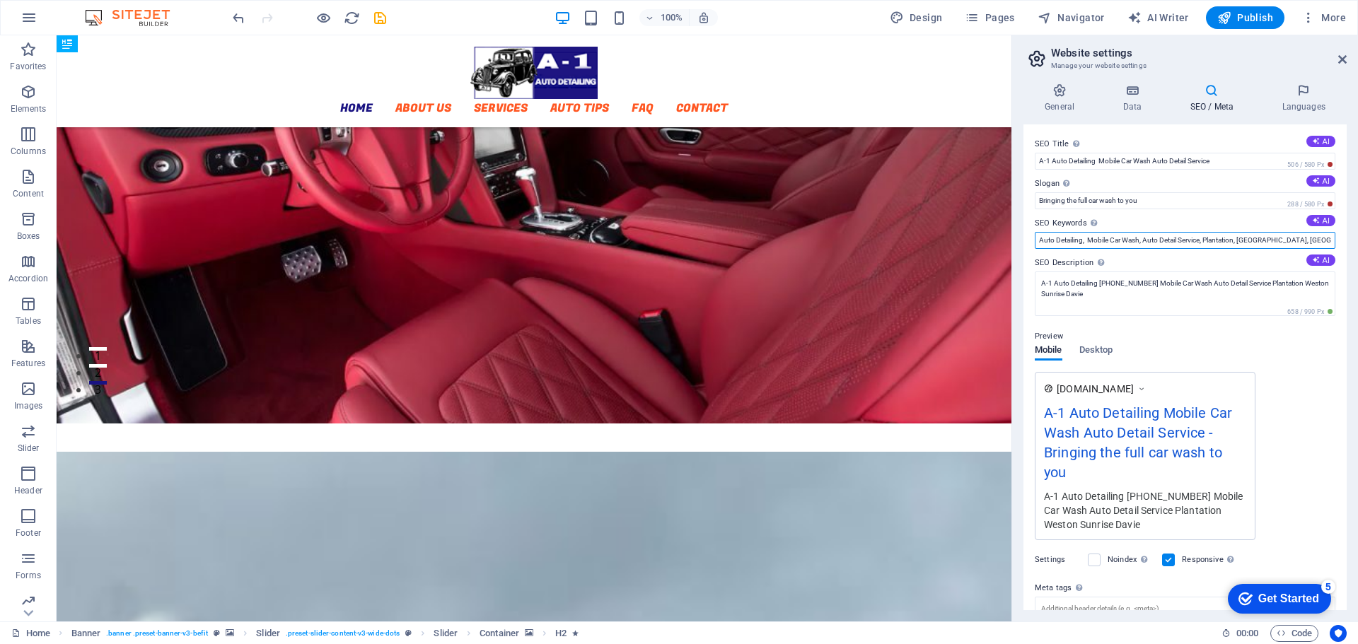
click at [1292, 240] on input "Auto Detailing, Mobile Car Wash, Auto Detail Service, Plantation, [GEOGRAPHIC_D…" at bounding box center [1185, 240] width 301 height 17
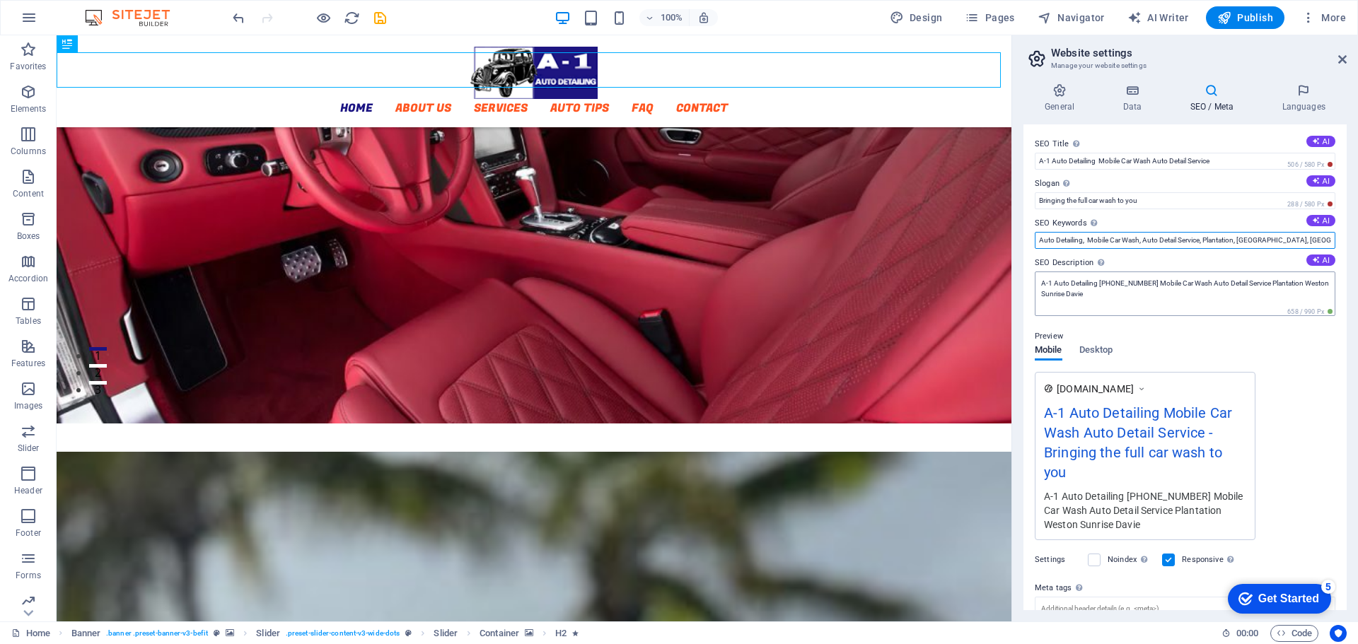
type input "Auto Detailing, Mobile Car Wash, Auto Detail Service, Plantation, [GEOGRAPHIC_D…"
click at [1112, 293] on textarea "A-1 Auto Detailing [PHONE_NUMBER] Mobile Car Wash Auto Detail Service Plantatio…" at bounding box center [1185, 294] width 301 height 45
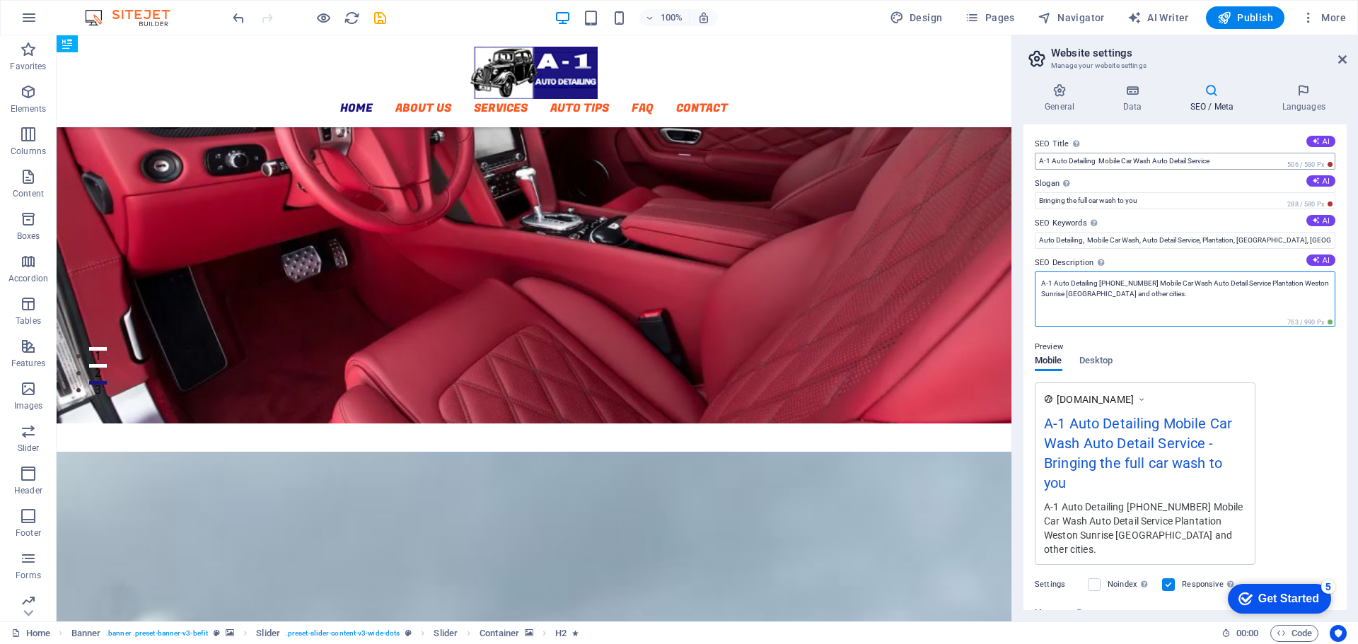
type textarea "A-1 Auto Detailing [PHONE_NUMBER] Mobile Car Wash Auto Detail Service Plantatio…"
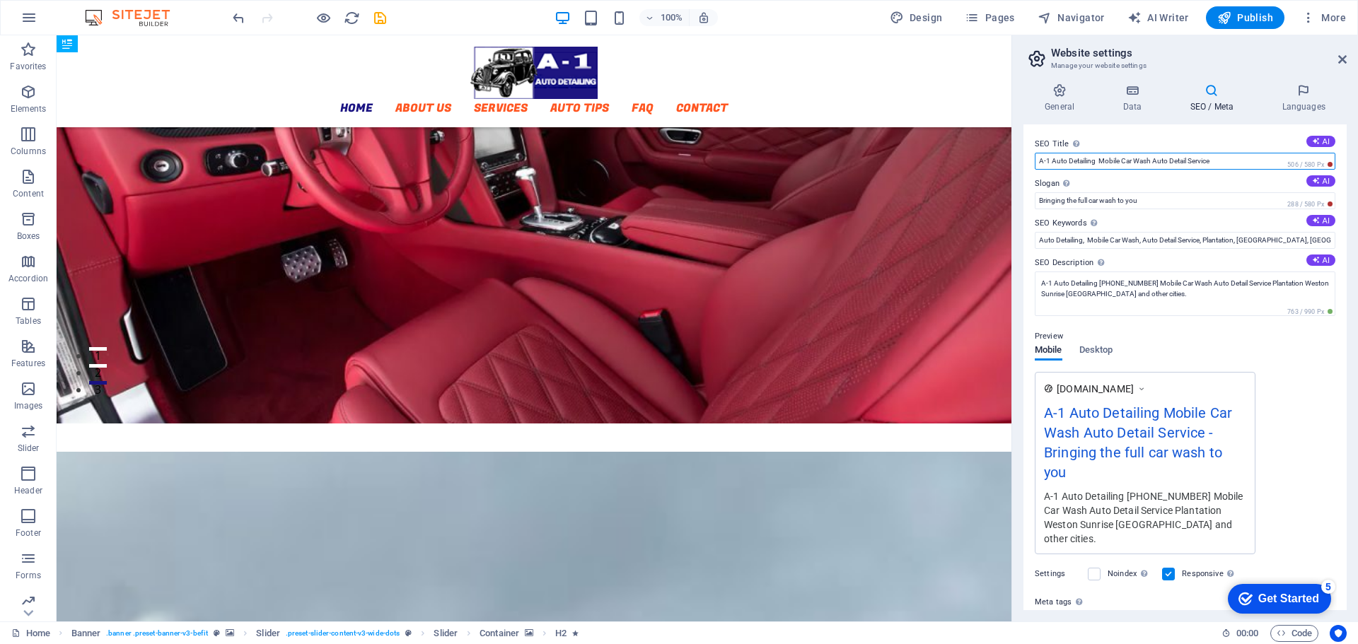
click at [1242, 163] on input "A-1 Auto Detailing Mobile Car Wash Auto Detail Service" at bounding box center [1185, 161] width 301 height 17
click at [1099, 161] on input "A-1 Auto Detailing Mobile Car Wash Plantation Weston Sunrise Davie" at bounding box center [1185, 161] width 301 height 17
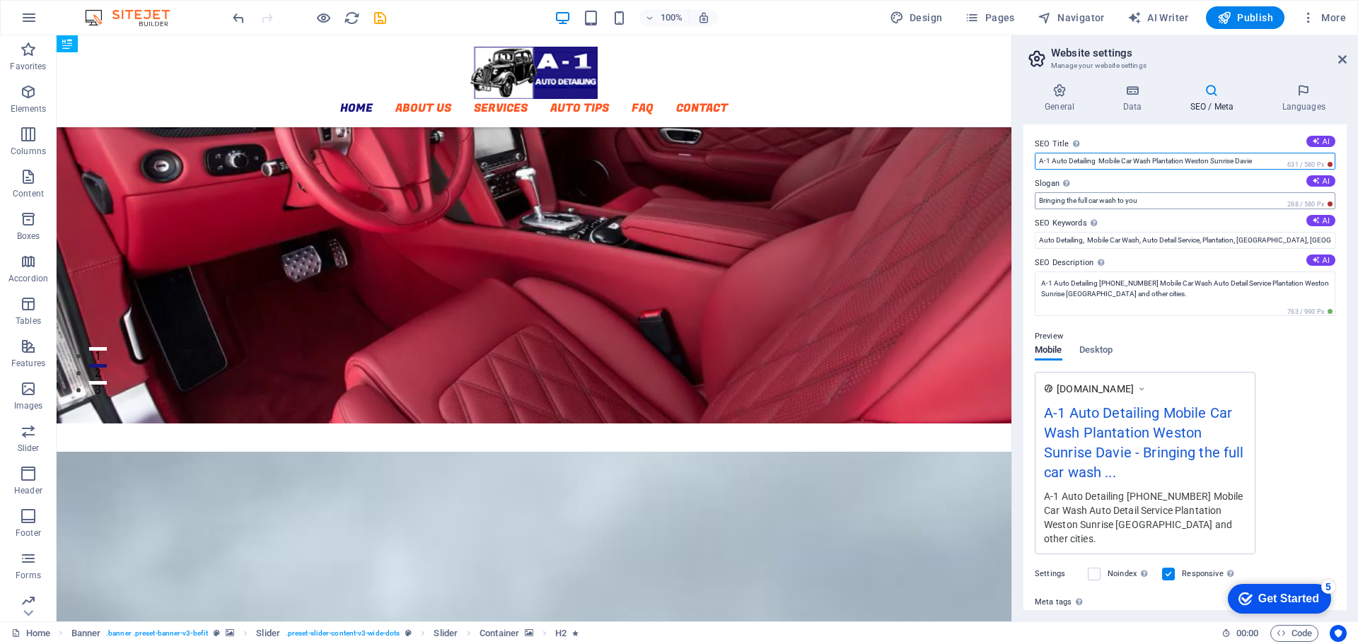
type input "A-1 Auto Detailing Mobile Car Wash Plantation Weston Sunrise Davie"
click at [1165, 200] on input "Bringing the full car wash to you" at bounding box center [1185, 200] width 301 height 17
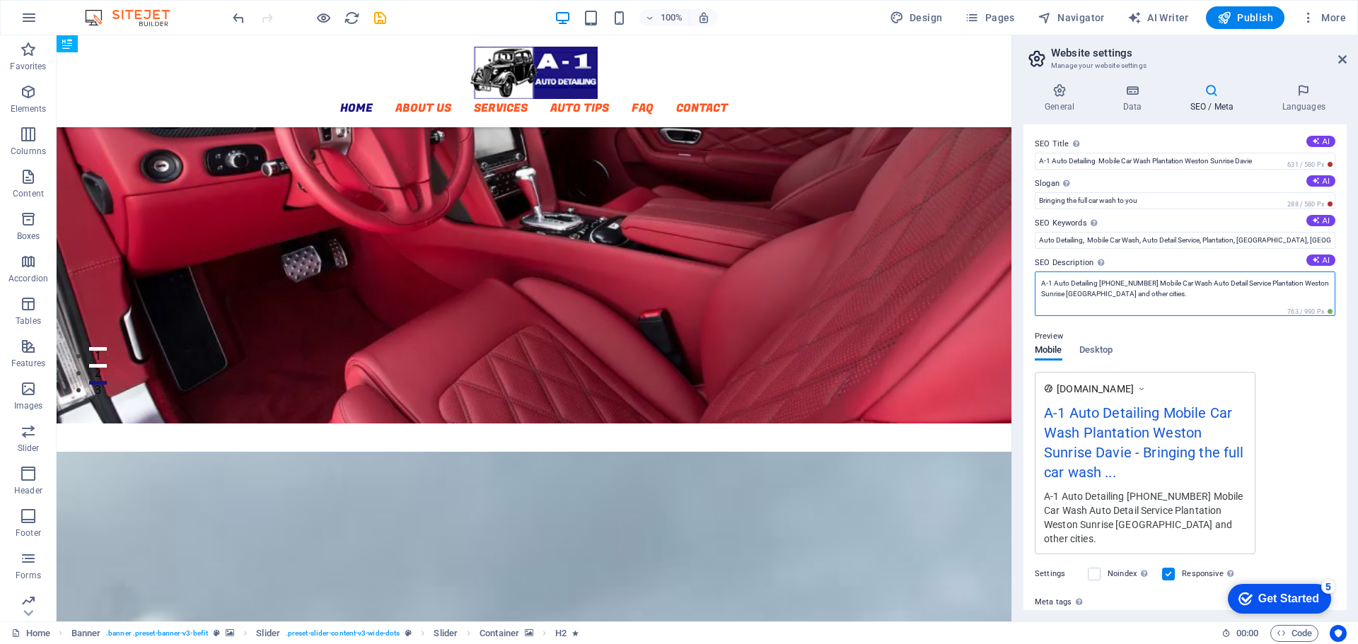
click at [1149, 293] on textarea "A-1 Auto Detailing [PHONE_NUMBER] Mobile Car Wash Auto Detail Service Plantatio…" at bounding box center [1185, 294] width 301 height 45
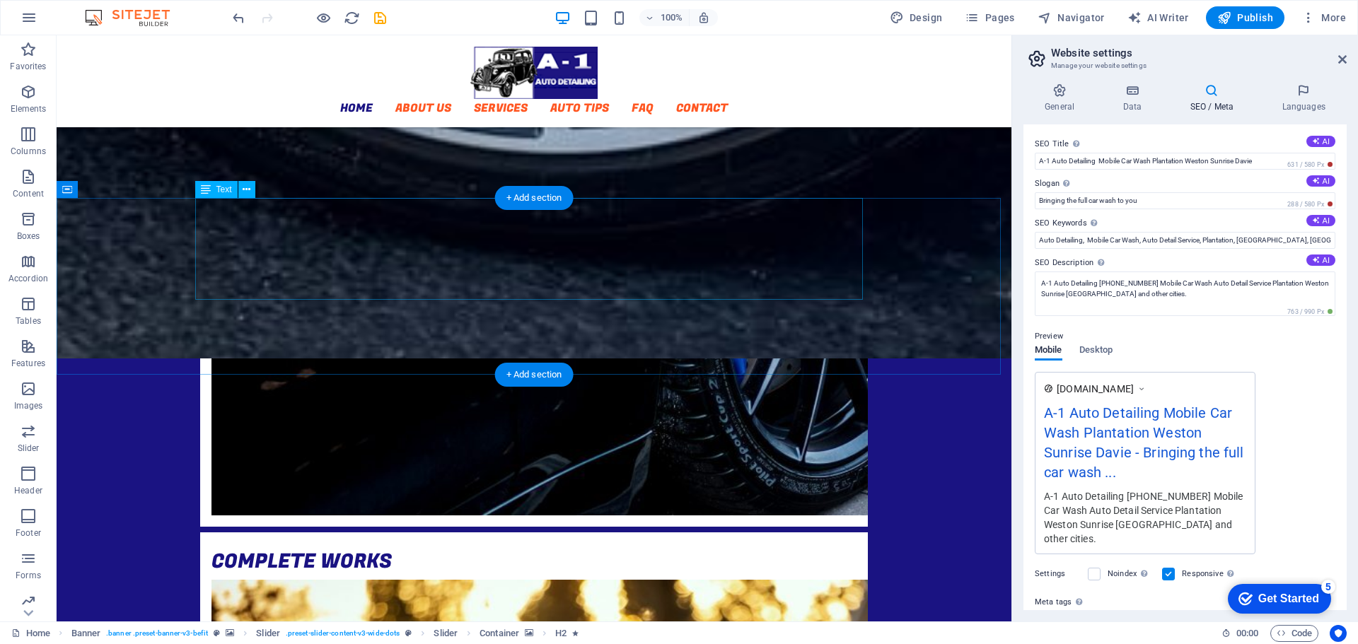
scroll to position [3385, 0]
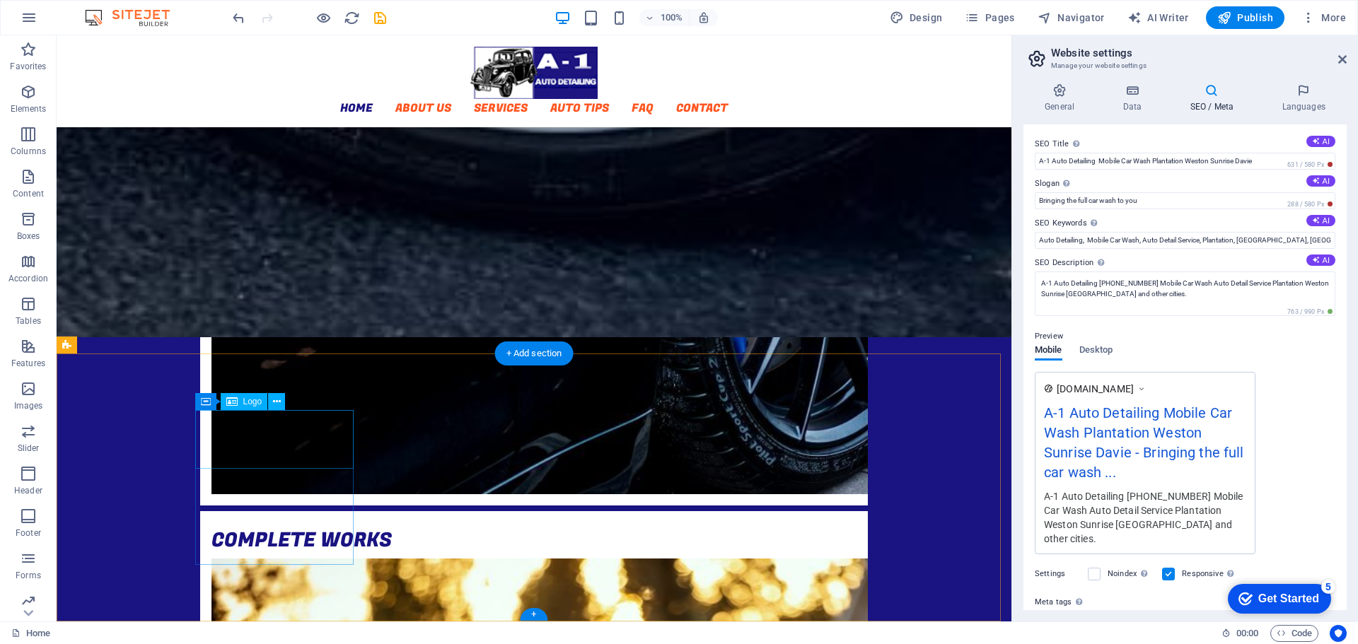
click at [279, 401] on icon at bounding box center [277, 402] width 8 height 15
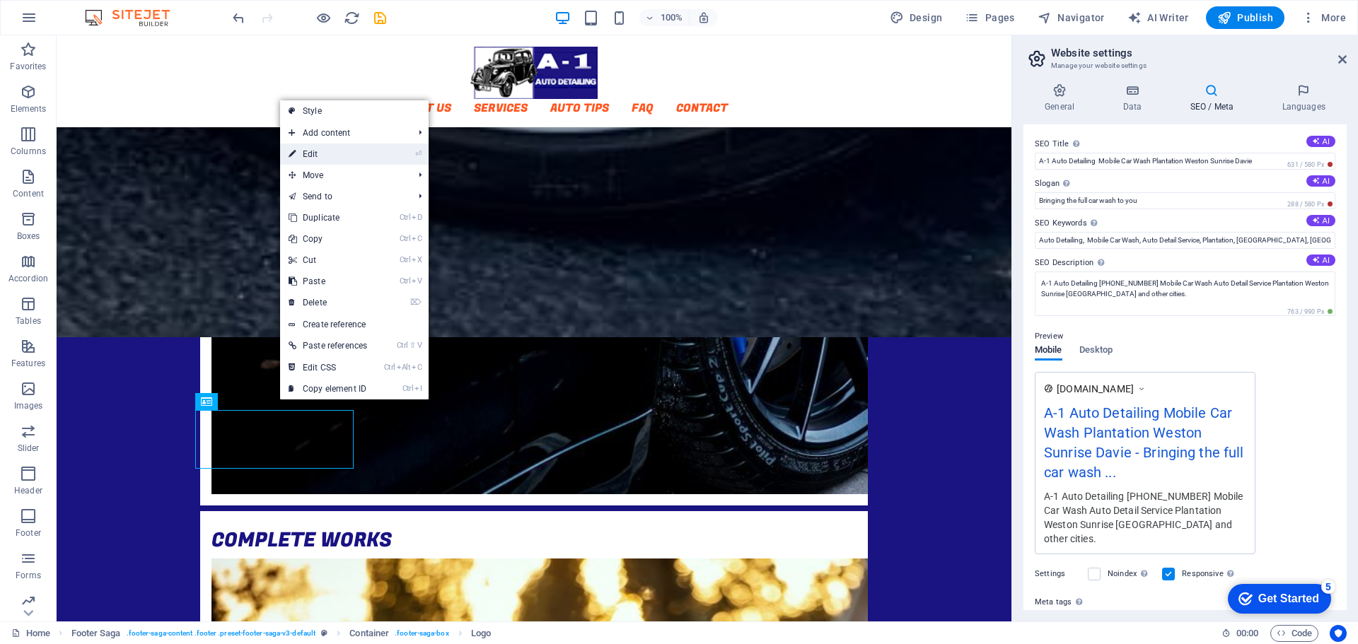
click at [313, 152] on link "⏎ Edit" at bounding box center [327, 154] width 95 height 21
select select "px"
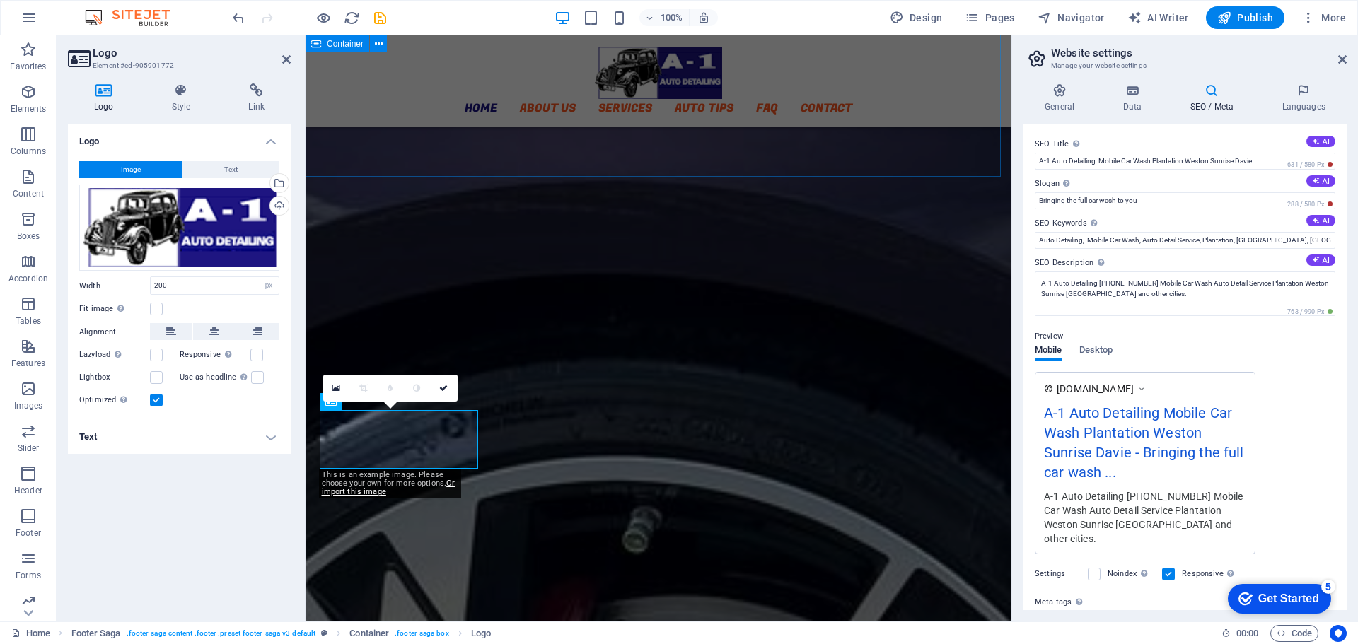
scroll to position [3478, 0]
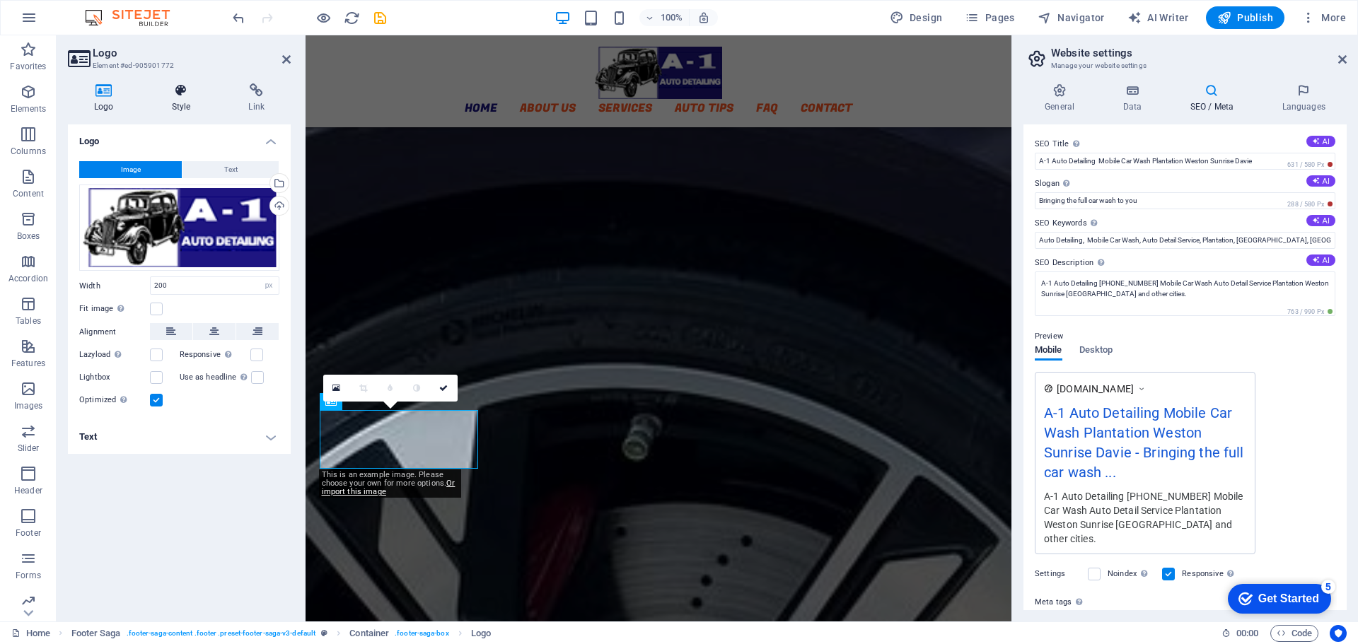
click at [175, 104] on h4 "Style" at bounding box center [184, 98] width 77 height 30
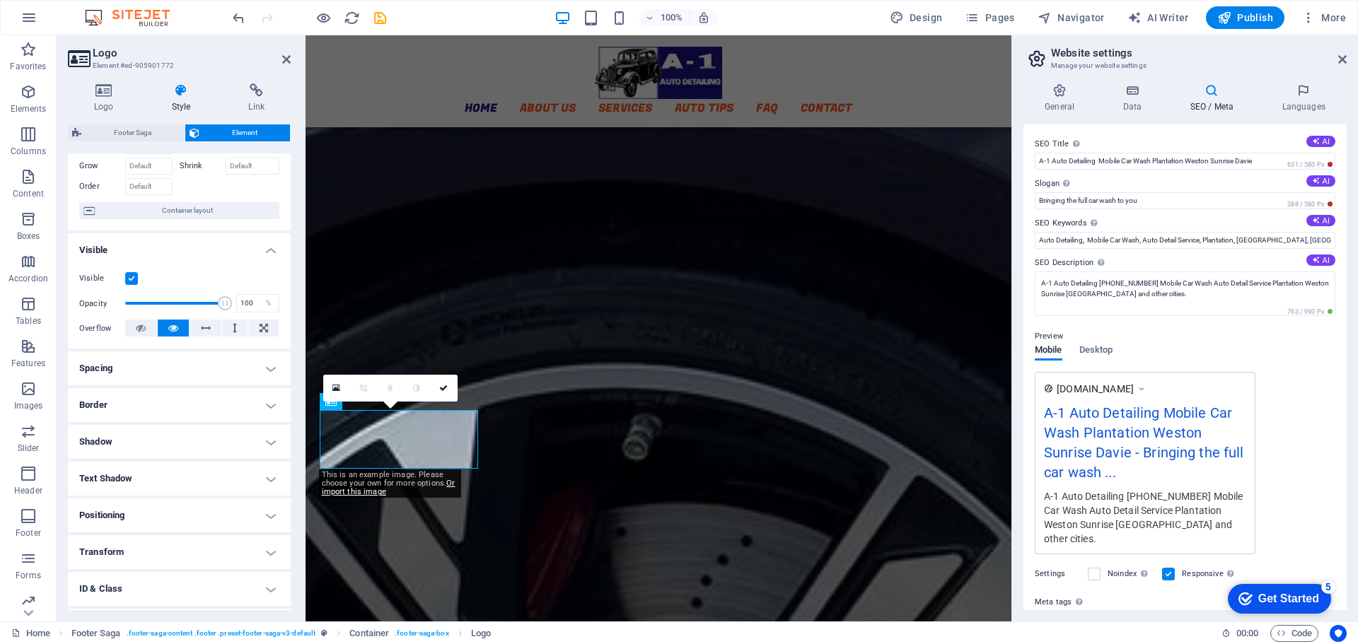
scroll to position [0, 0]
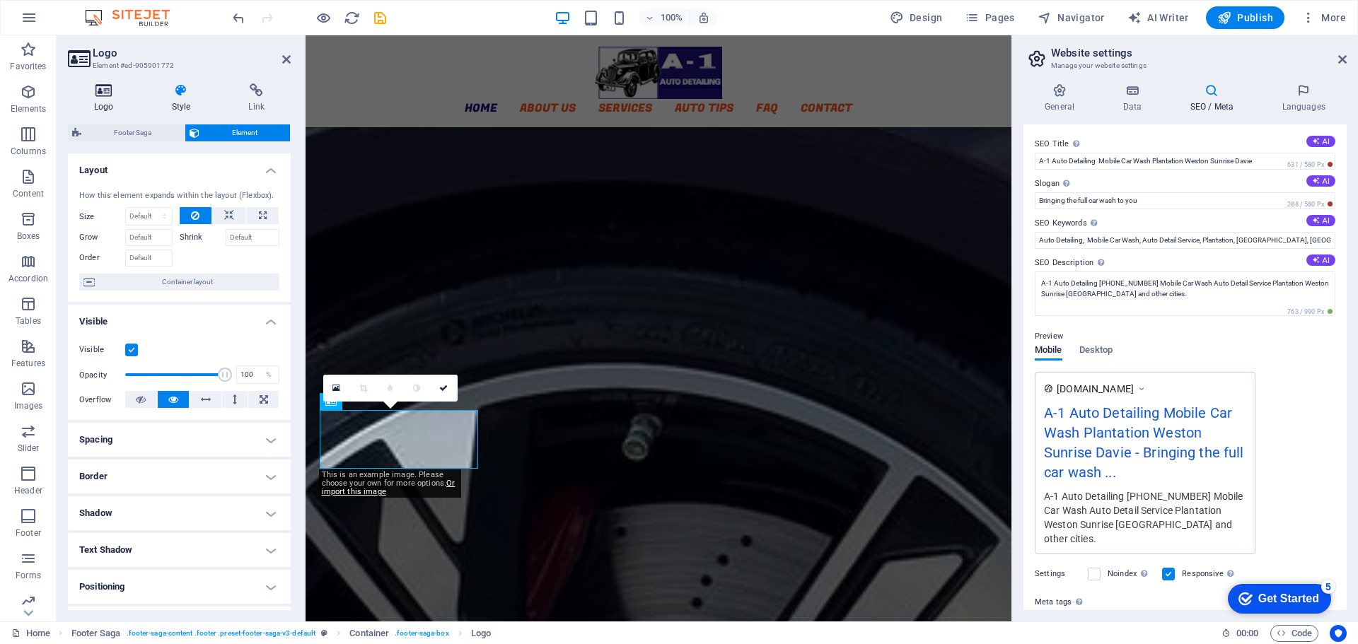
click at [105, 86] on icon at bounding box center [104, 90] width 72 height 14
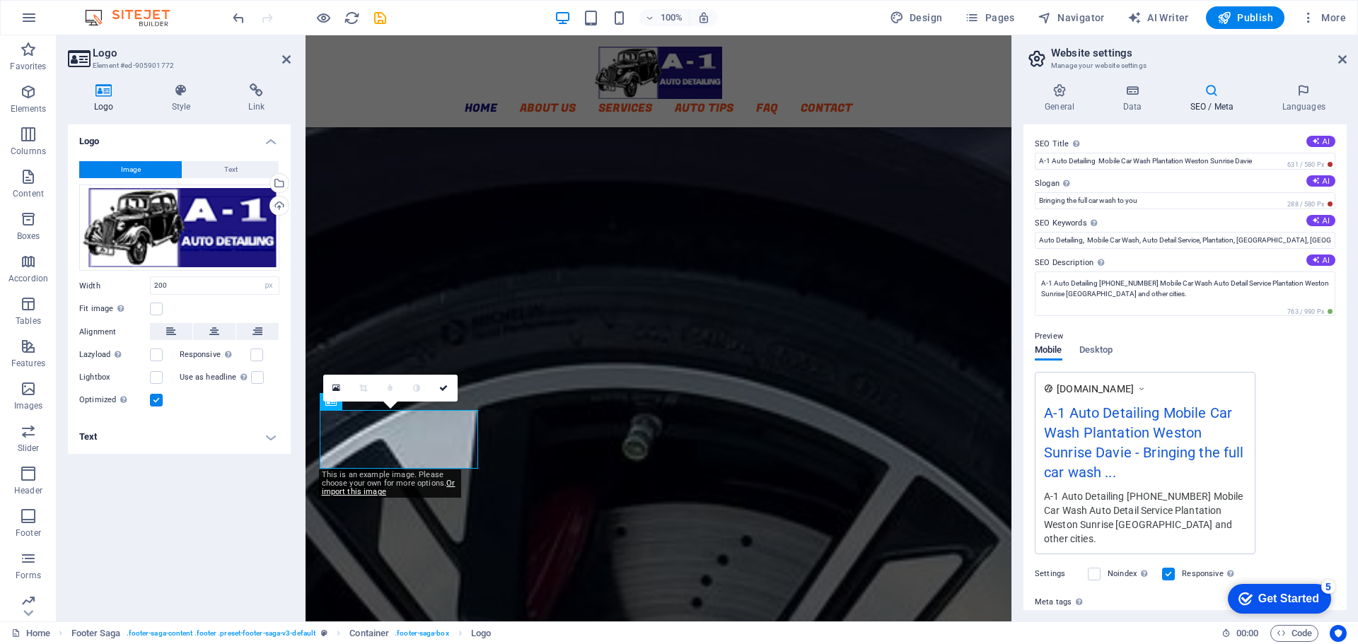
click at [234, 441] on h4 "Text" at bounding box center [179, 437] width 223 height 34
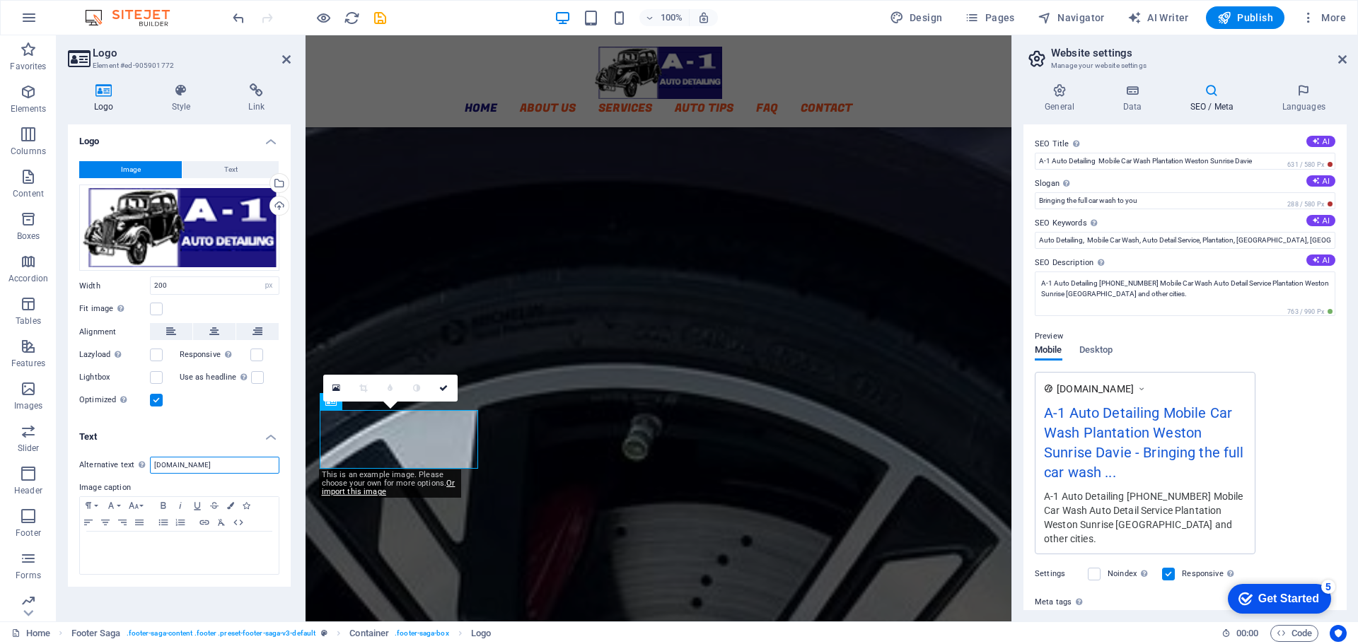
drag, startPoint x: 206, startPoint y: 464, endPoint x: 141, endPoint y: 475, distance: 65.3
click at [141, 475] on div "Alternative text The alternative text is used by devices that cannot display im…" at bounding box center [179, 516] width 223 height 141
type input "a-1 autodetailing"
click at [237, 416] on div "Image Text Drag files here, click to choose files or select files from Files or…" at bounding box center [179, 285] width 223 height 271
click at [446, 388] on icon at bounding box center [443, 388] width 8 height 8
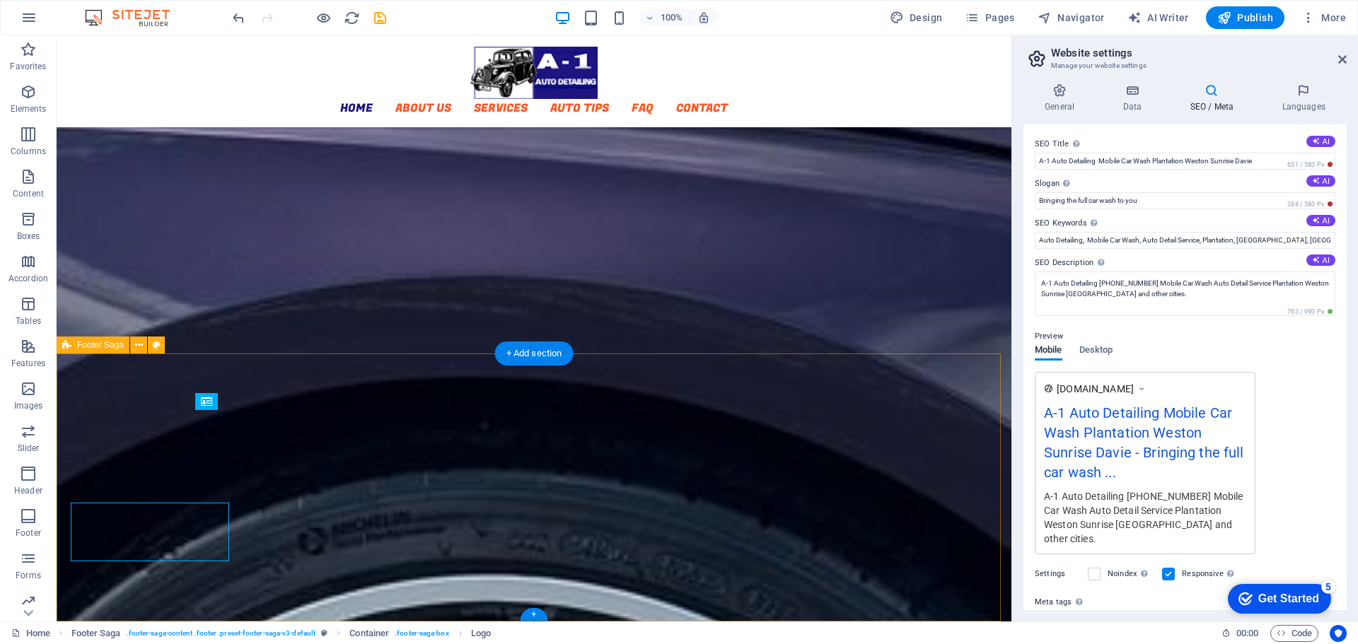
scroll to position [3385, 0]
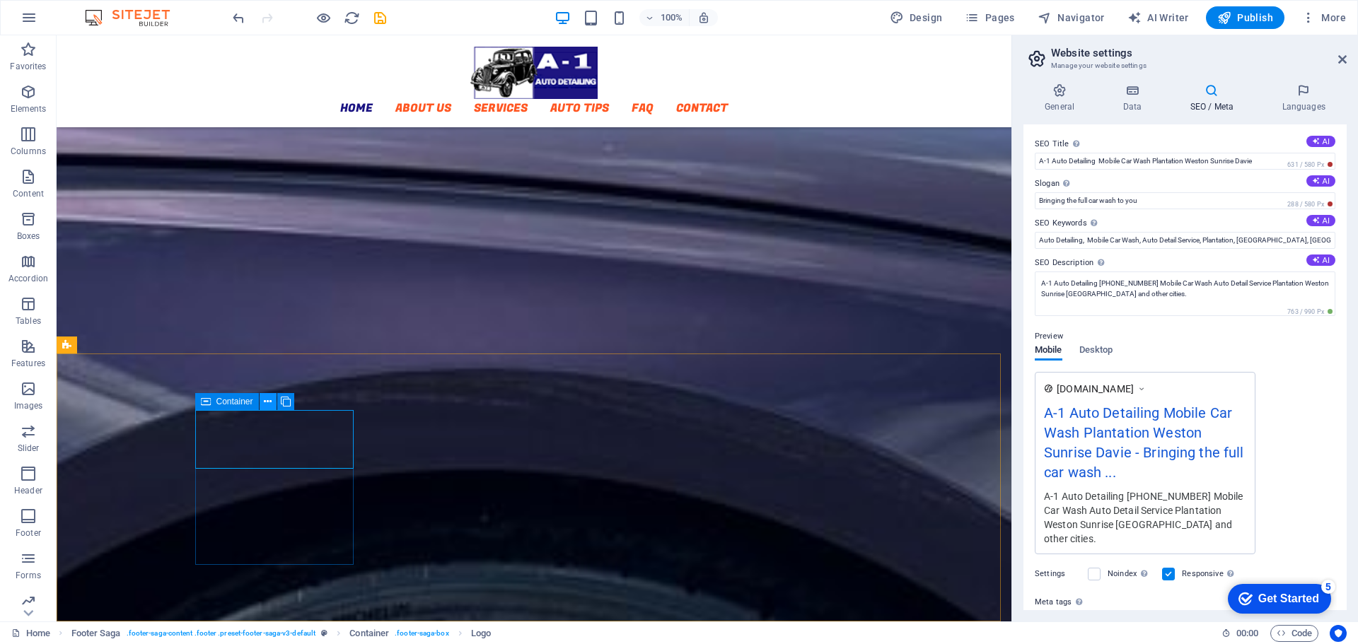
click at [268, 401] on icon at bounding box center [268, 402] width 8 height 15
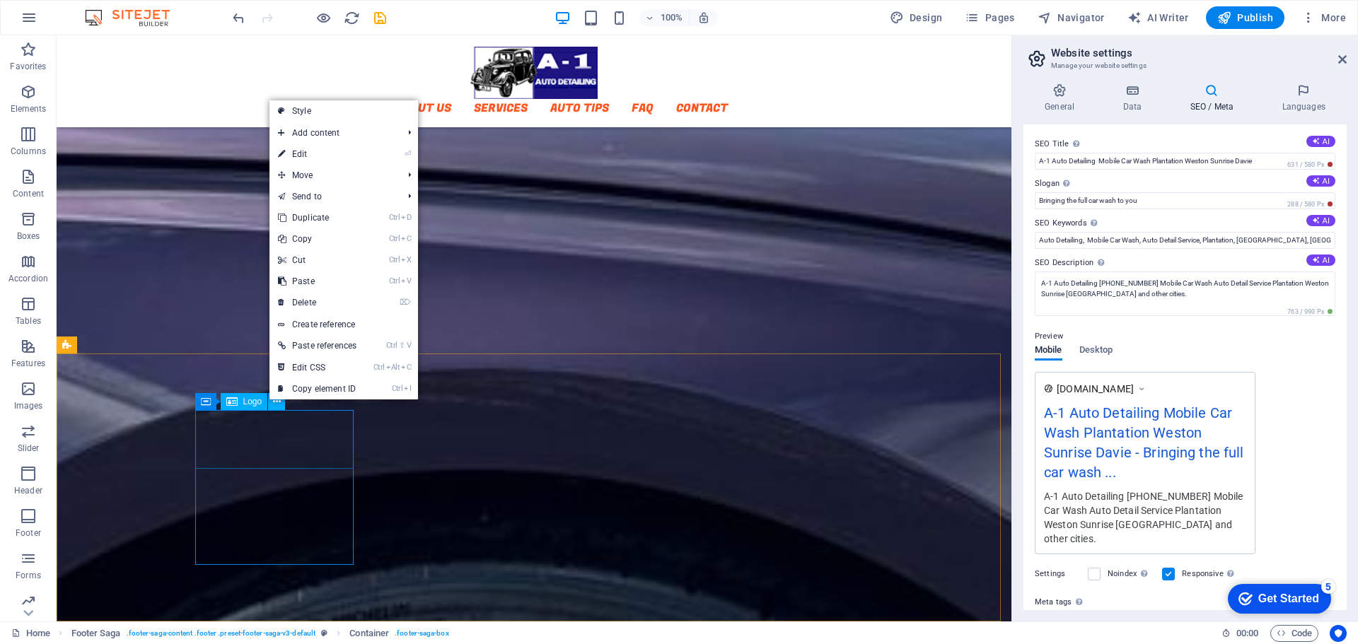
click at [242, 402] on div "Logo" at bounding box center [244, 401] width 47 height 17
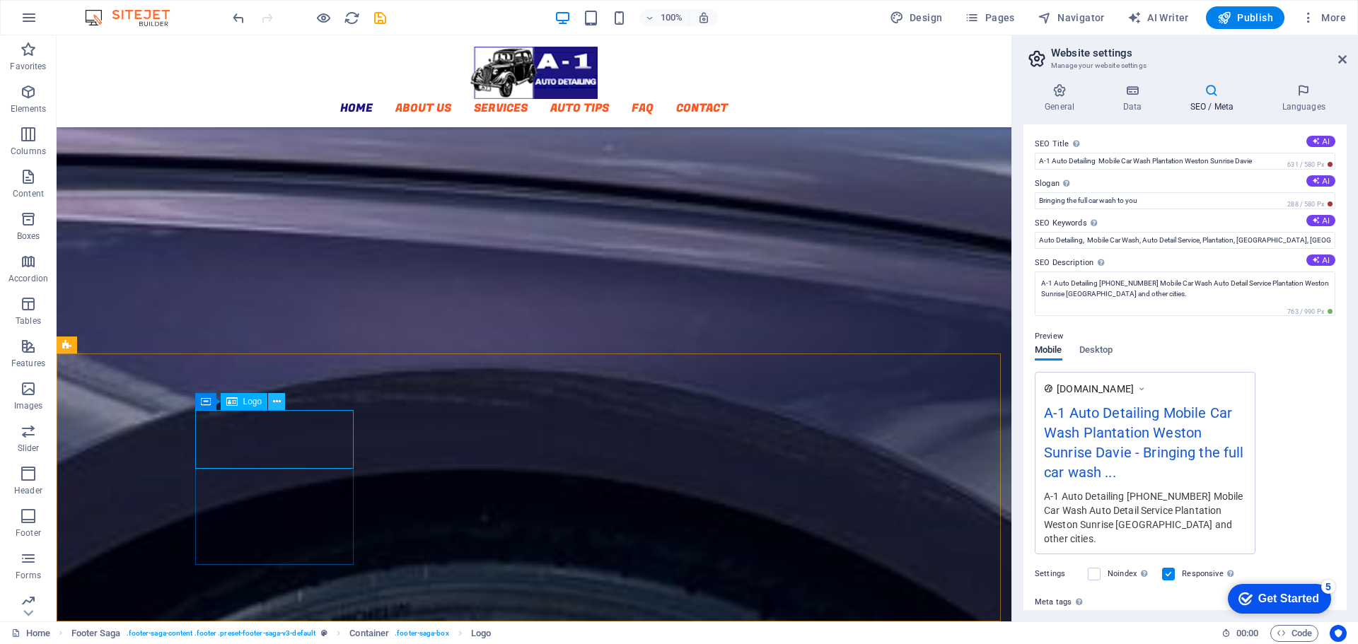
click at [276, 401] on icon at bounding box center [277, 402] width 8 height 15
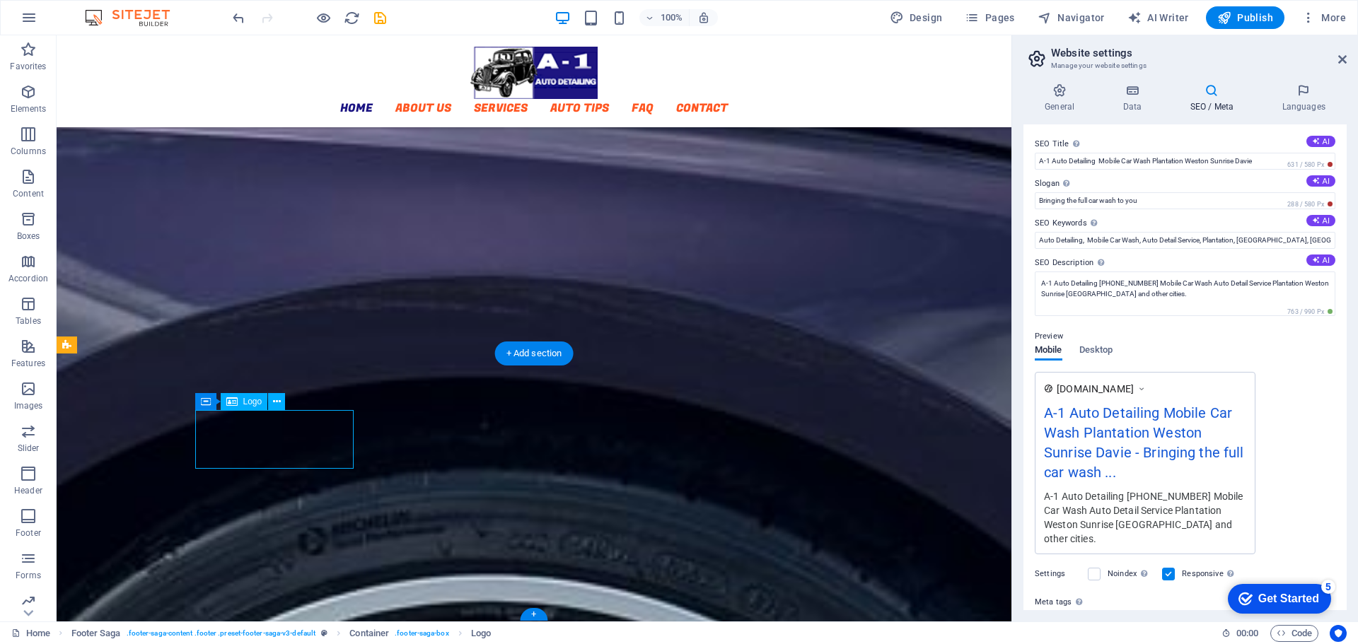
select select "px"
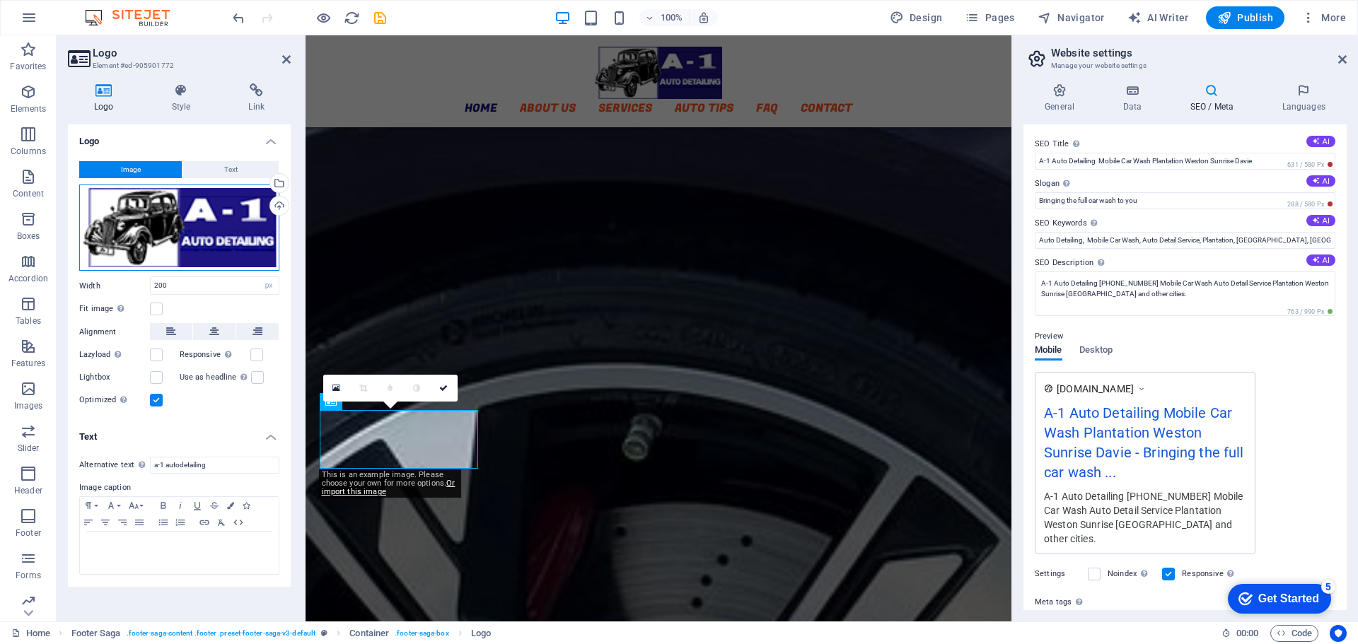
click at [202, 223] on div "Drag files here, click to choose files or select files from Files or our free s…" at bounding box center [179, 228] width 200 height 87
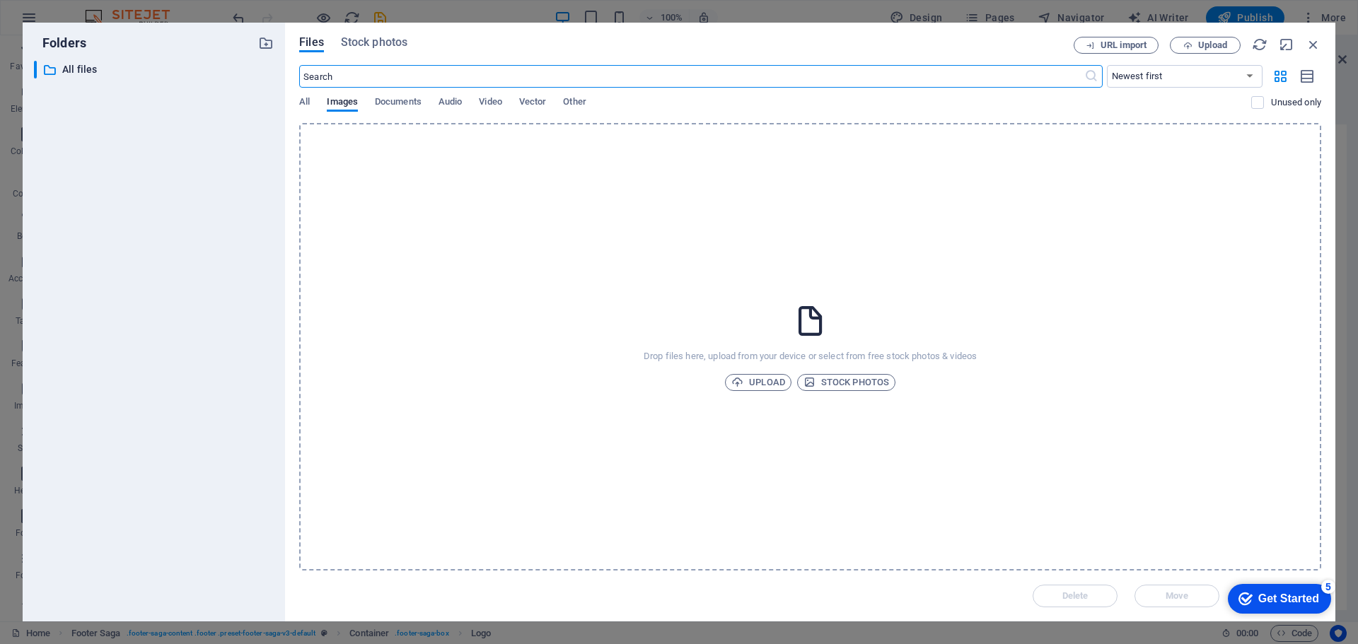
scroll to position [3243, 0]
click at [1191, 45] on icon "button" at bounding box center [1187, 45] width 9 height 9
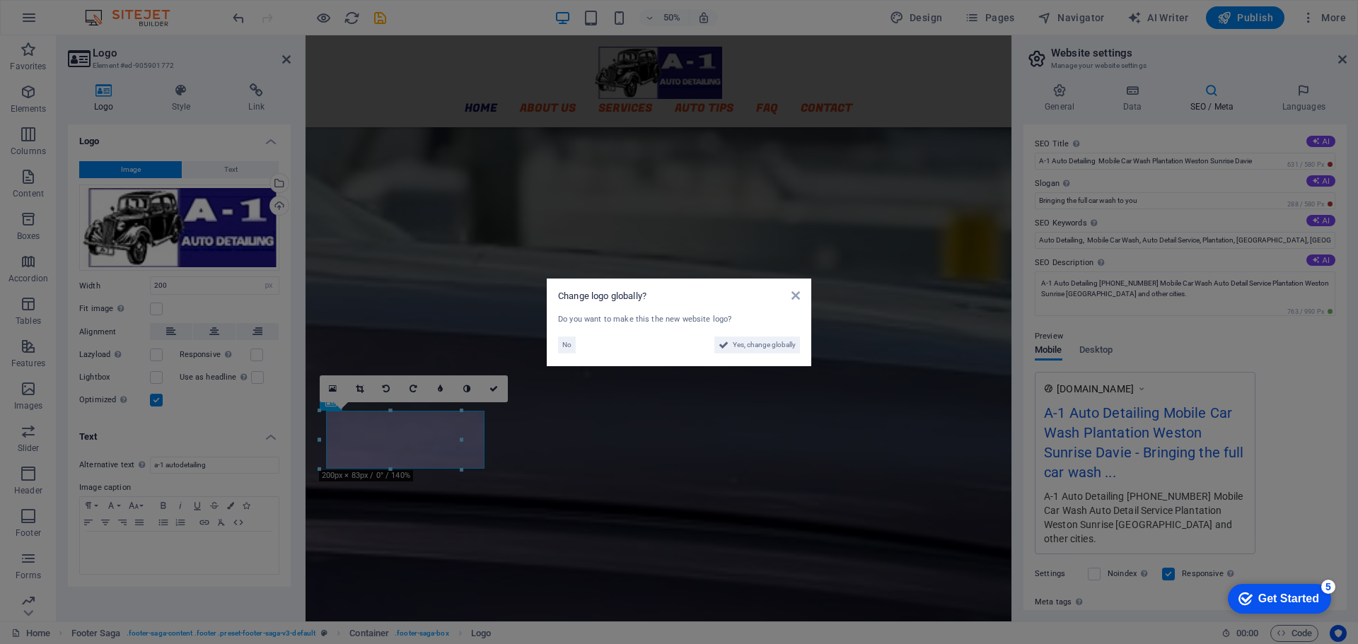
scroll to position [3478, 0]
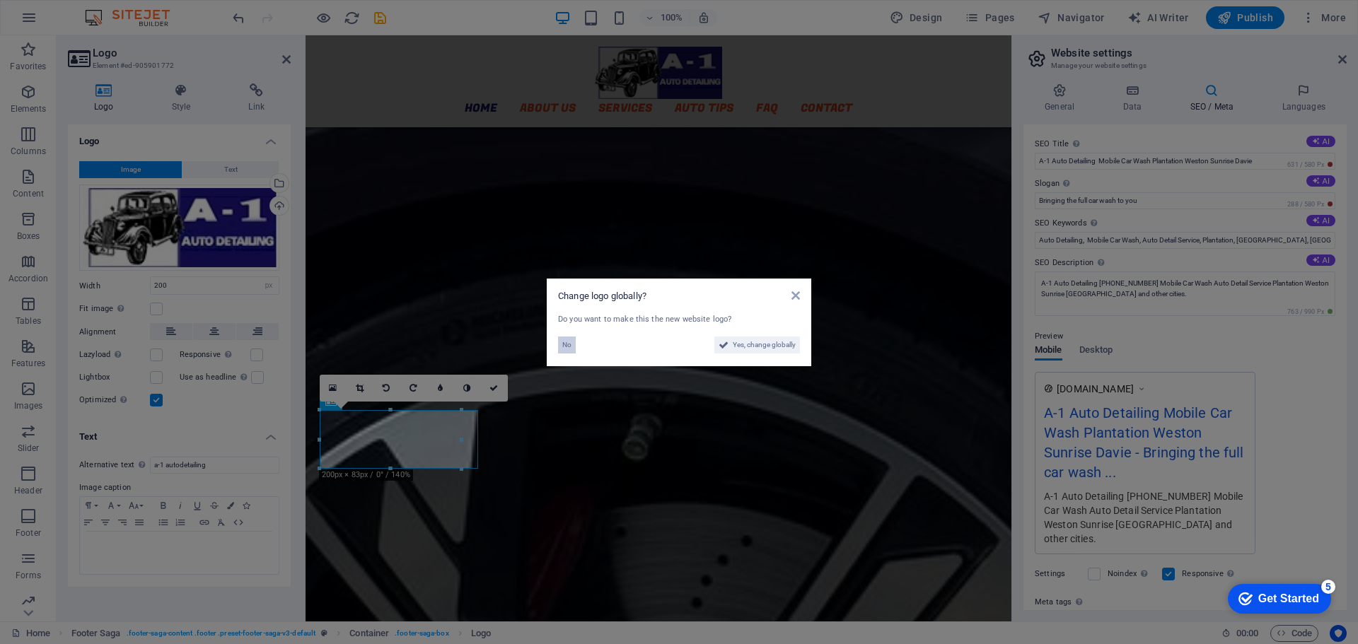
click at [571, 344] on button "No" at bounding box center [567, 345] width 18 height 17
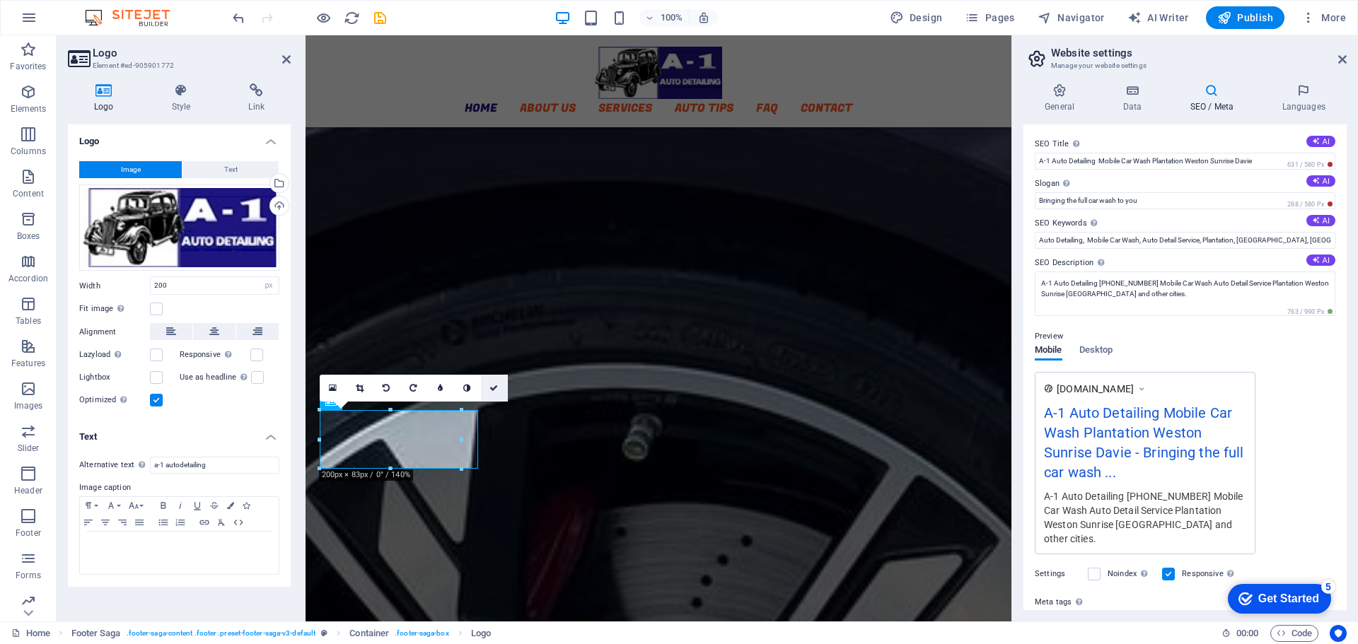
click at [496, 386] on icon at bounding box center [493, 388] width 8 height 8
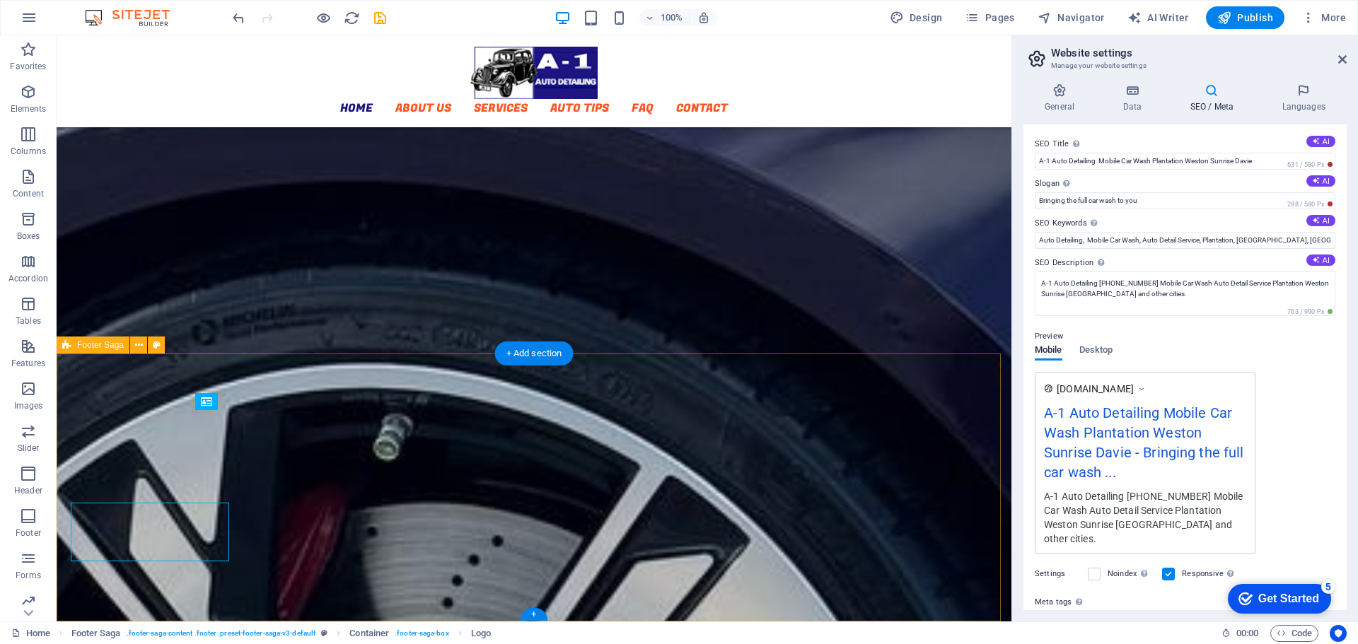
scroll to position [3385, 0]
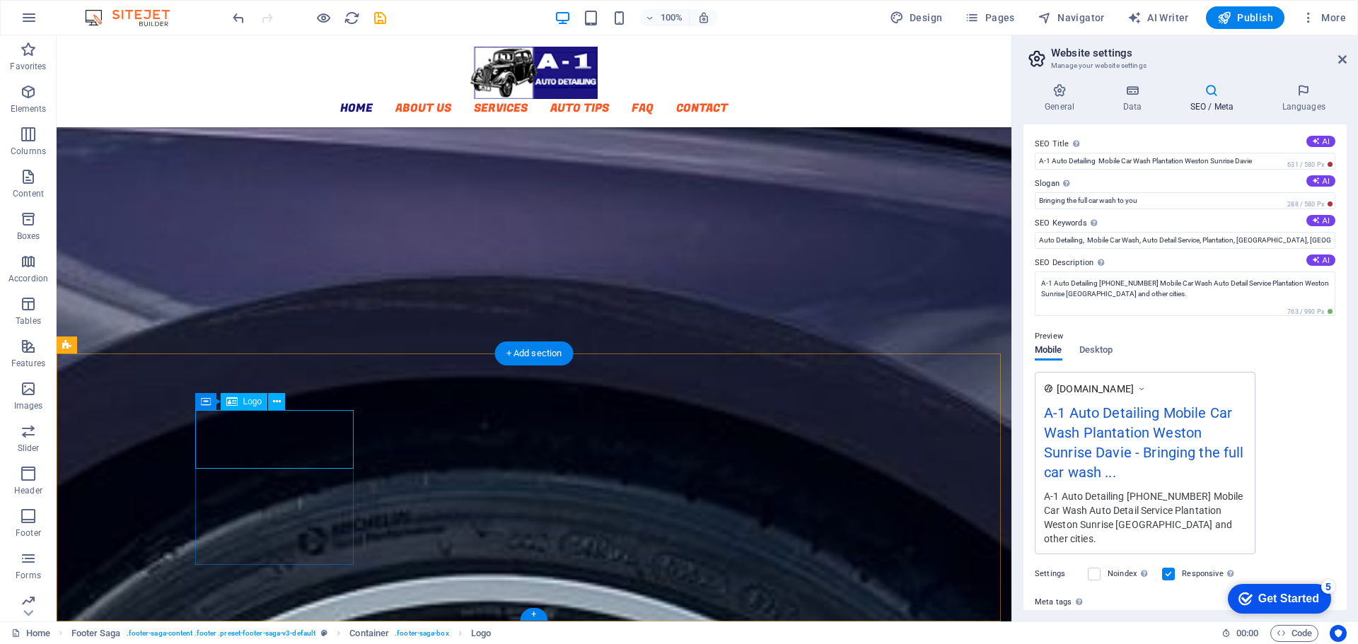
select select "px"
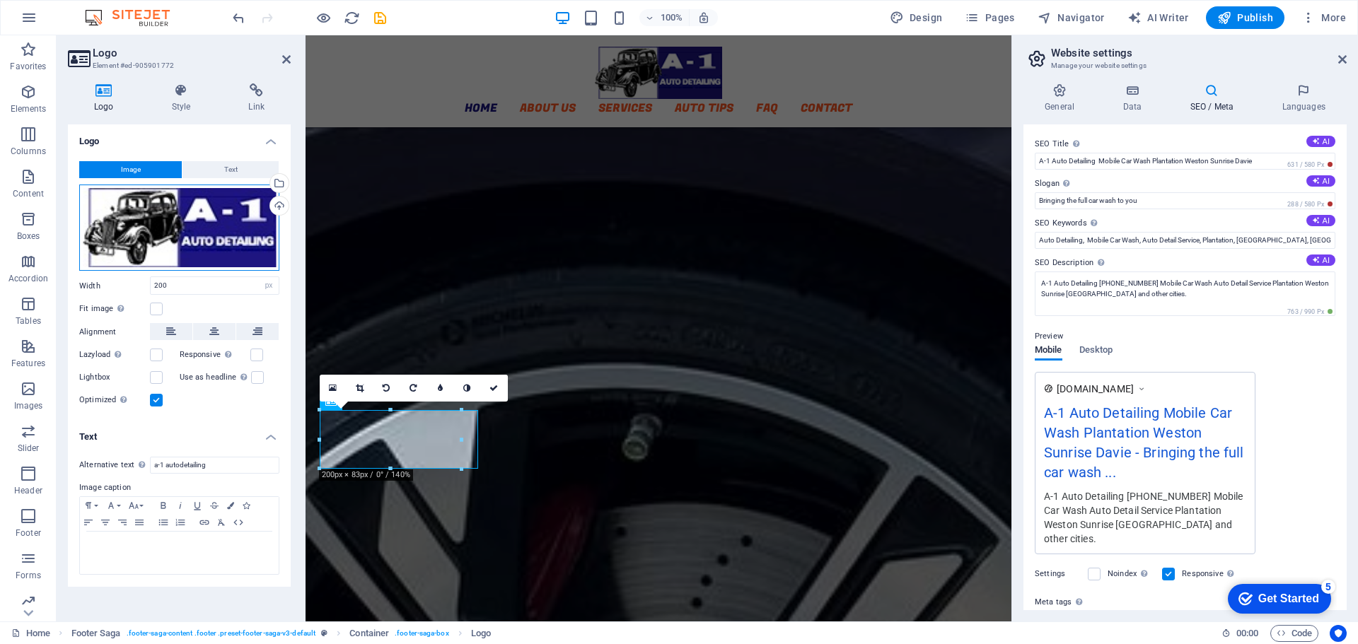
click at [174, 225] on div "Drag files here, click to choose files or select files from Files or our free s…" at bounding box center [179, 228] width 200 height 87
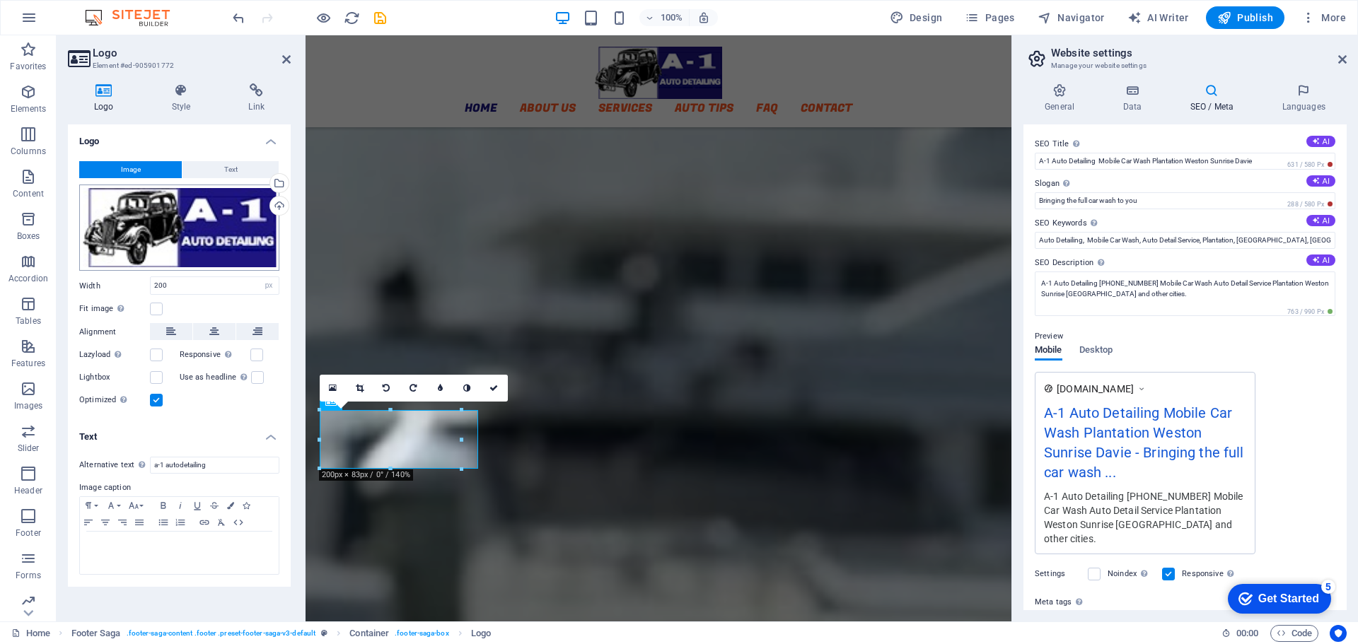
scroll to position [3243, 0]
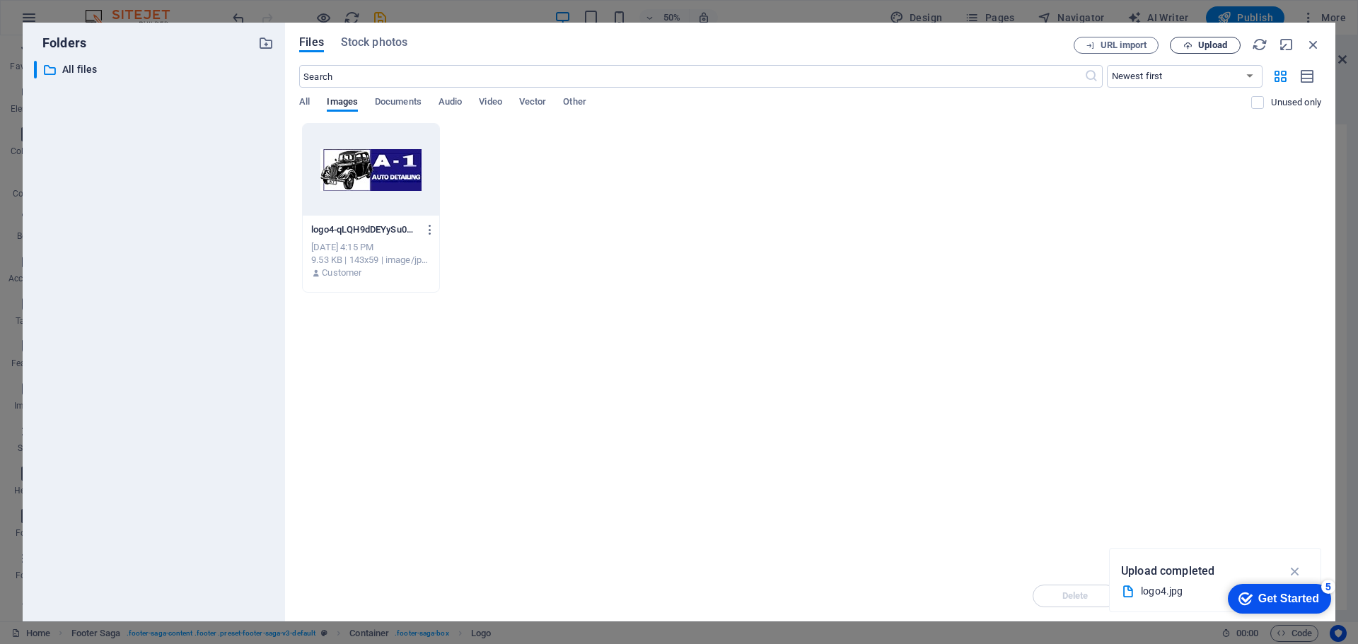
click at [1213, 47] on span "Upload" at bounding box center [1212, 45] width 29 height 8
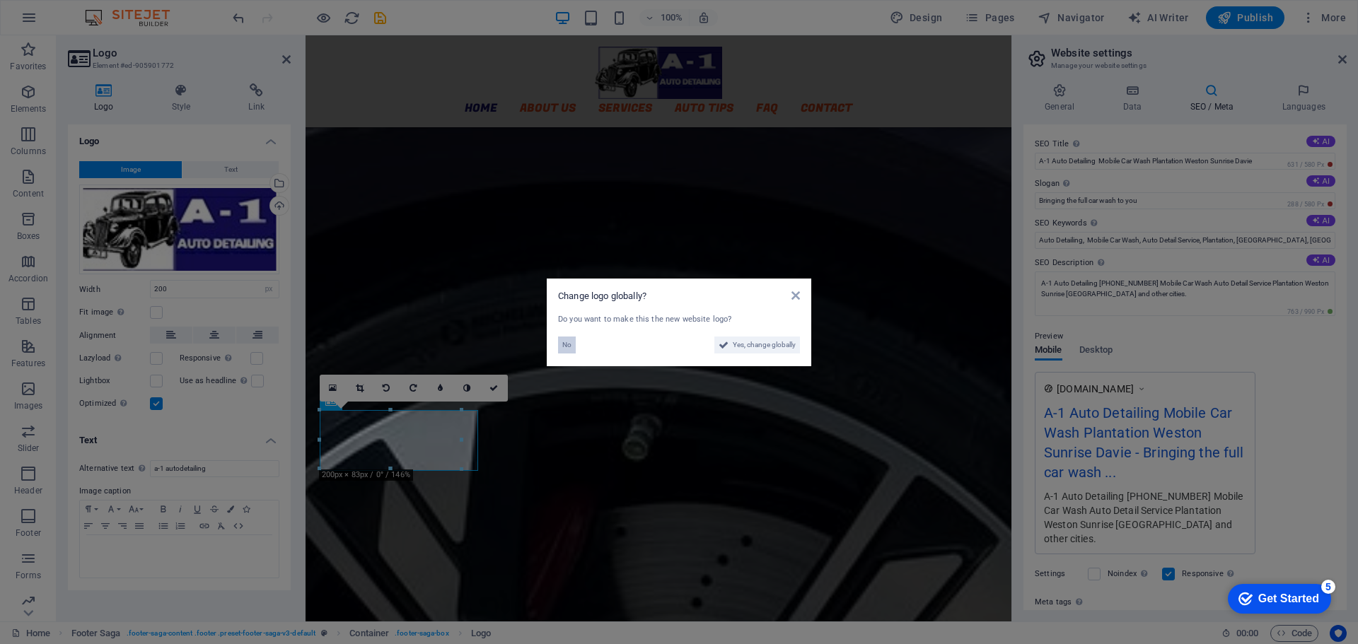
click at [564, 344] on span "No" at bounding box center [566, 345] width 9 height 17
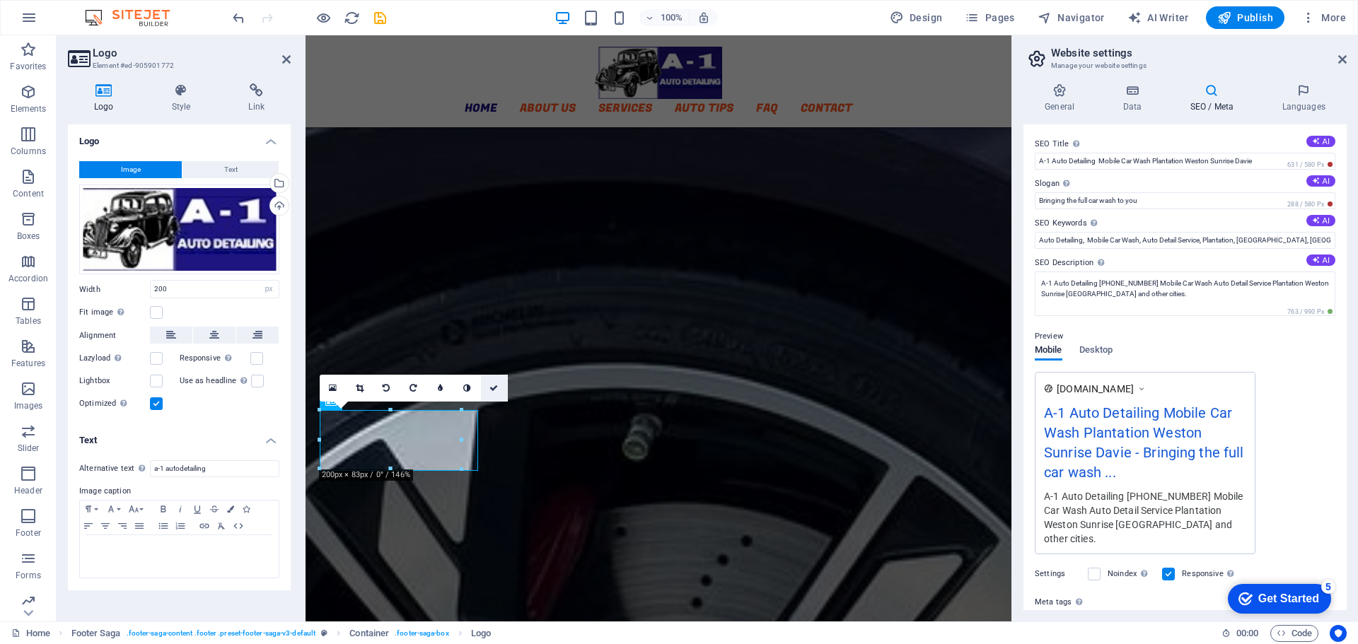
click at [493, 388] on icon at bounding box center [493, 388] width 8 height 8
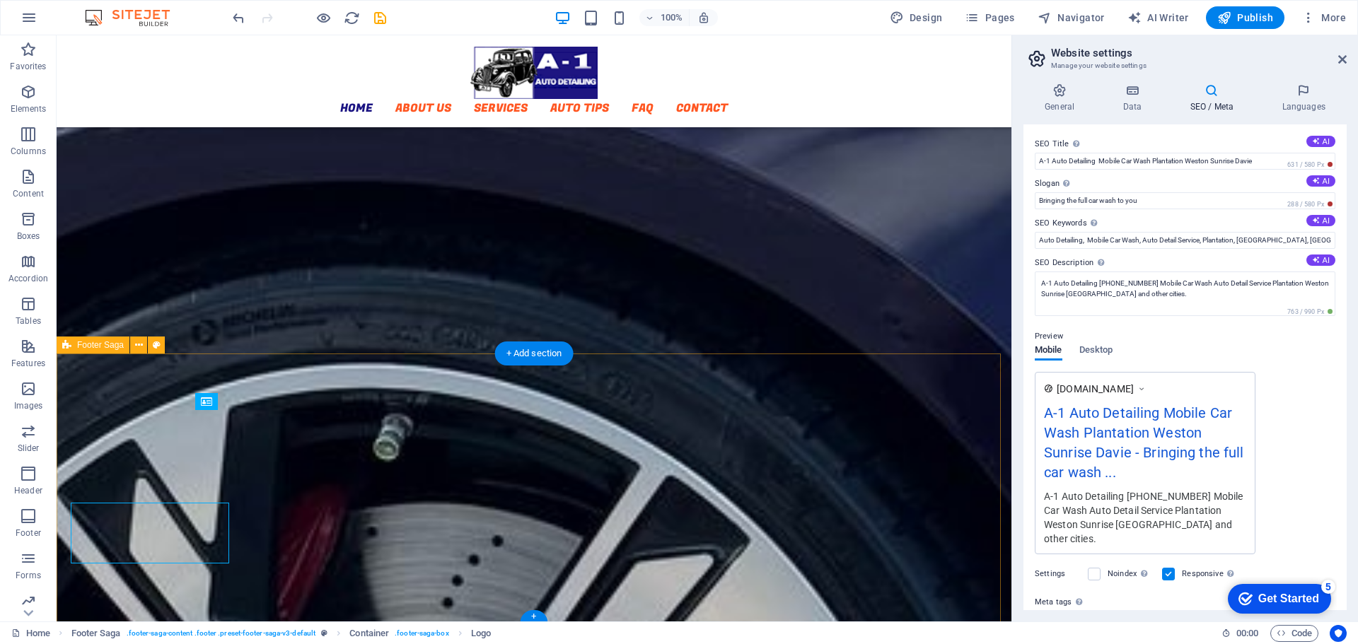
scroll to position [3385, 0]
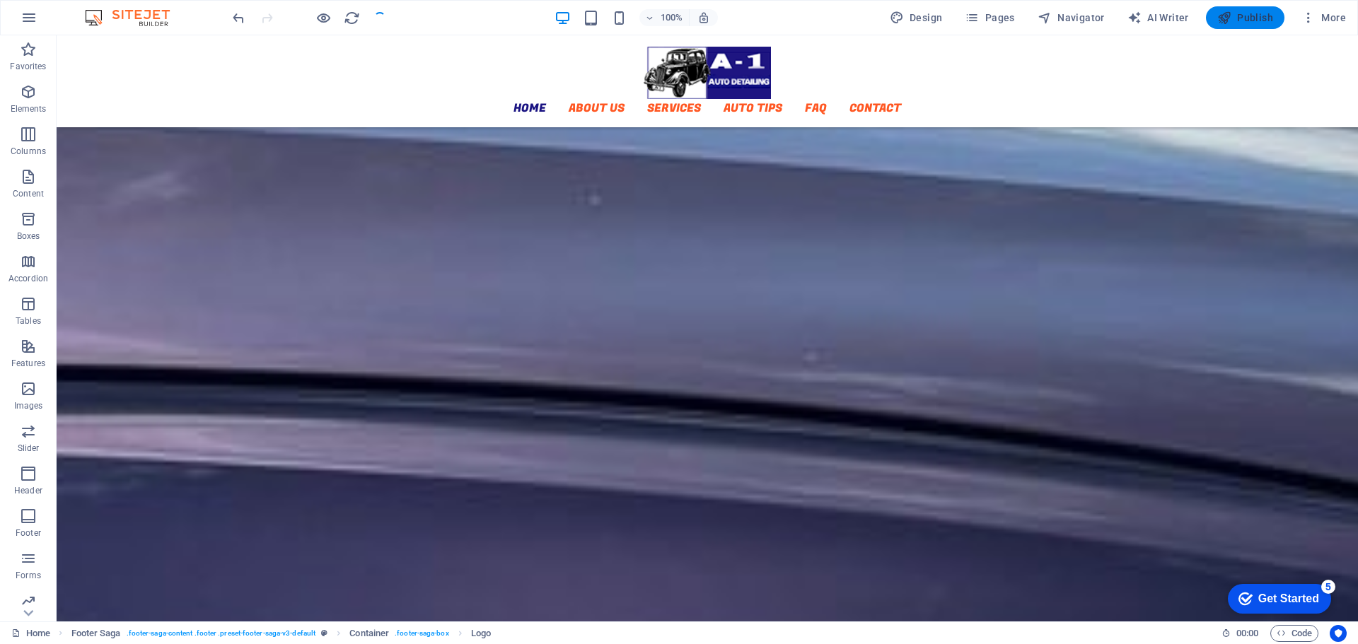
scroll to position [3333, 0]
